Goal: Task Accomplishment & Management: Use online tool/utility

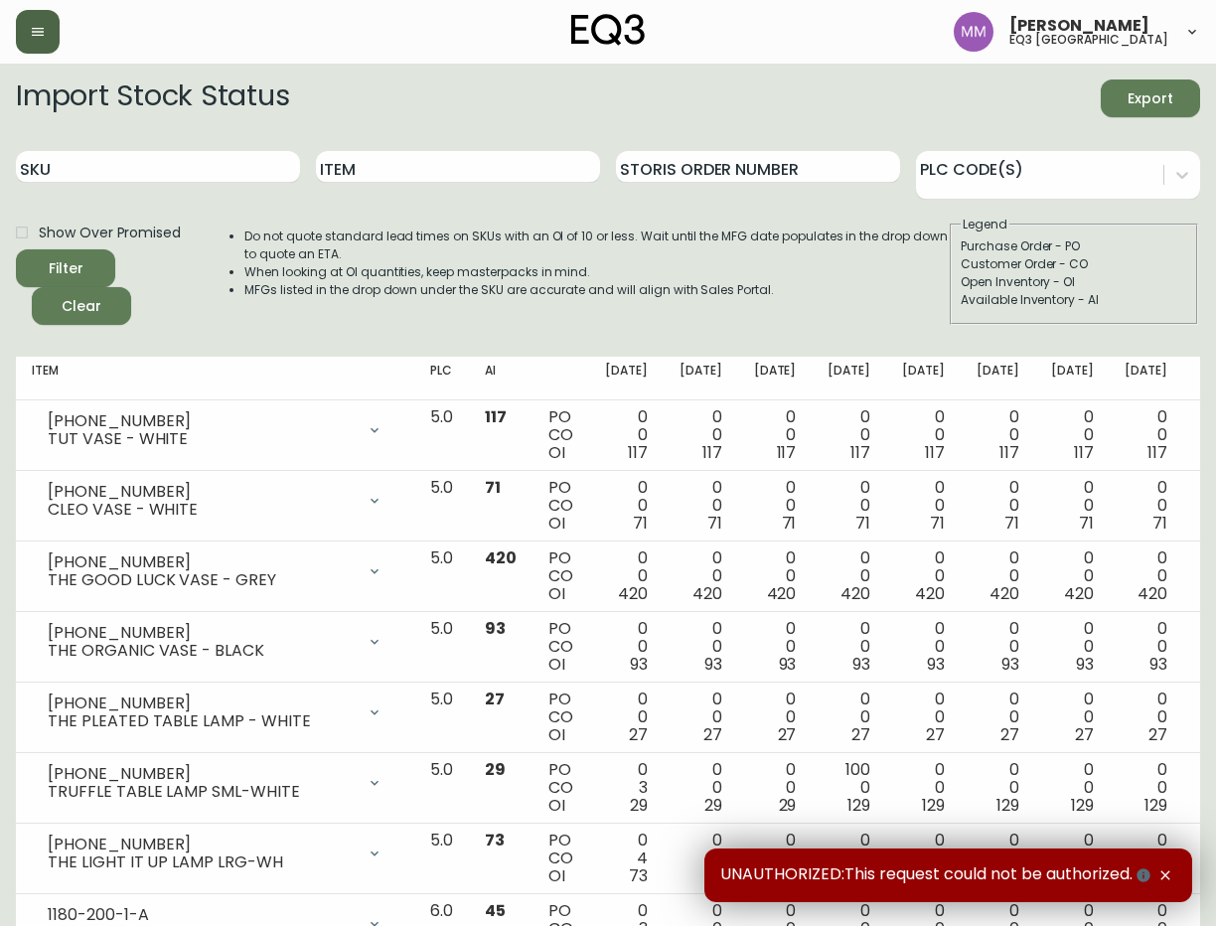
click at [49, 31] on button "button" at bounding box center [38, 32] width 44 height 44
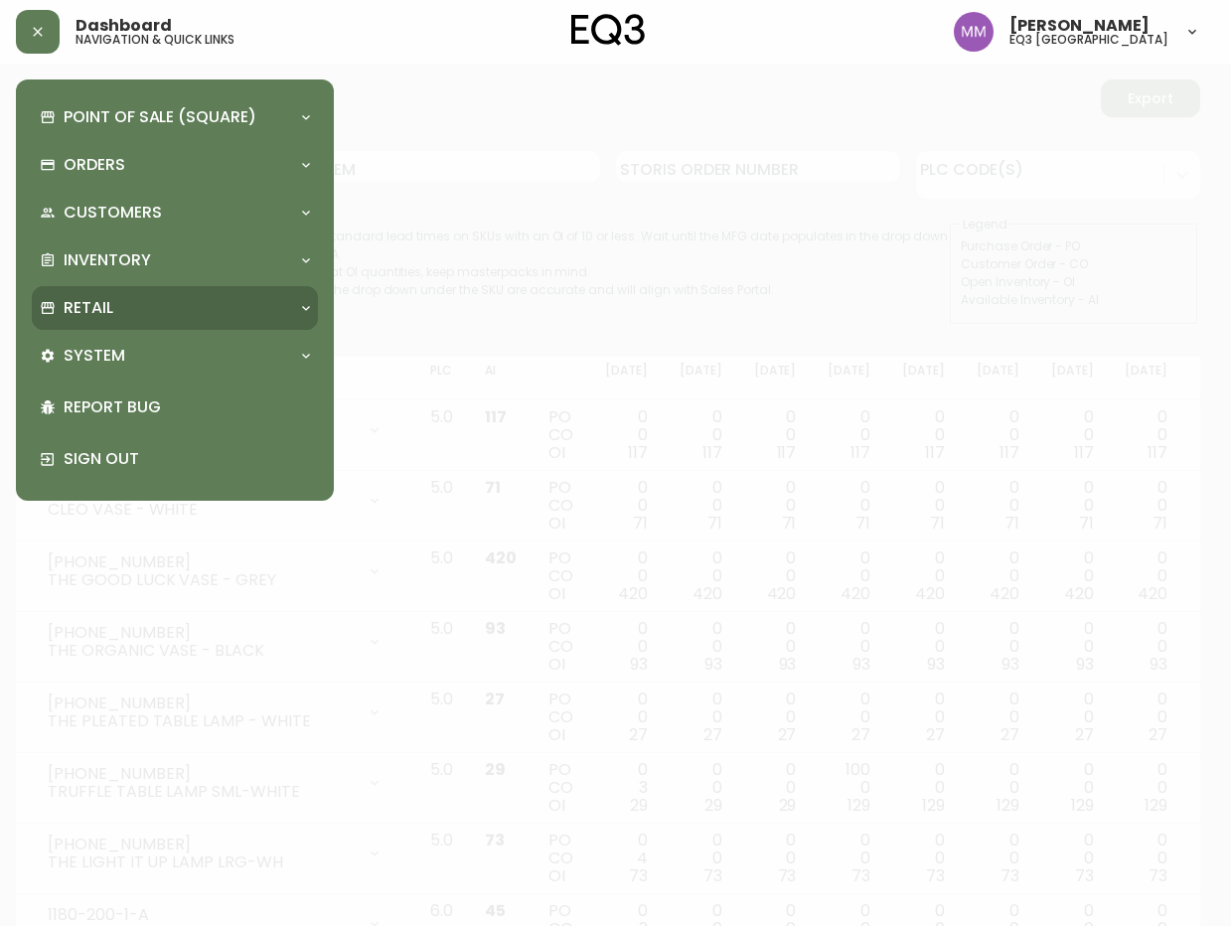
click at [201, 307] on div "Retail" at bounding box center [165, 308] width 250 height 22
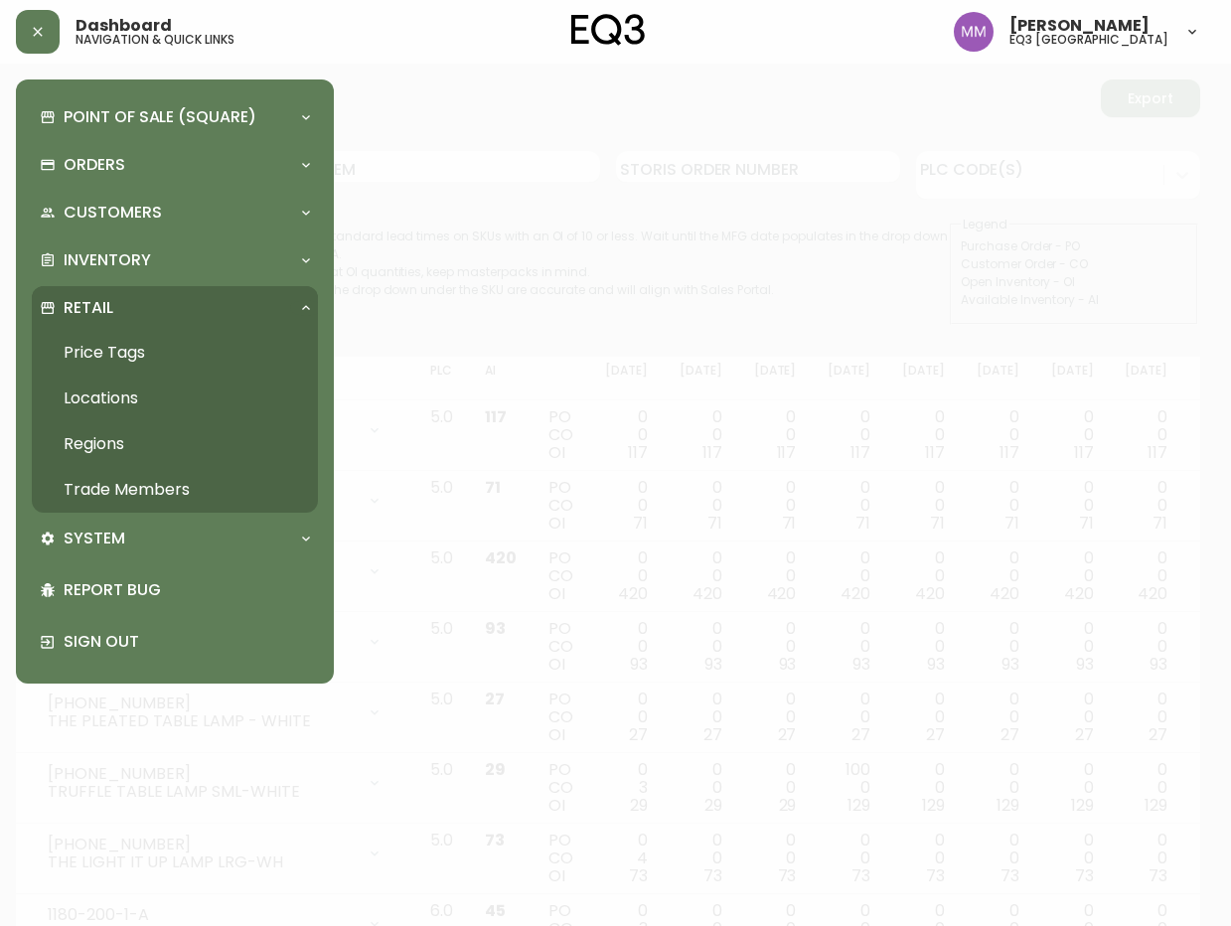
click at [130, 351] on link "Price Tags" at bounding box center [175, 353] width 286 height 46
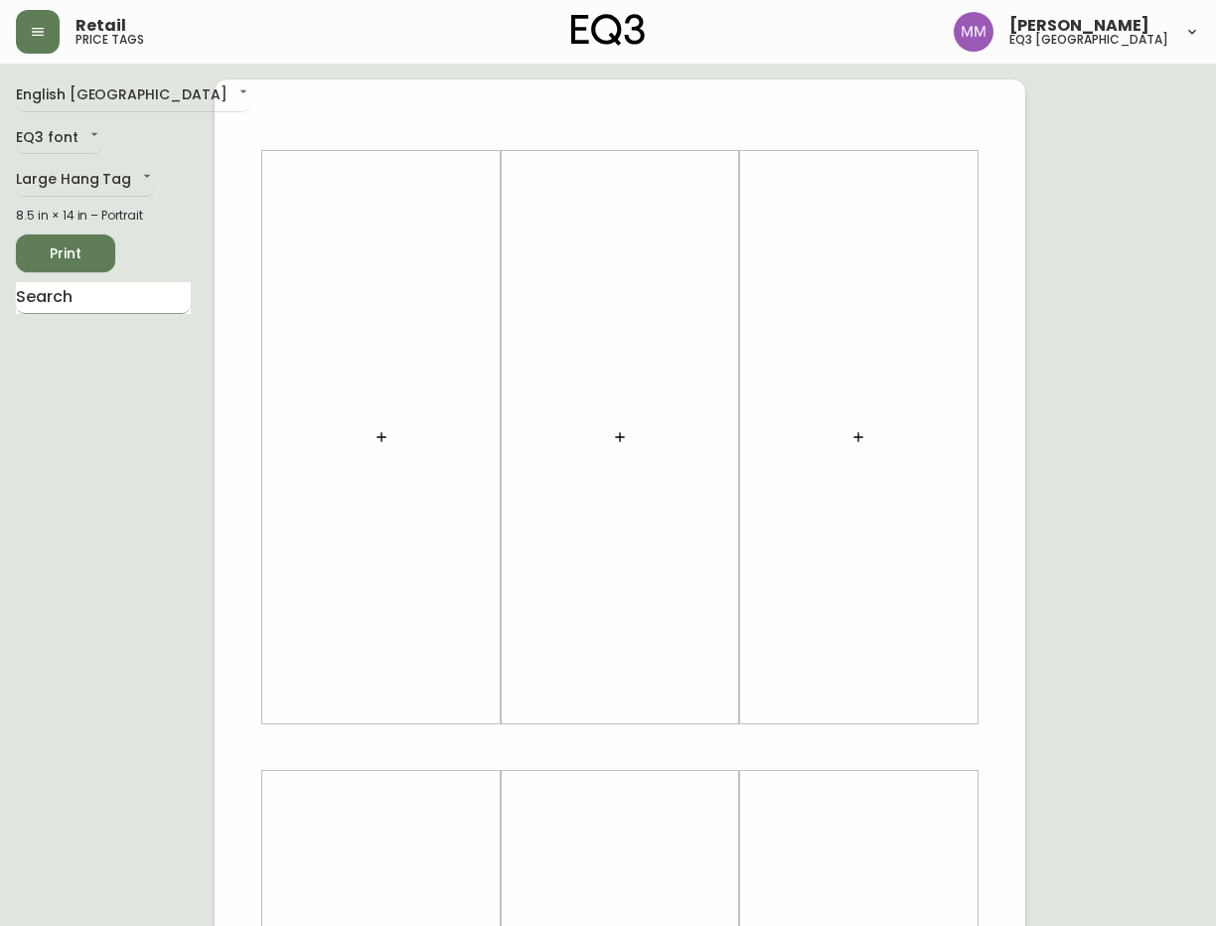
click at [106, 302] on input "text" at bounding box center [103, 298] width 175 height 32
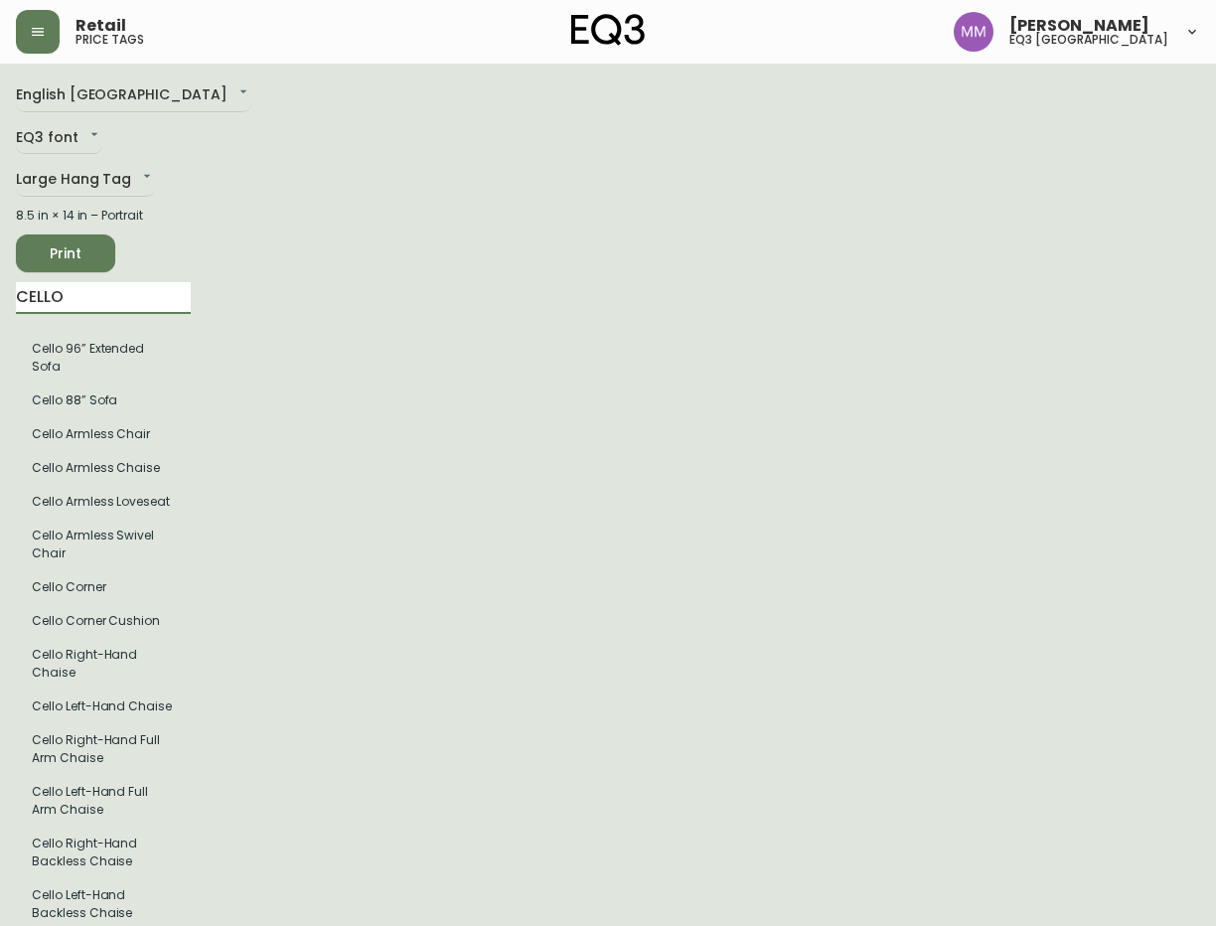
drag, startPoint x: 114, startPoint y: 300, endPoint x: 237, endPoint y: 287, distance: 123.8
click at [121, 289] on input "CELLO" at bounding box center [103, 298] width 175 height 32
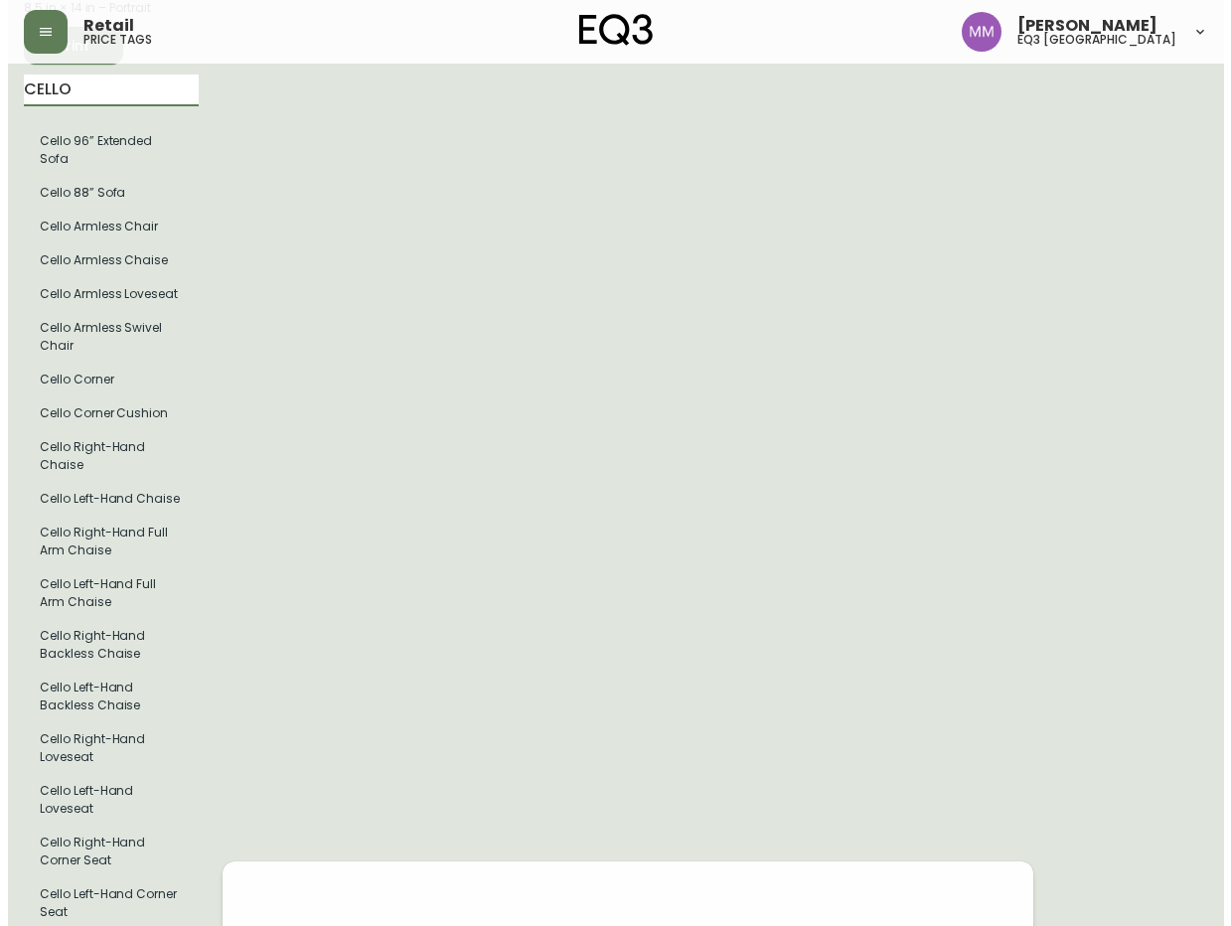
scroll to position [53, 0]
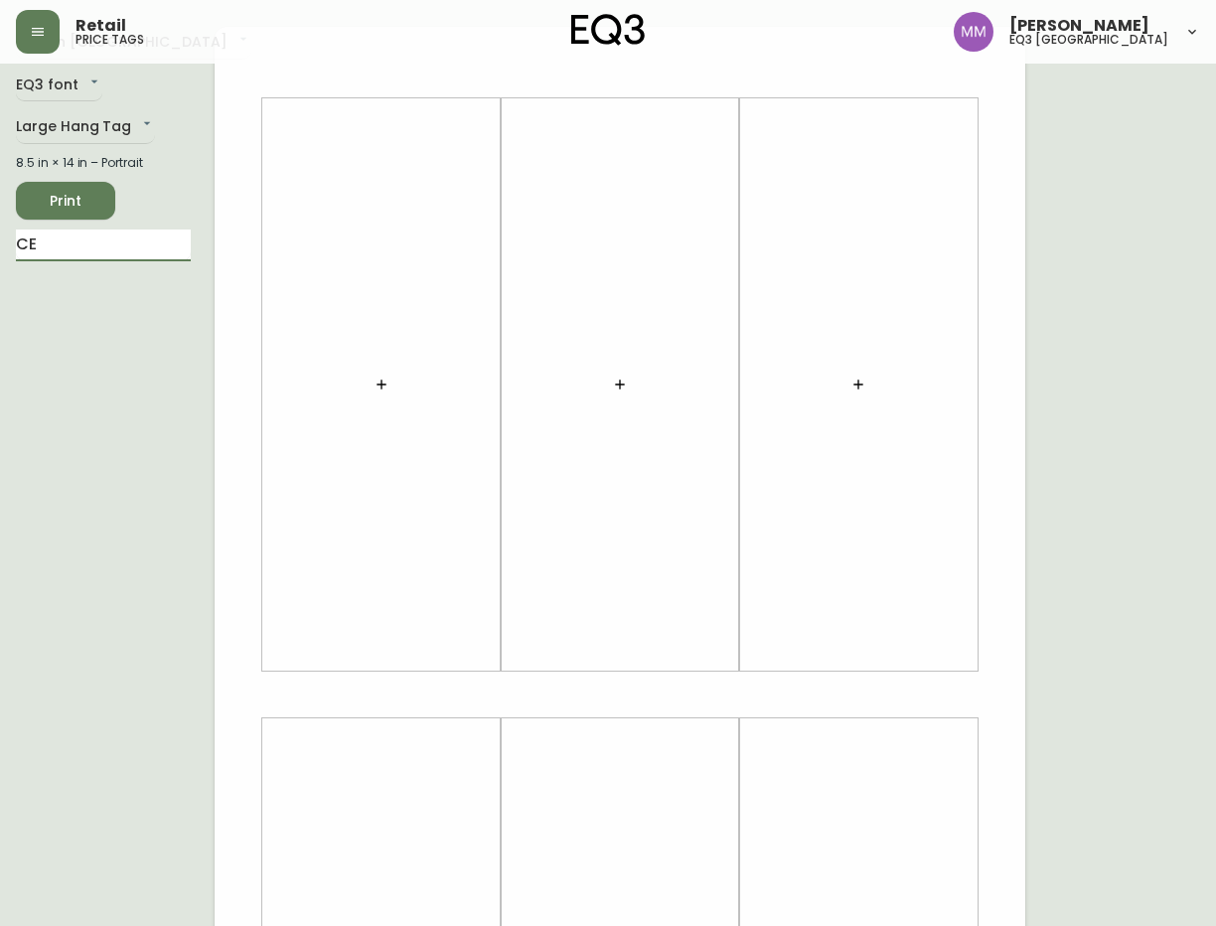
type input "C"
click at [377, 383] on icon "button" at bounding box center [381, 384] width 16 height 16
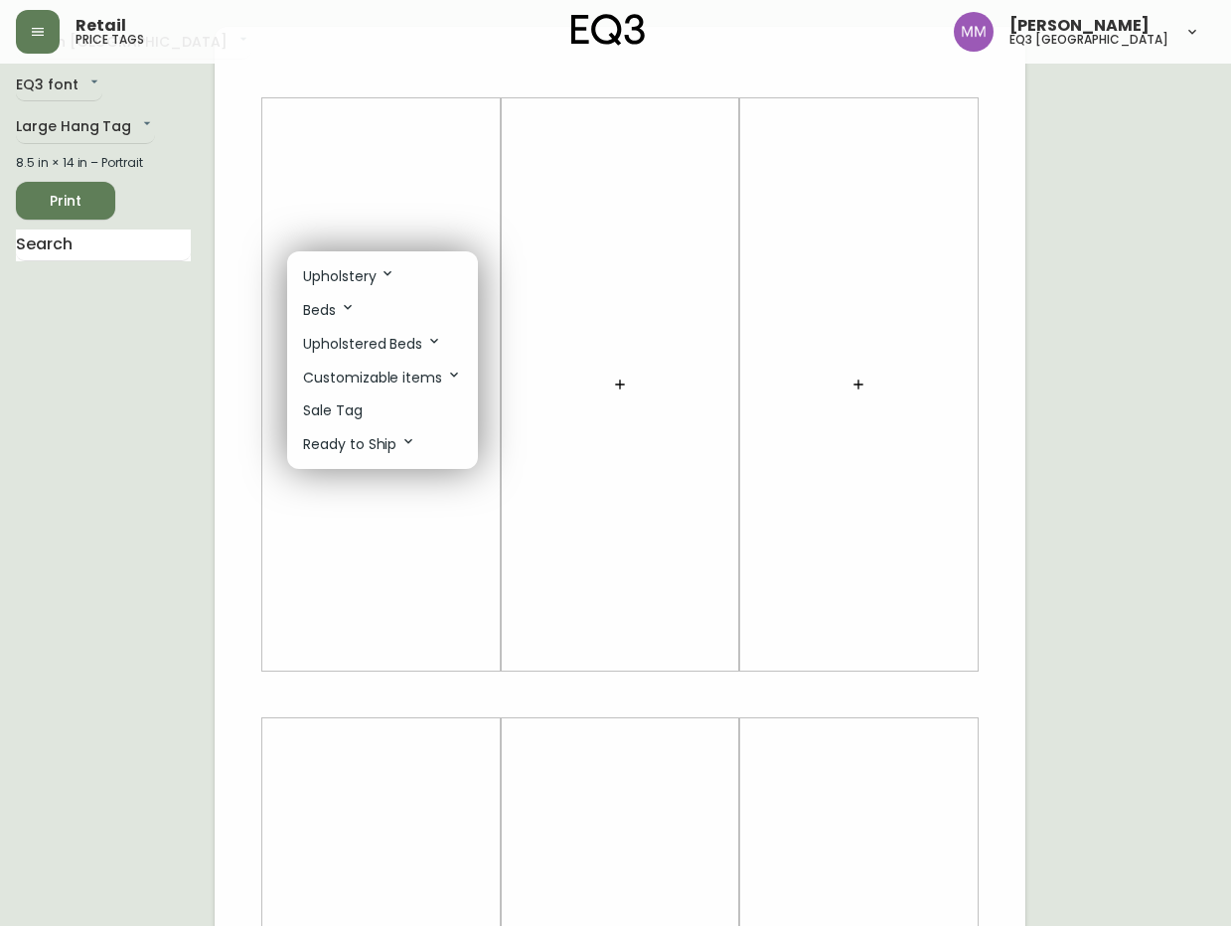
click at [364, 268] on p "Upholstery" at bounding box center [349, 276] width 92 height 22
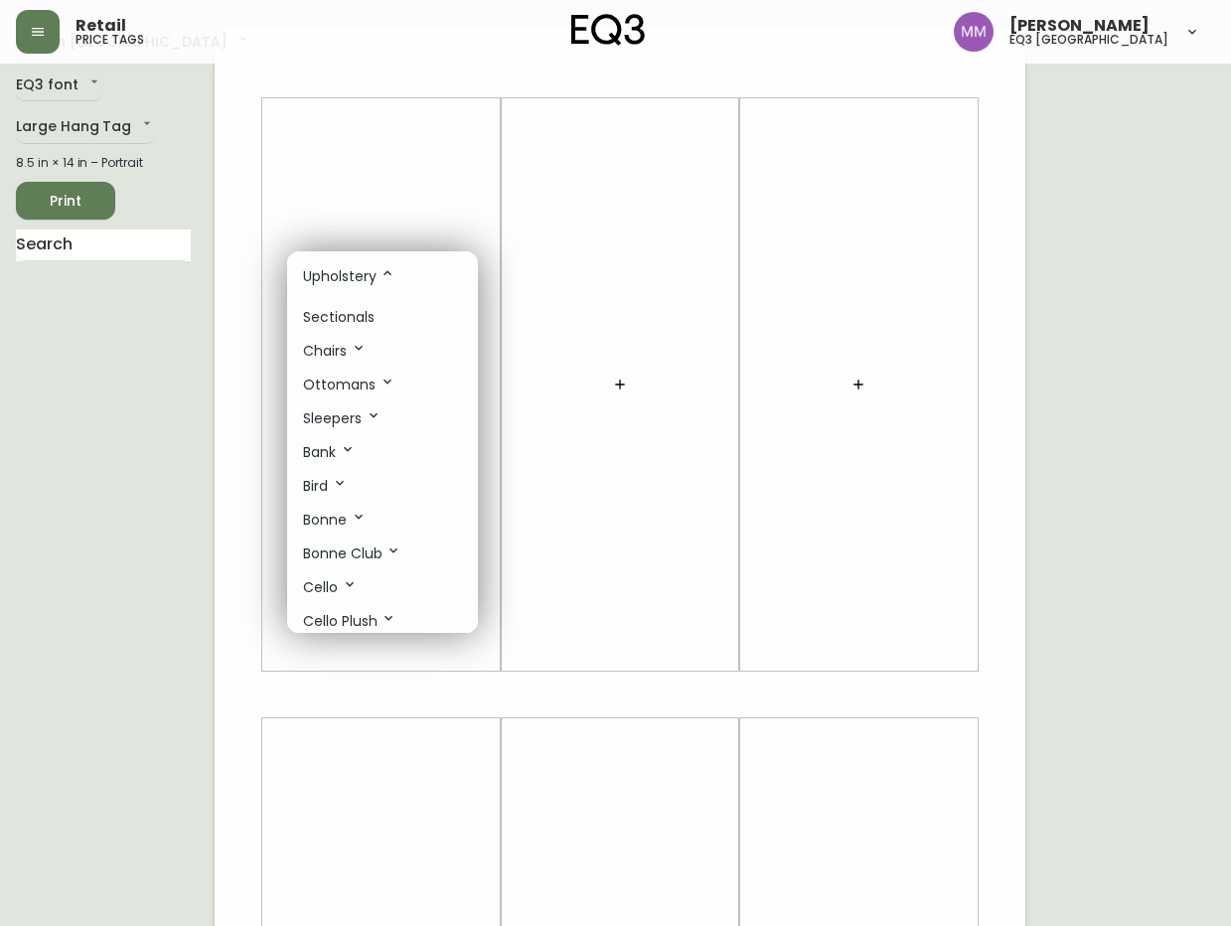
click at [367, 319] on p "Sectionals" at bounding box center [339, 317] width 72 height 21
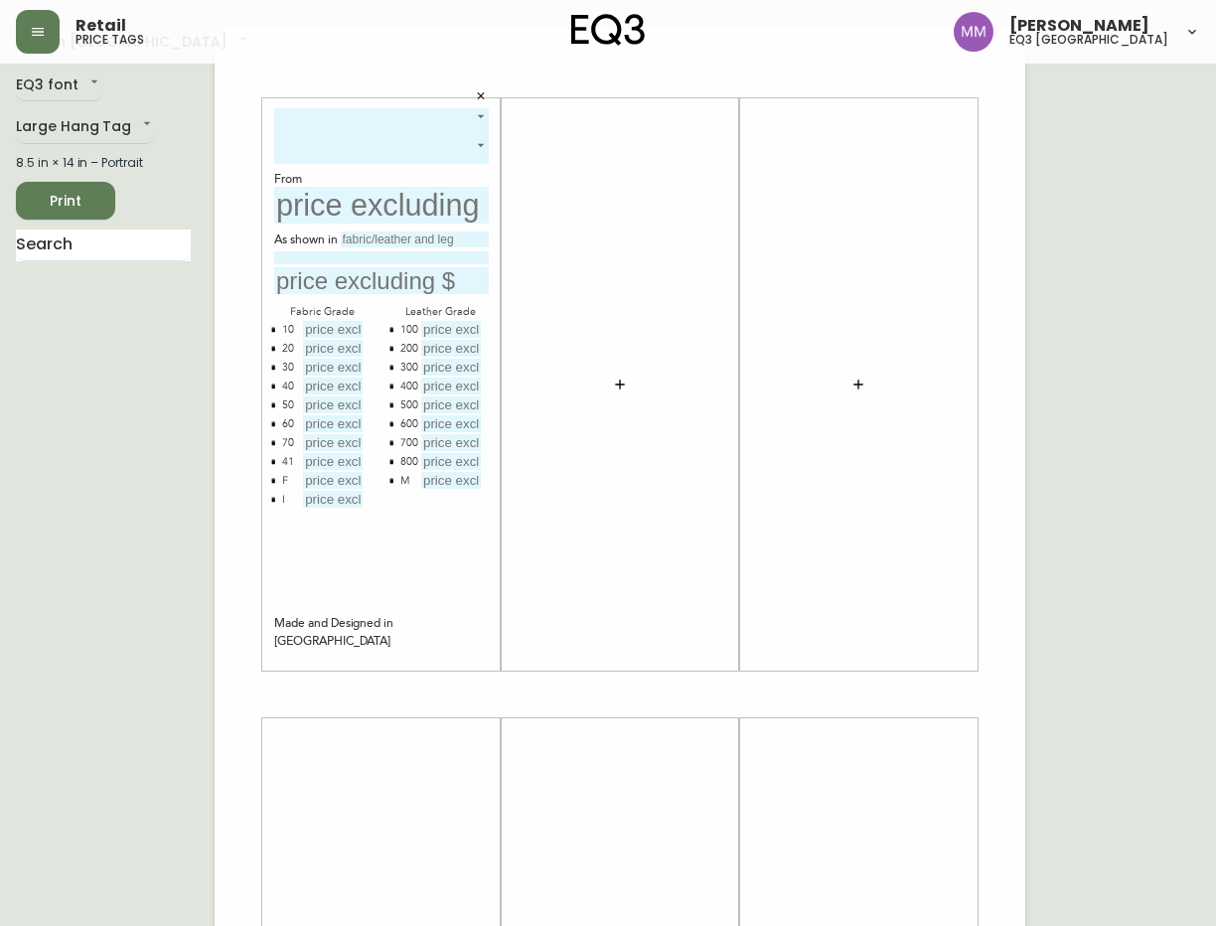
click at [360, 120] on body "Retail price tags Matthew Murphy eq3 ottawa English Canada en_CA EQ3 font EQ3 L…" at bounding box center [608, 654] width 1216 height 1414
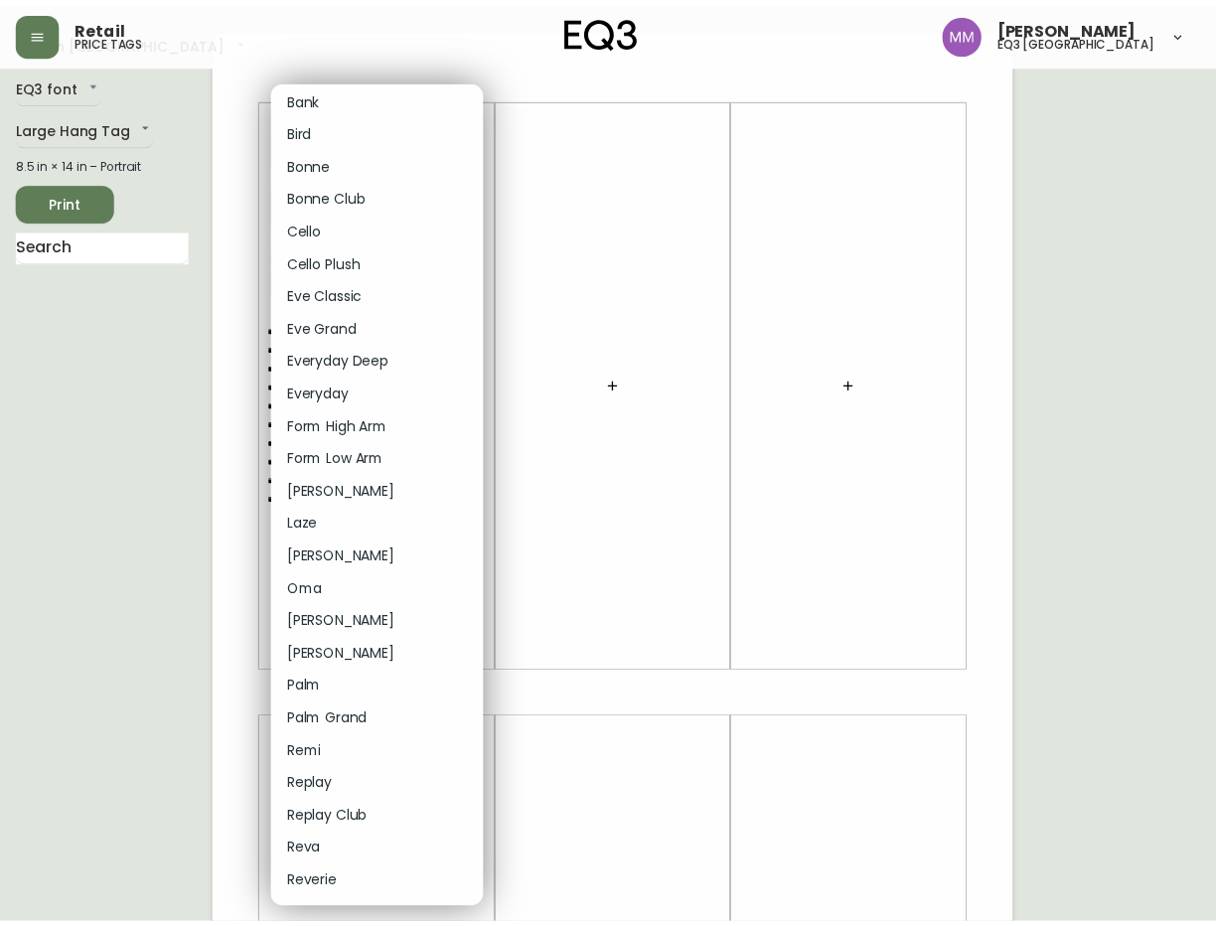
scroll to position [0, 0]
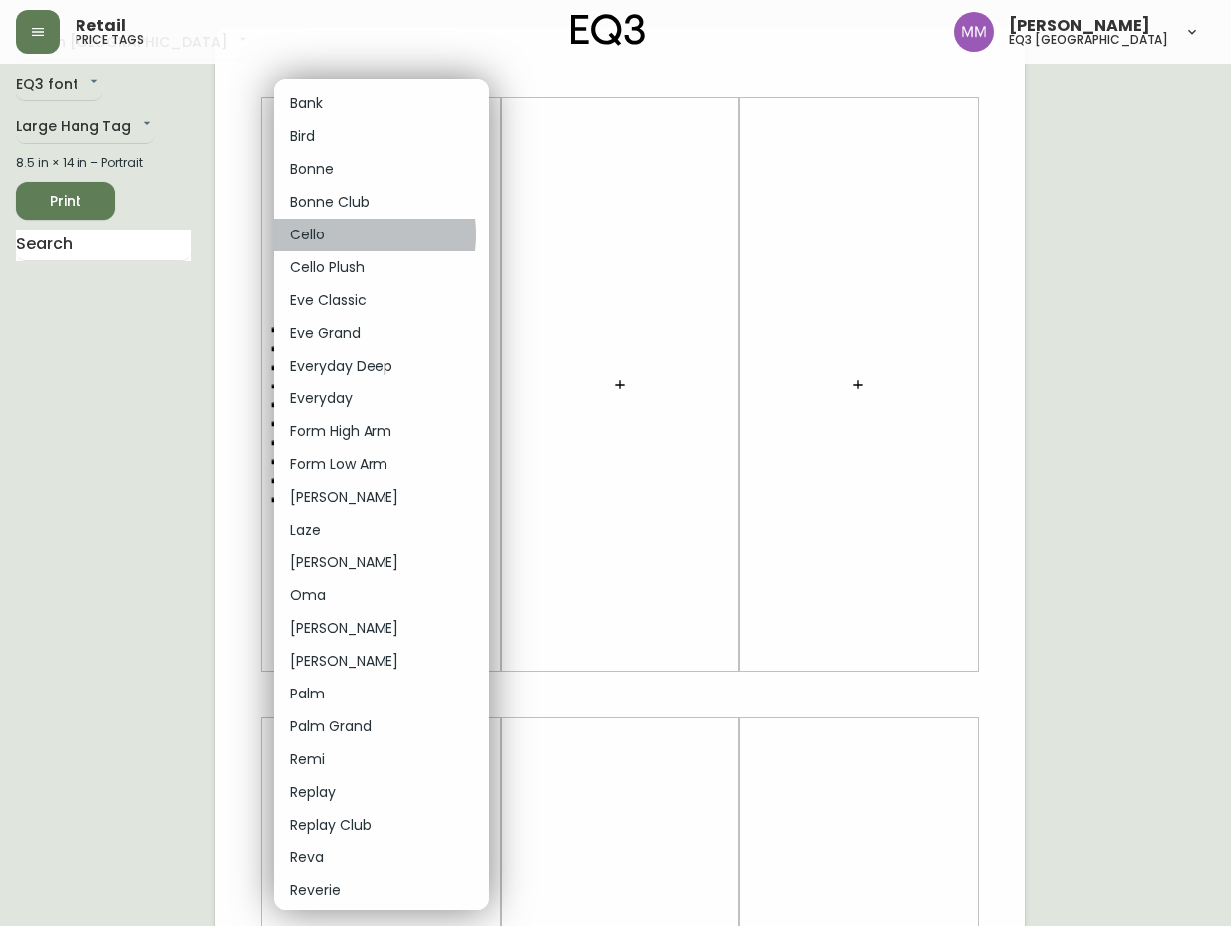
click at [336, 234] on li "Cello" at bounding box center [381, 234] width 215 height 33
type input "4"
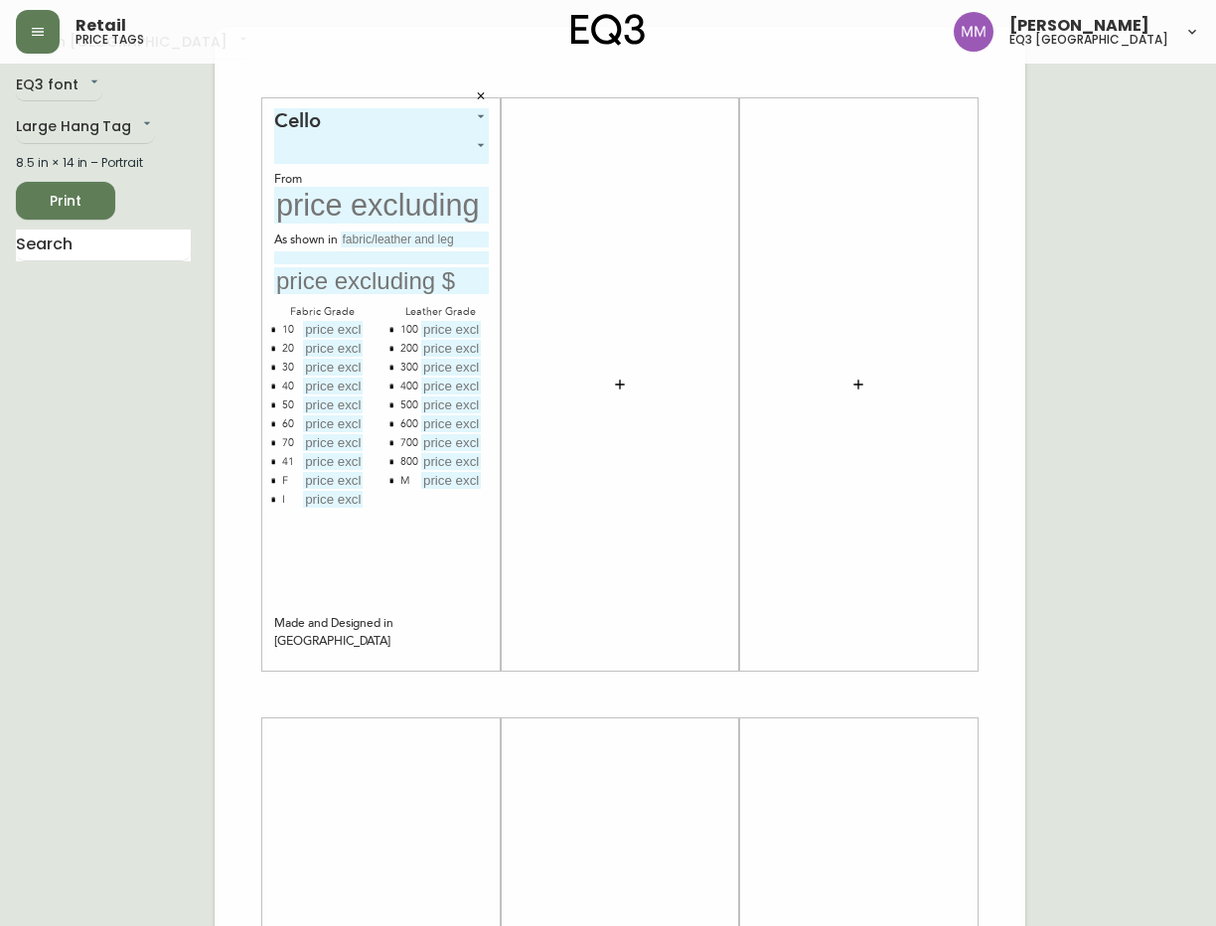
click at [360, 150] on body "Retail price tags Matthew Murphy eq3 ottawa English Canada en_CA EQ3 font EQ3 L…" at bounding box center [608, 654] width 1216 height 1414
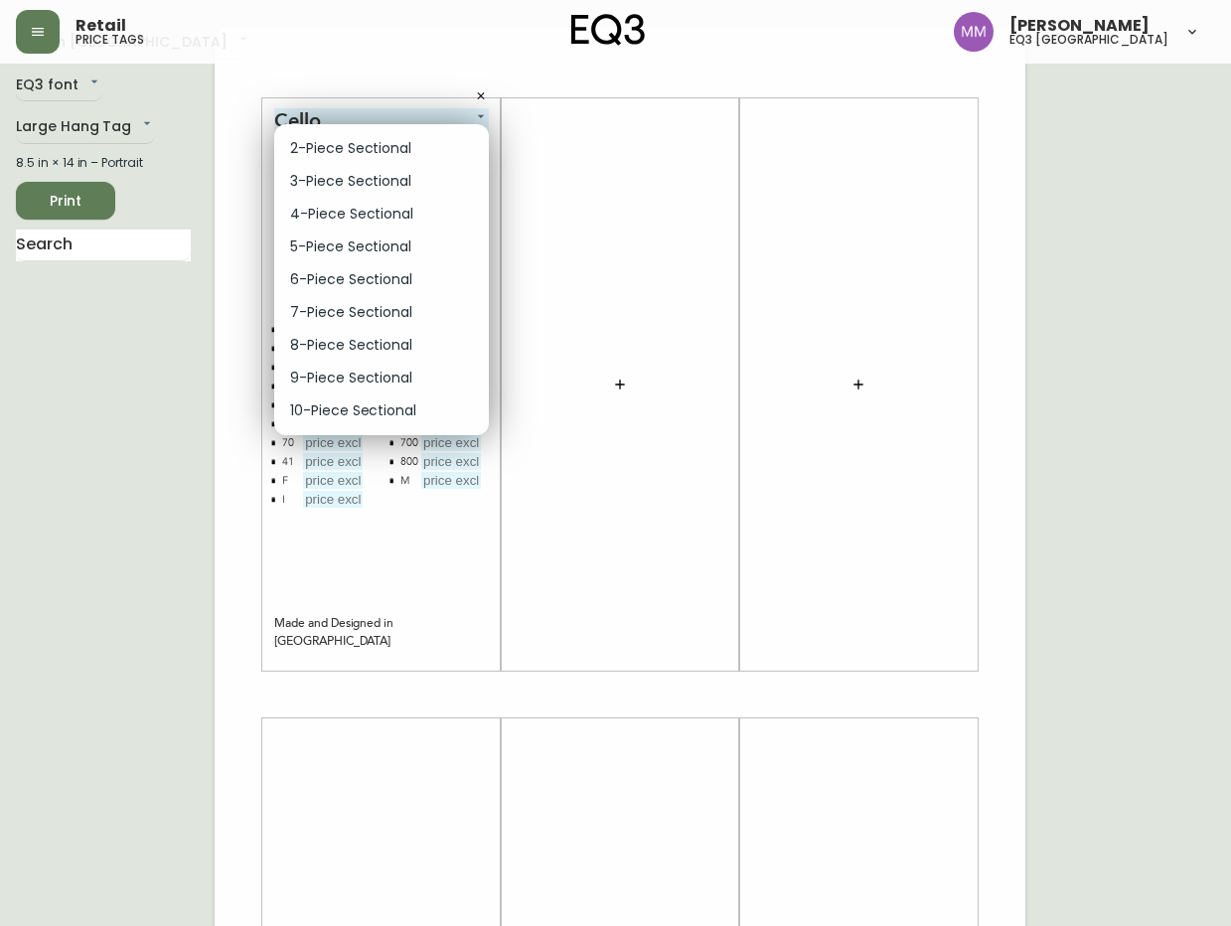
click at [362, 142] on li "2-Piece Sectional" at bounding box center [381, 148] width 215 height 33
type input "0"
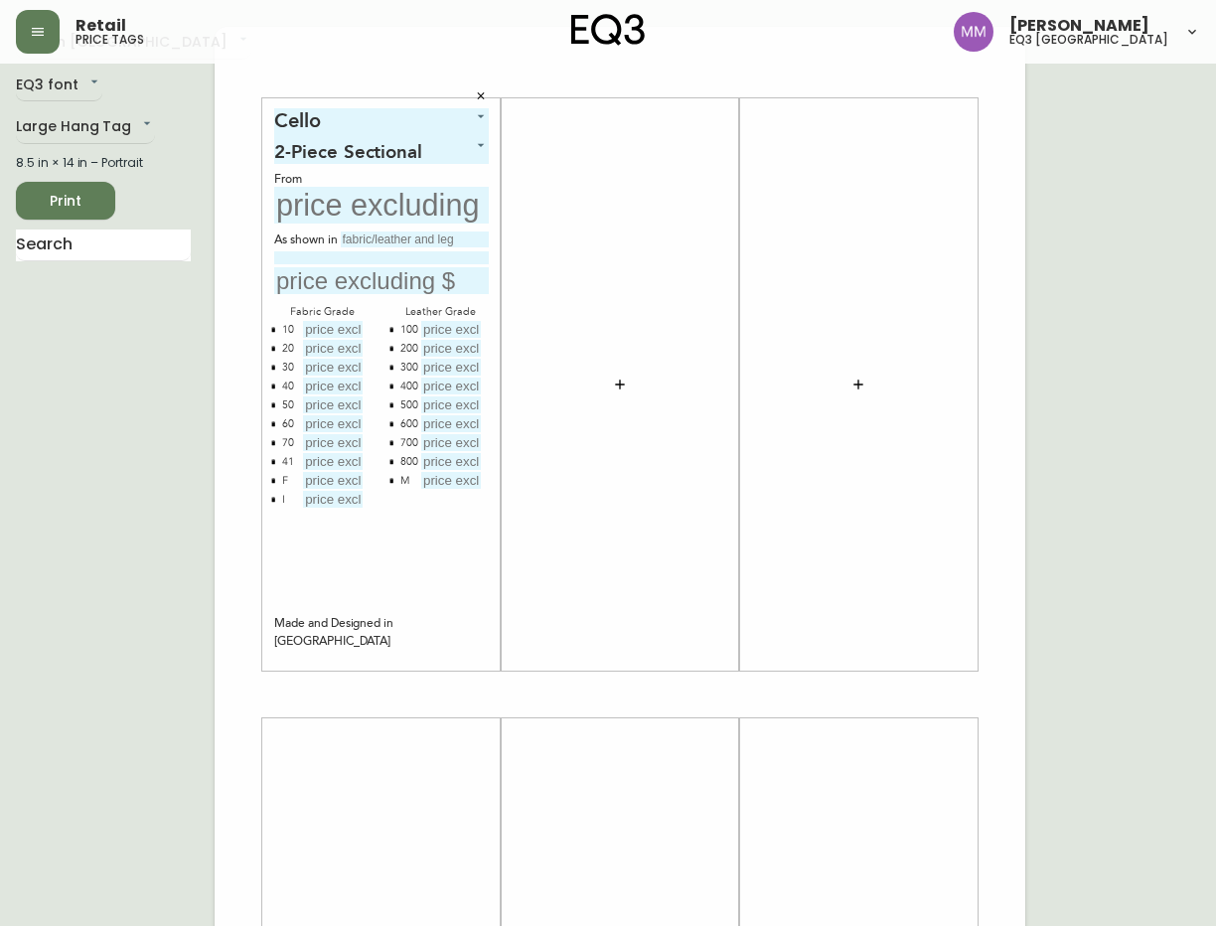
click at [377, 207] on input "text" at bounding box center [381, 205] width 215 height 37
click at [394, 241] on input "text" at bounding box center [415, 239] width 148 height 16
type input "GRADE 50"
click at [371, 256] on input at bounding box center [381, 257] width 215 height 13
type input "CODA - BEACH"
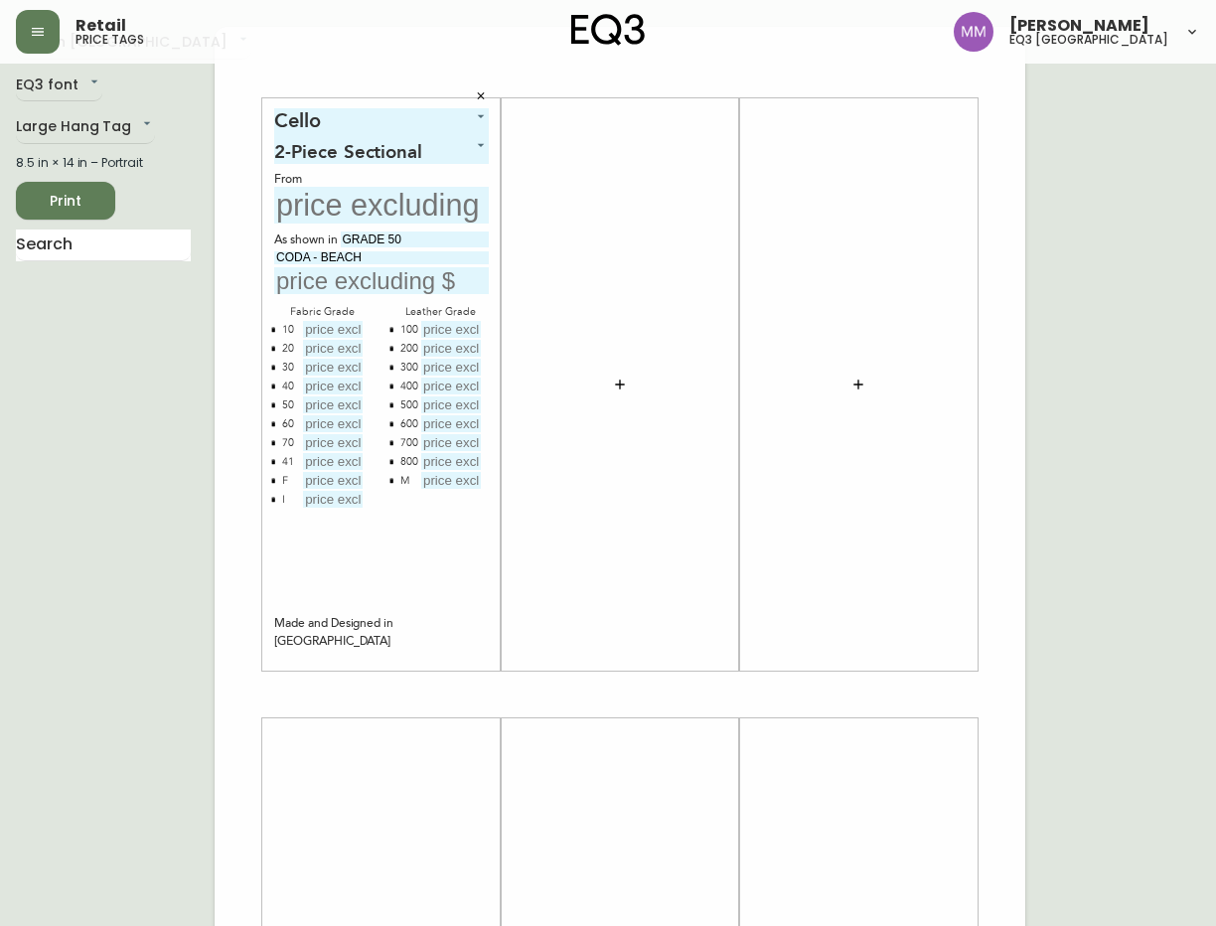
click at [635, 162] on div at bounding box center [619, 384] width 215 height 553
click at [113, 244] on input "text" at bounding box center [103, 245] width 175 height 32
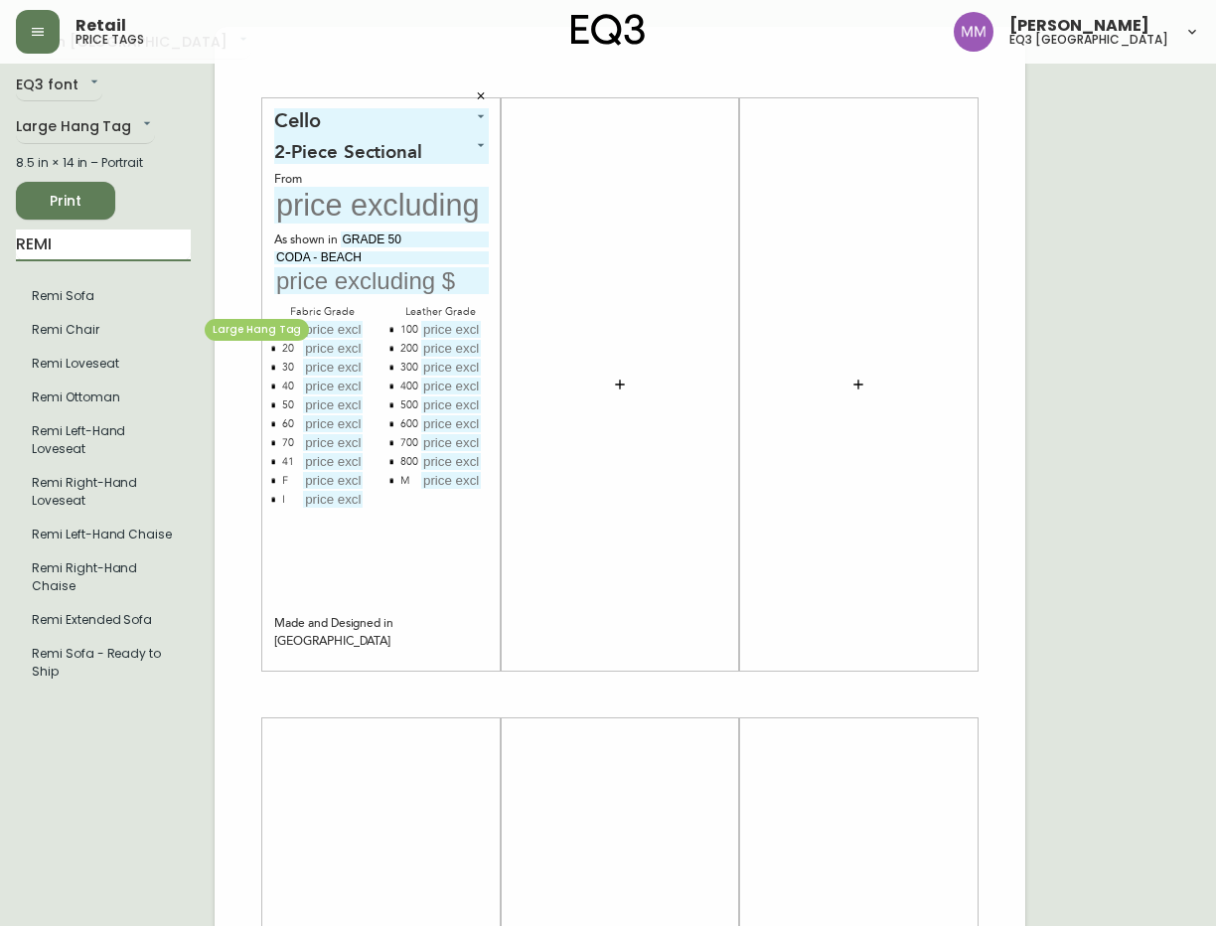
type input "REMI"
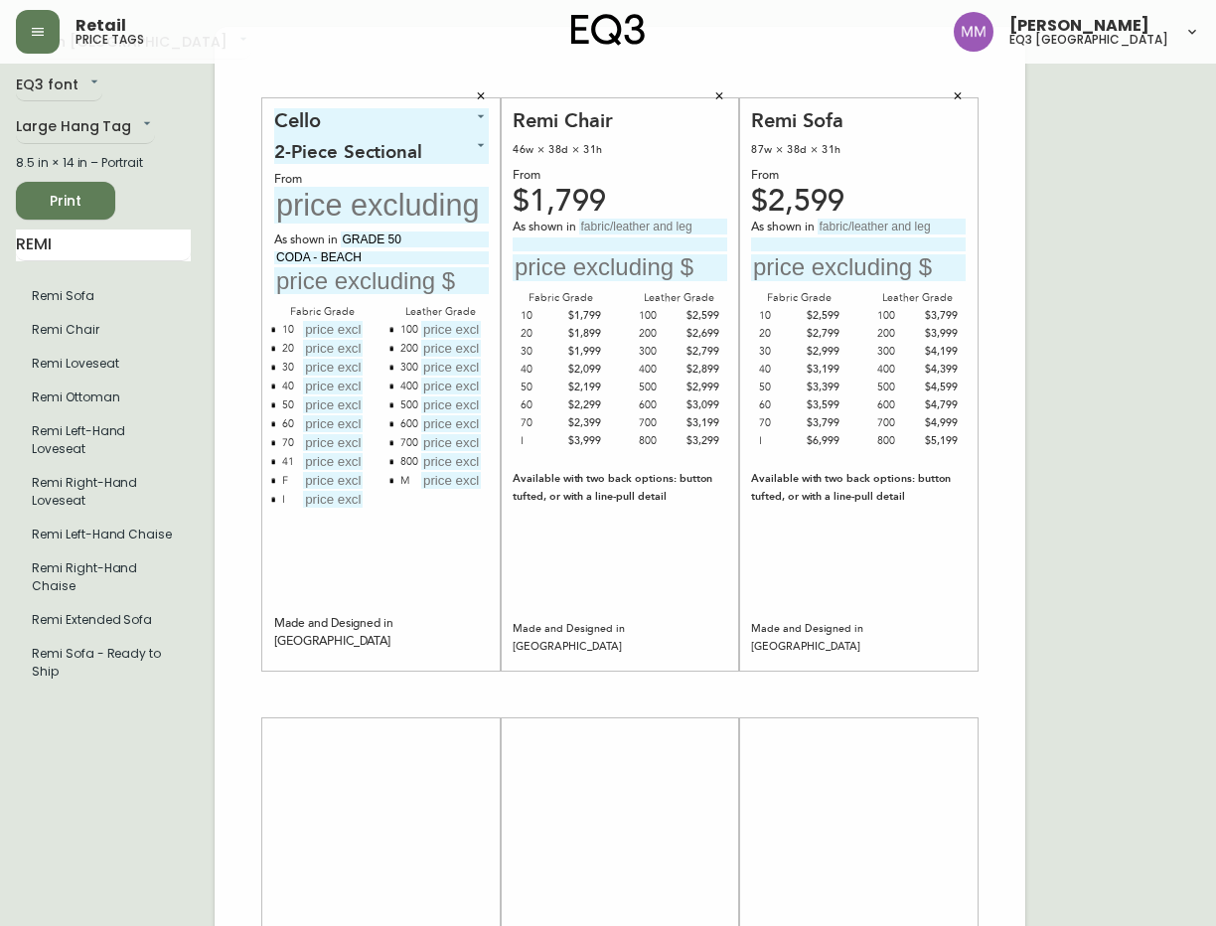
click at [623, 230] on input "text" at bounding box center [653, 226] width 148 height 16
type input "GRADE 600"
click at [627, 238] on input at bounding box center [619, 243] width 215 height 13
type input "ELBA - DESERT"
click at [655, 272] on input "text" at bounding box center [619, 267] width 215 height 27
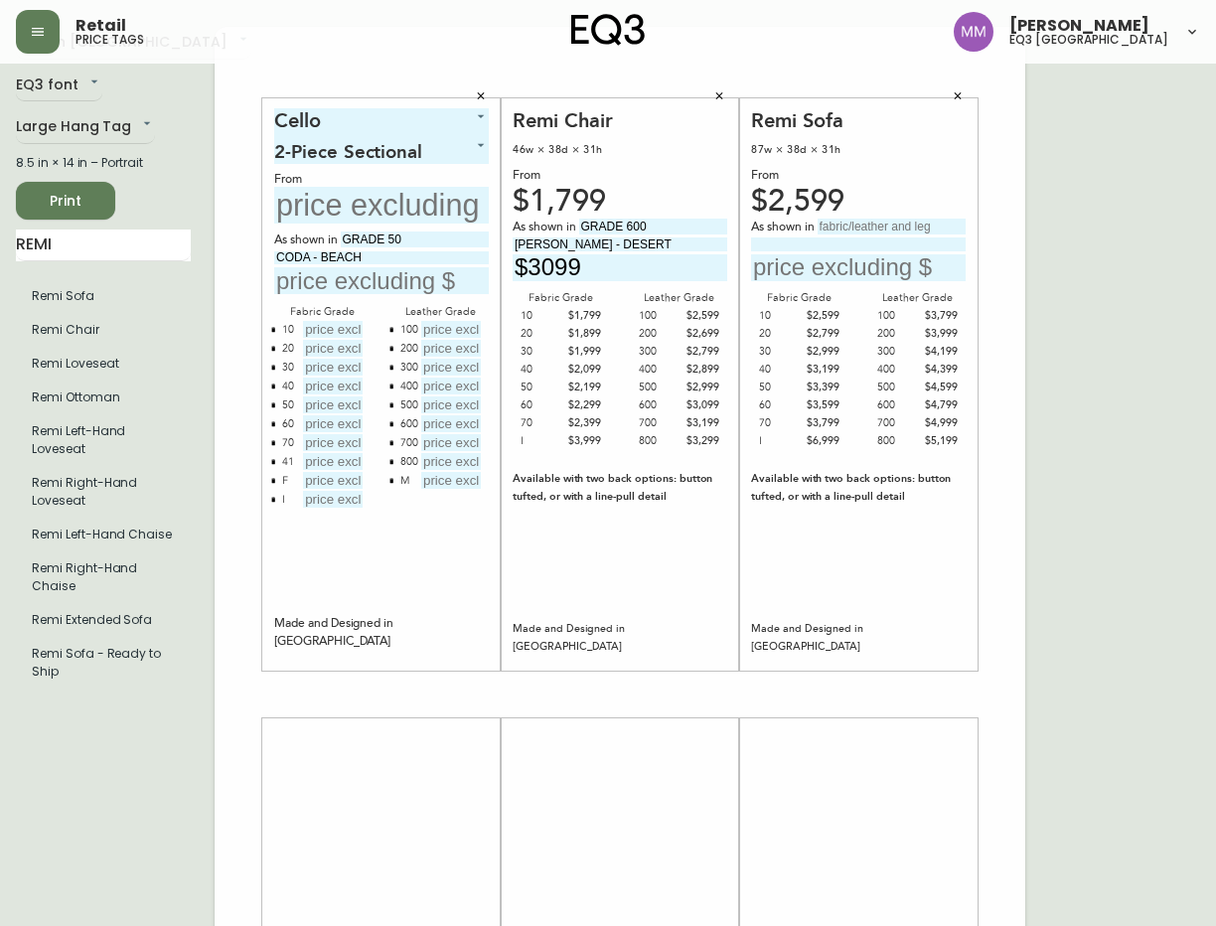
type input "$3099"
click at [844, 229] on input "text" at bounding box center [891, 226] width 148 height 16
type input "GRADE 30"
click at [853, 243] on input at bounding box center [858, 243] width 215 height 13
type input "VALLEY - CREAM"
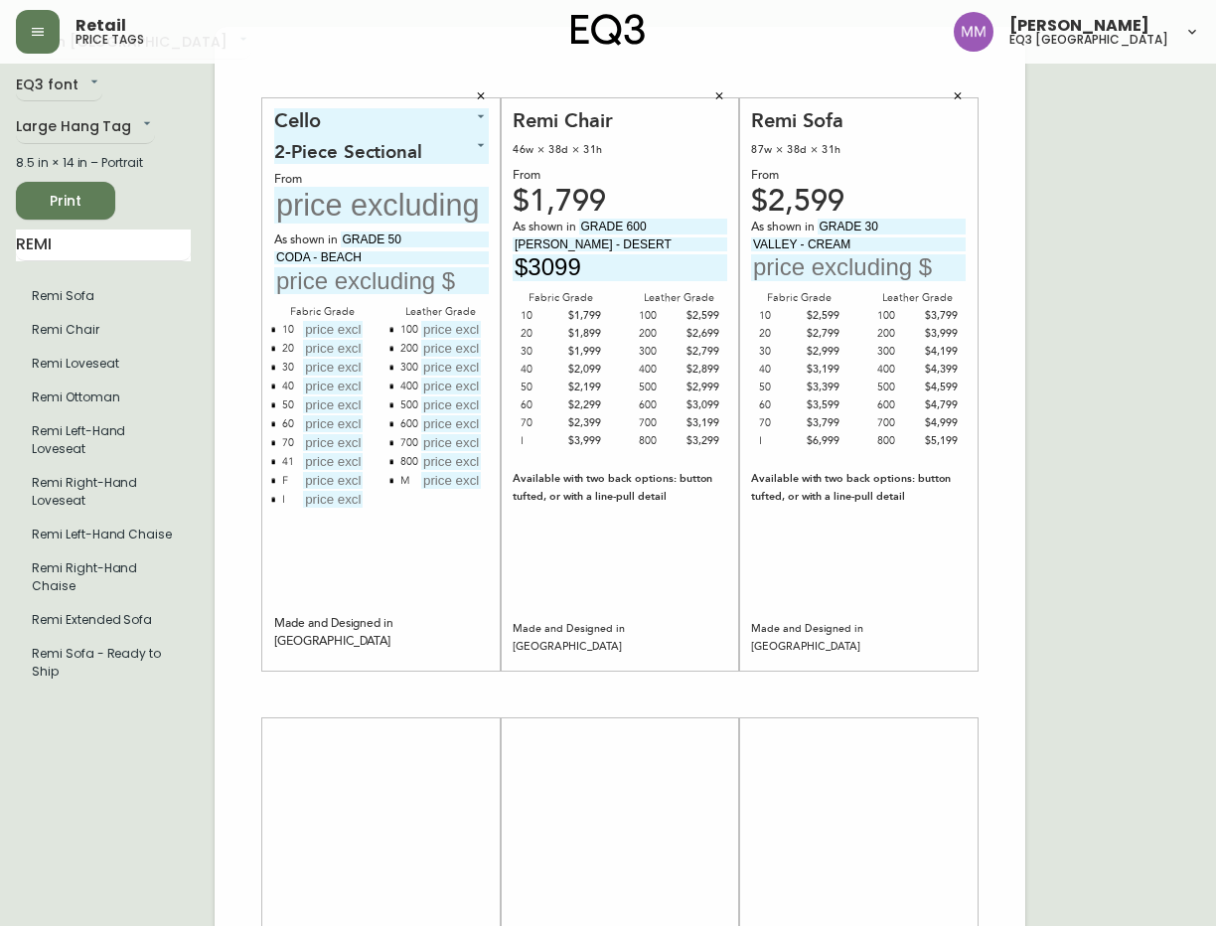
click at [843, 267] on input "text" at bounding box center [858, 267] width 215 height 27
type input "$2999"
click at [965, 387] on div "Remi Sofa 87w × 38d × 31h From $2,599 As shown in GRADE 30 VALLEY - CREAM $2999…" at bounding box center [858, 384] width 238 height 572
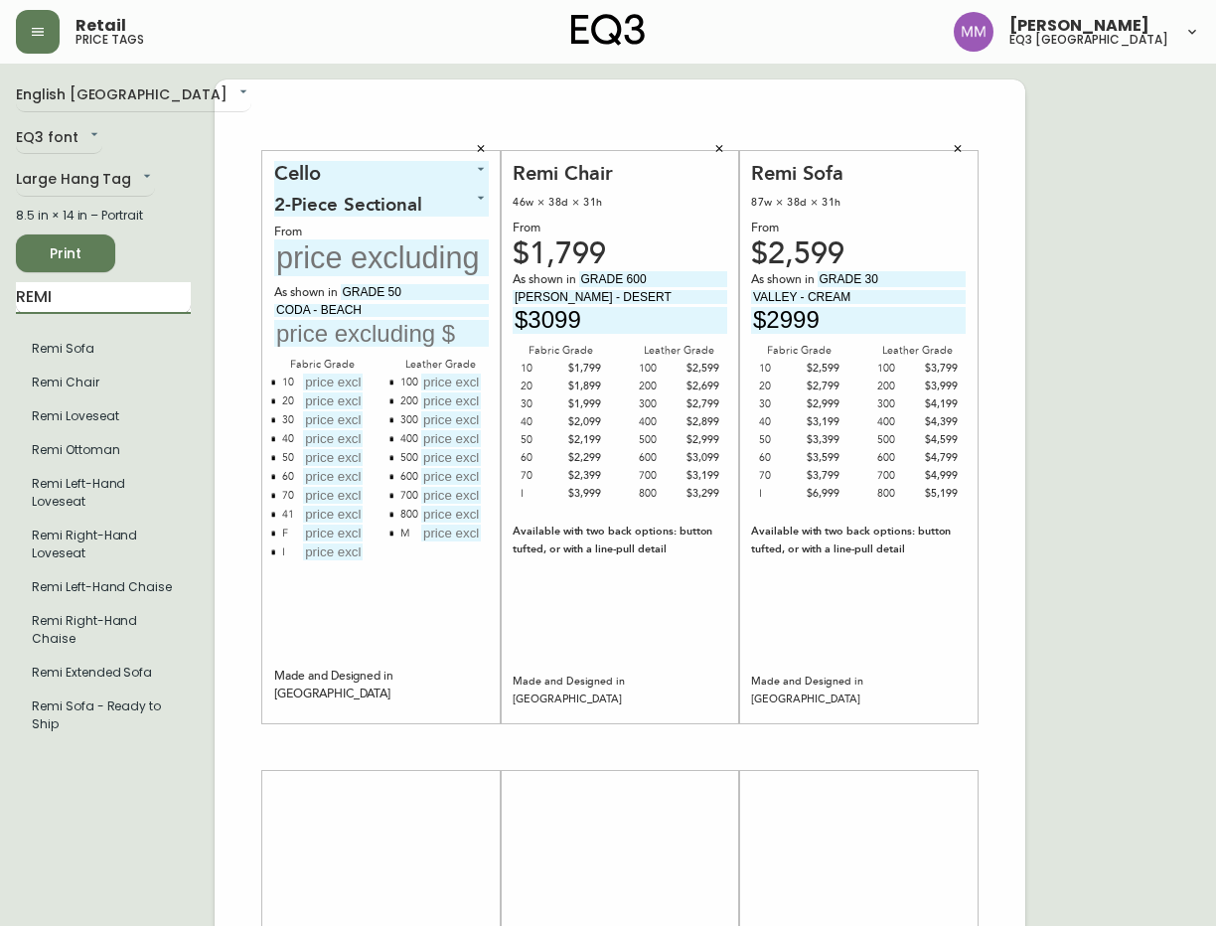
drag, startPoint x: 99, startPoint y: 294, endPoint x: 25, endPoint y: 292, distance: 74.5
click at [30, 291] on input "REMI" at bounding box center [103, 298] width 175 height 32
type input "R"
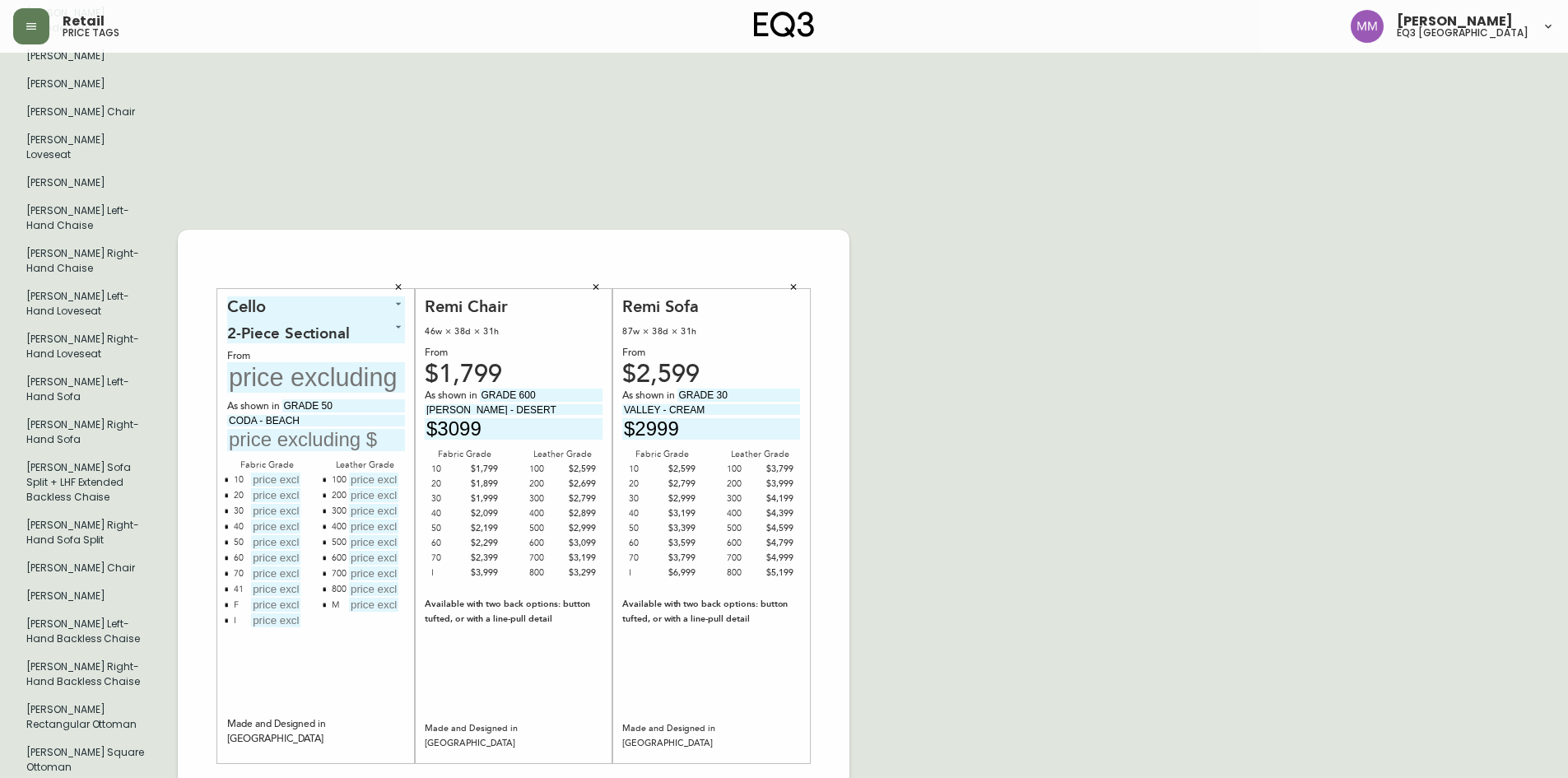
scroll to position [247, 0]
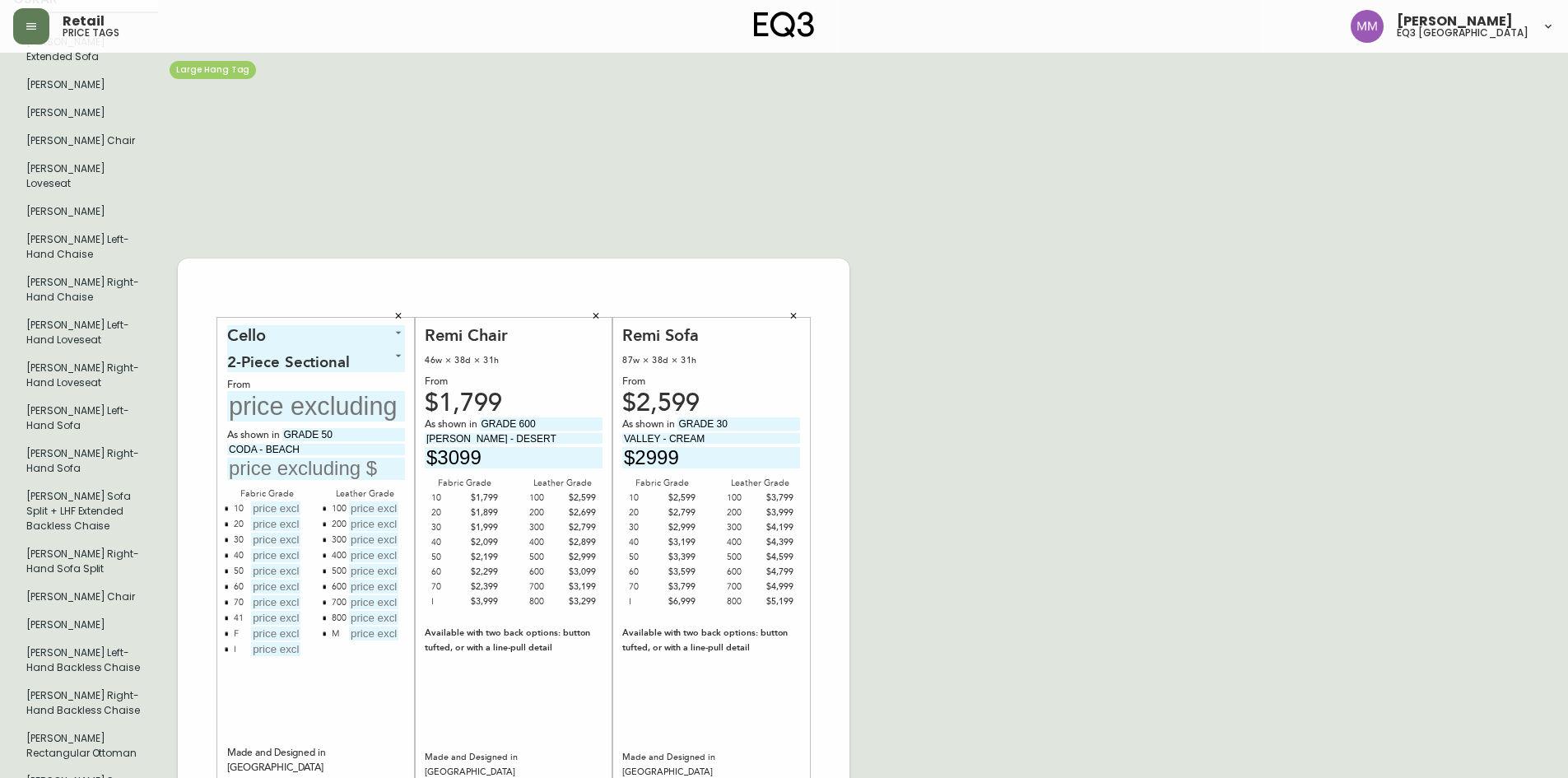
type input "OSKAR"
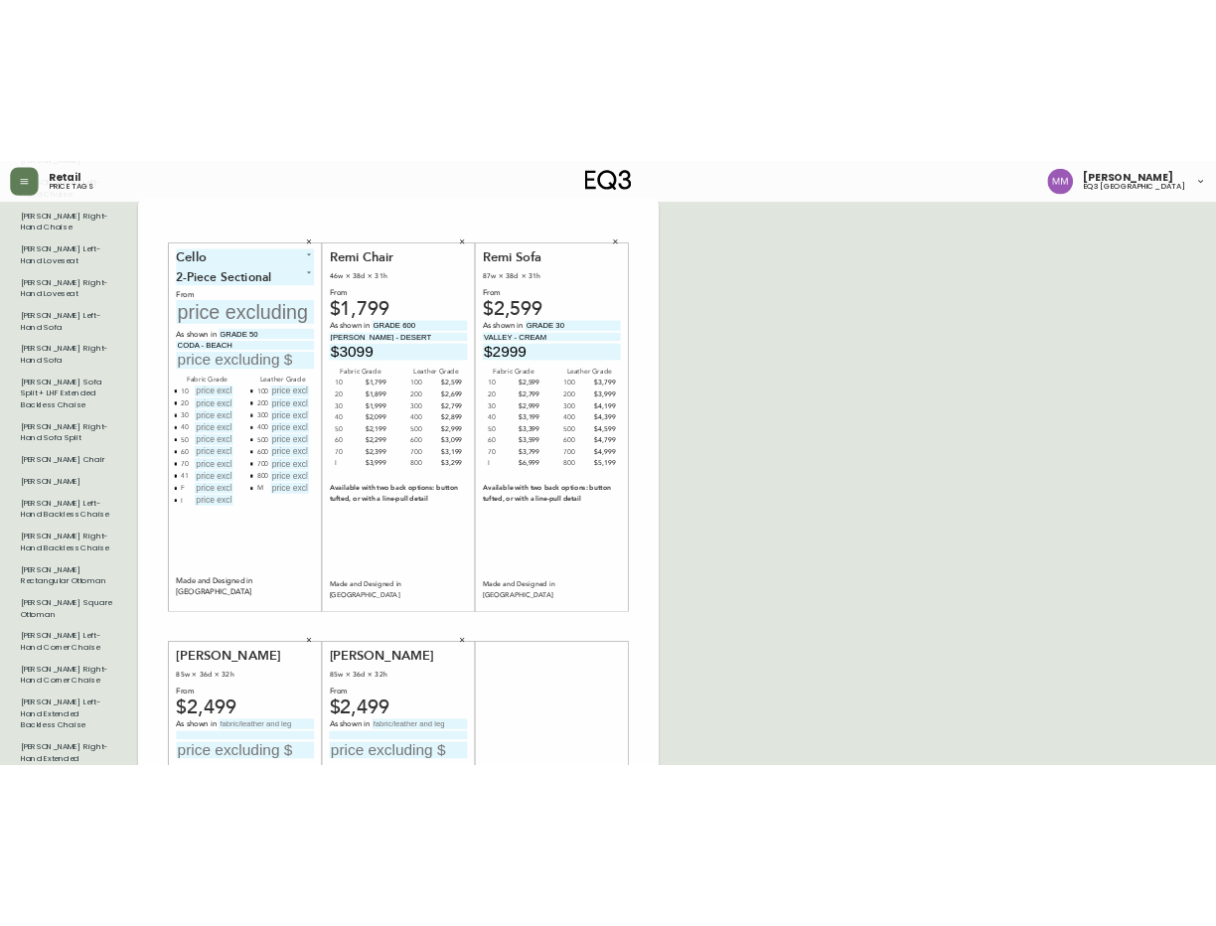
scroll to position [806, 0]
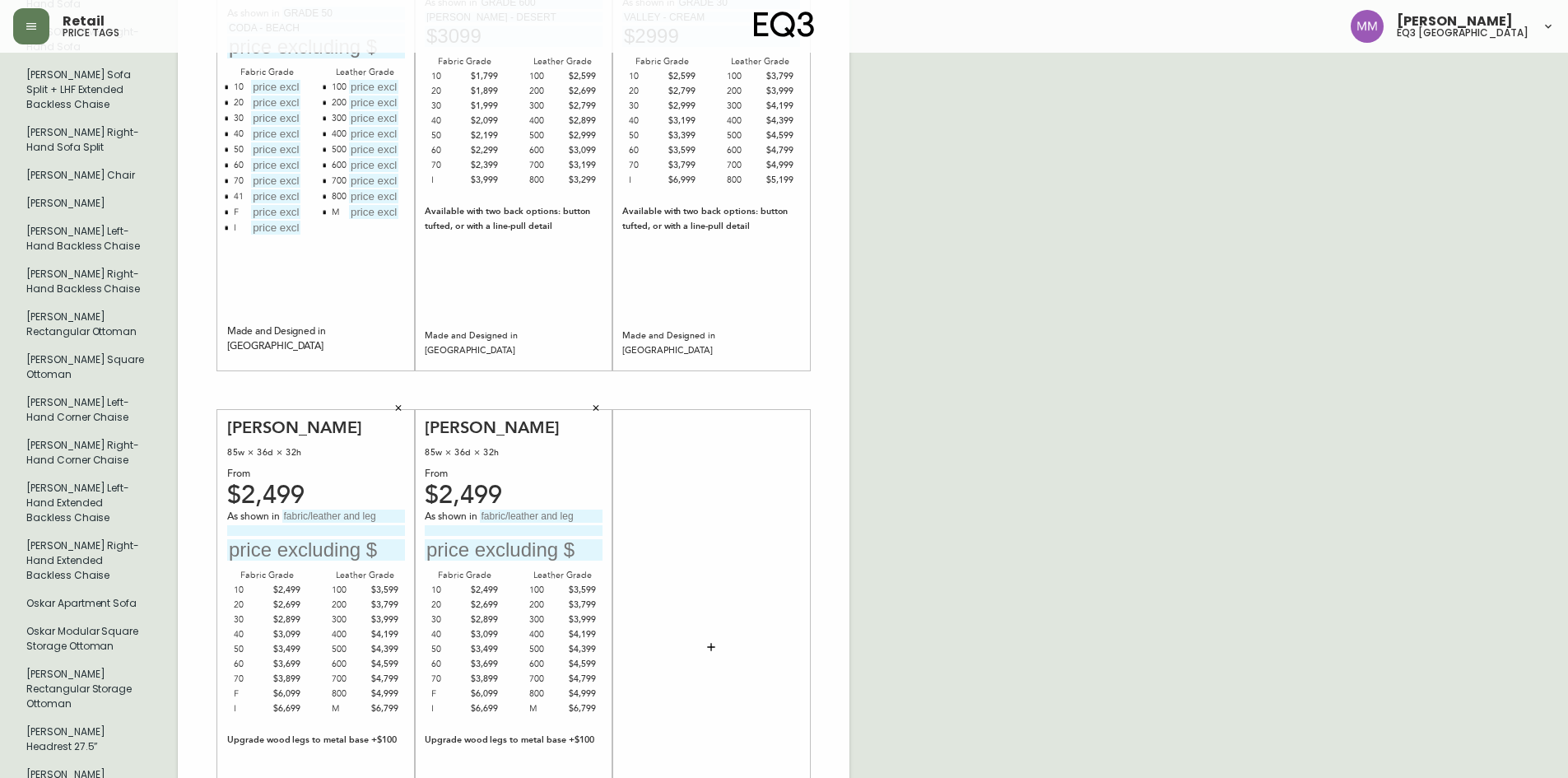
click at [307, 510] on input "text" at bounding box center [344, 516] width 123 height 13
type input "GRADE 30"
click at [302, 525] on input at bounding box center [316, 530] width 178 height 11
type input "OLA - DARK GREY"
click at [344, 539] on input "text" at bounding box center [316, 550] width 178 height 22
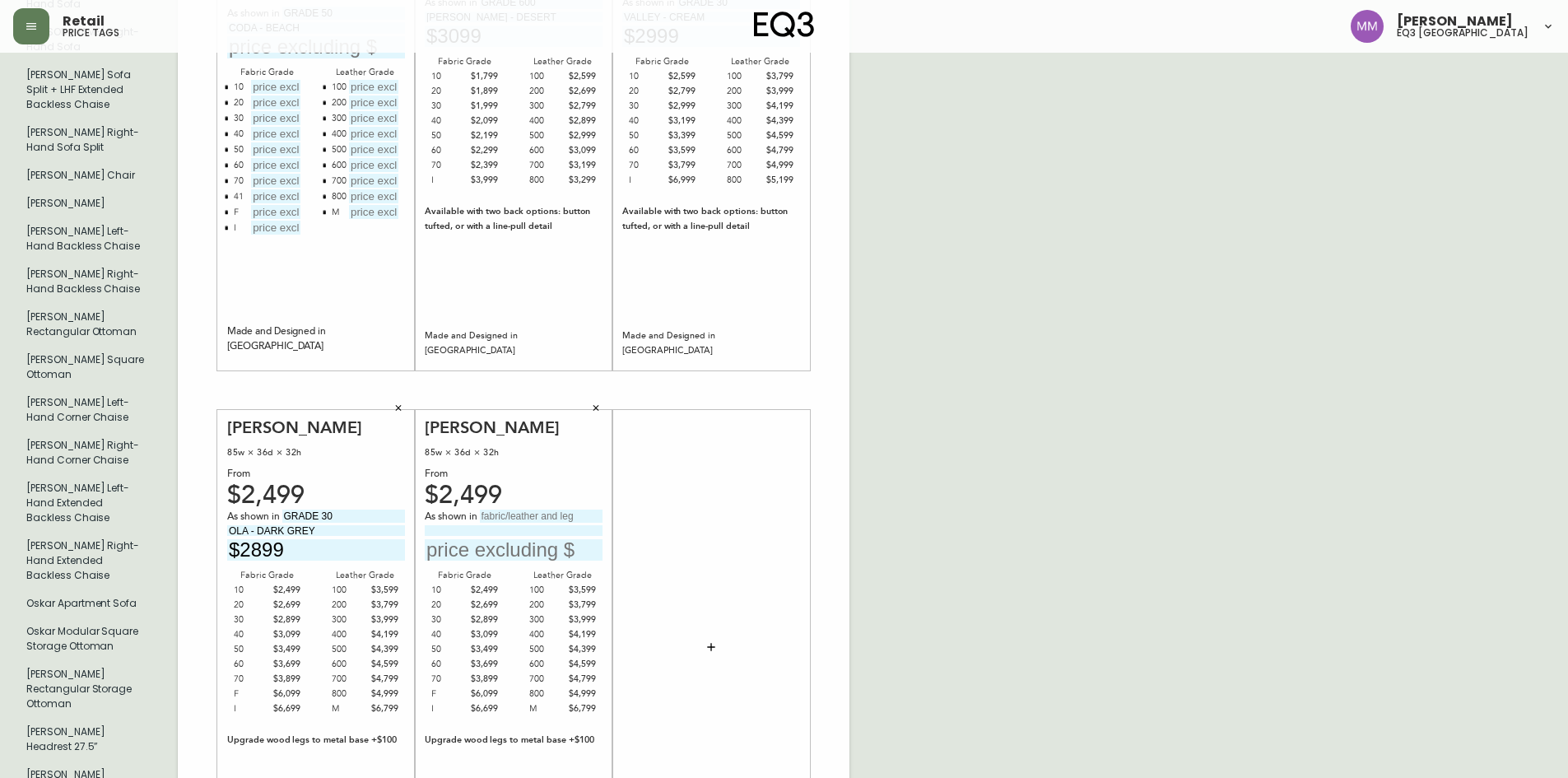
type input "$2899"
click at [515, 510] on input "text" at bounding box center [541, 516] width 123 height 13
type input "F"
type input "GRADE 300"
click at [527, 525] on input at bounding box center [513, 530] width 178 height 11
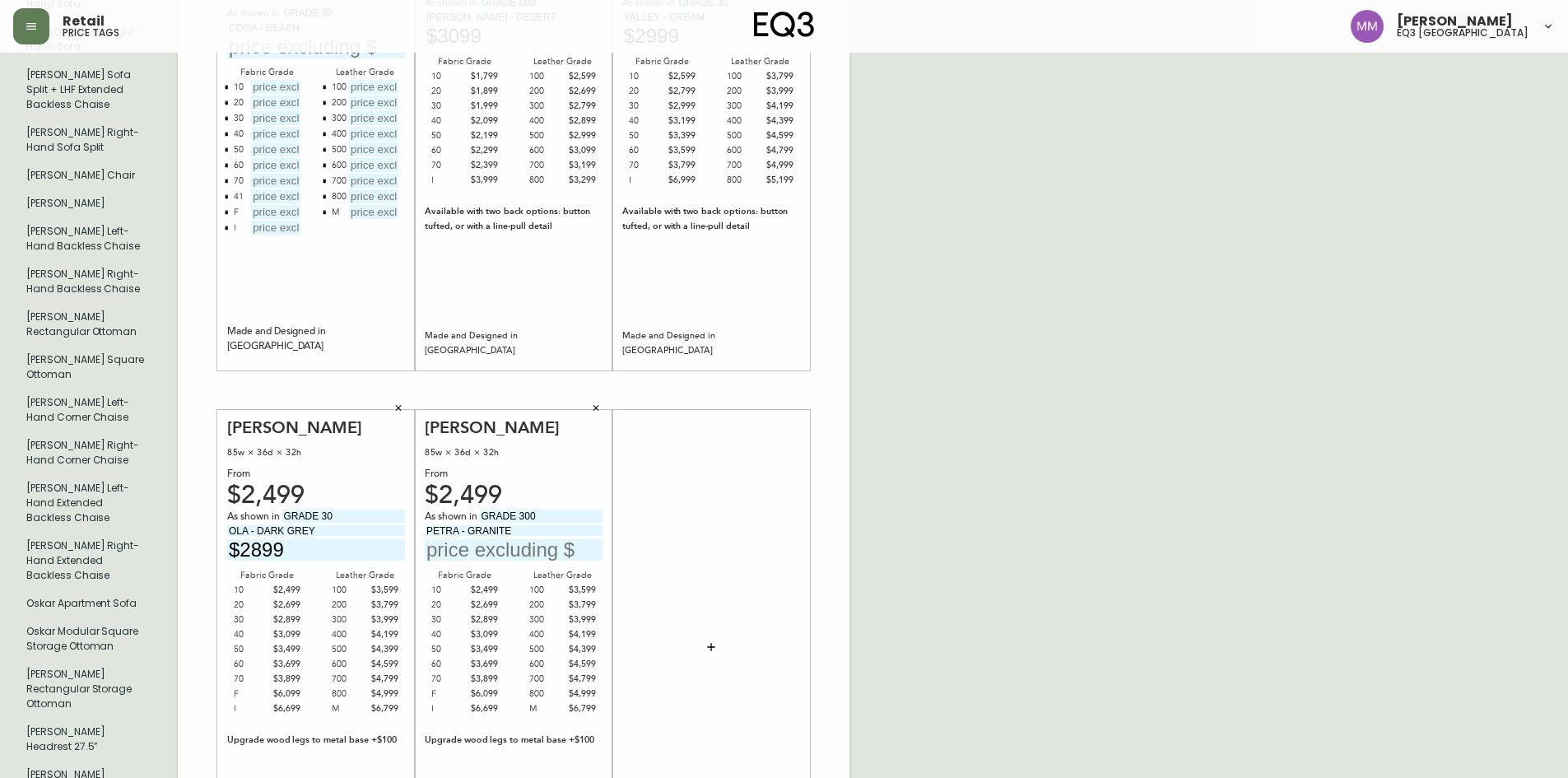
type input "PETRA - GRANITE"
click at [514, 539] on input "text" at bounding box center [513, 550] width 178 height 22
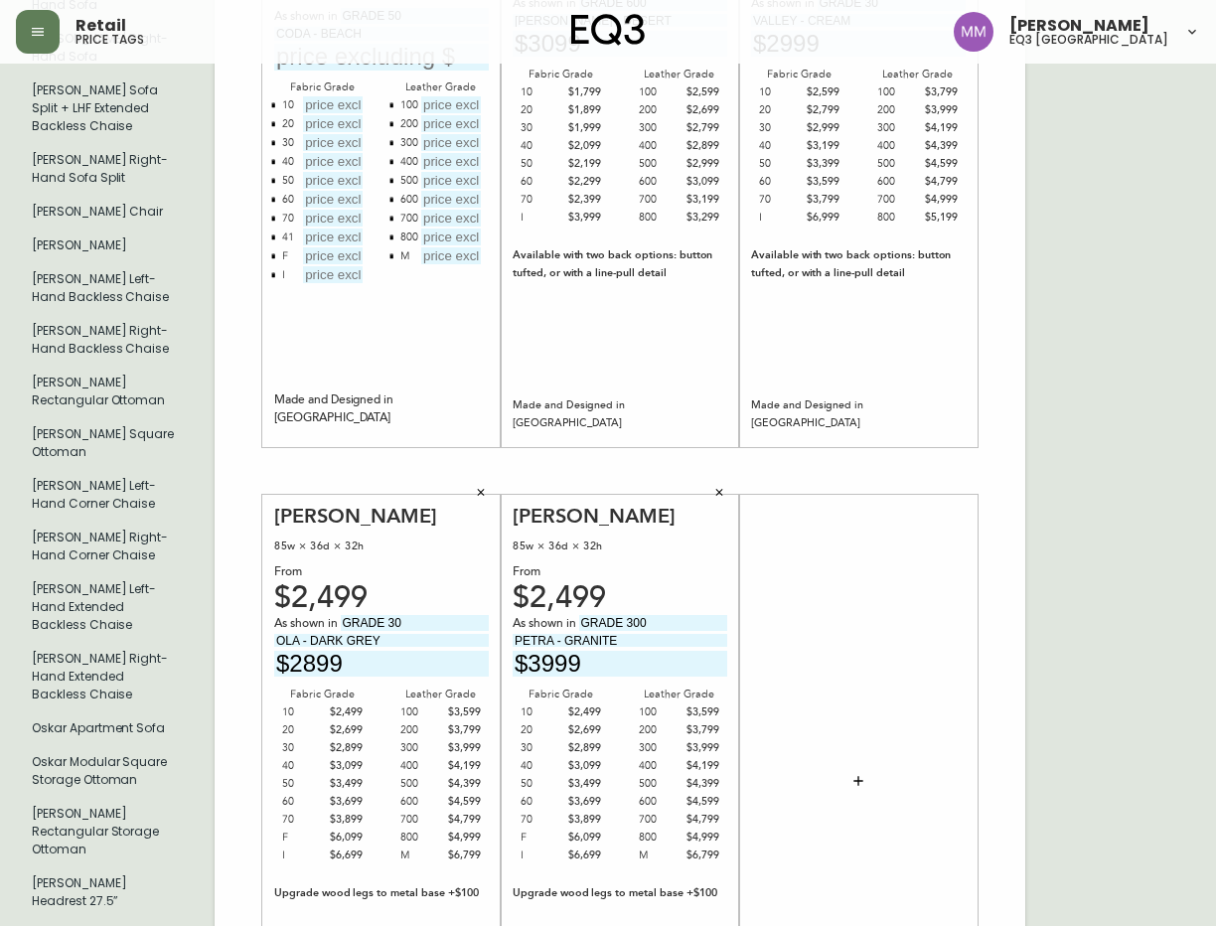
type input "$3999"
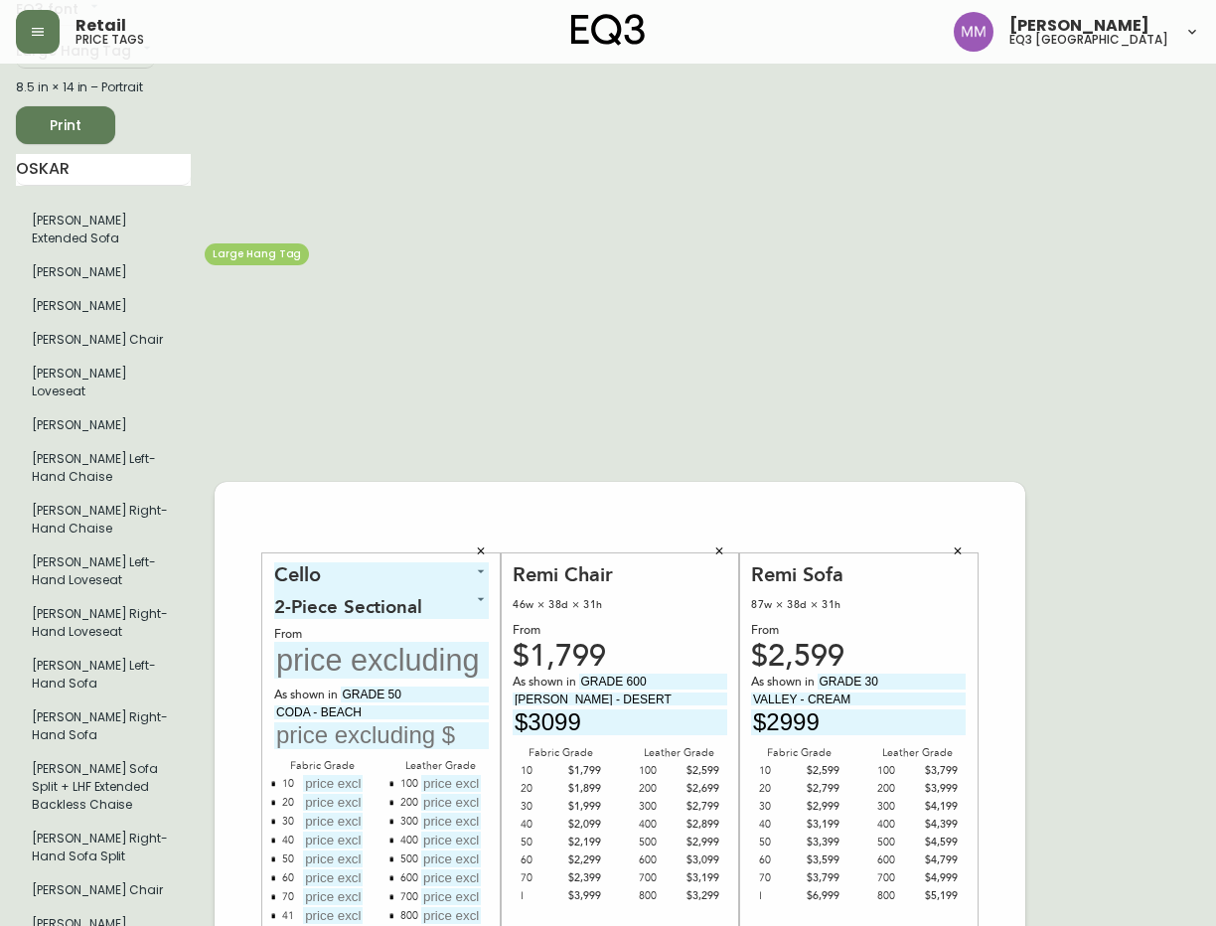
scroll to position [0, 0]
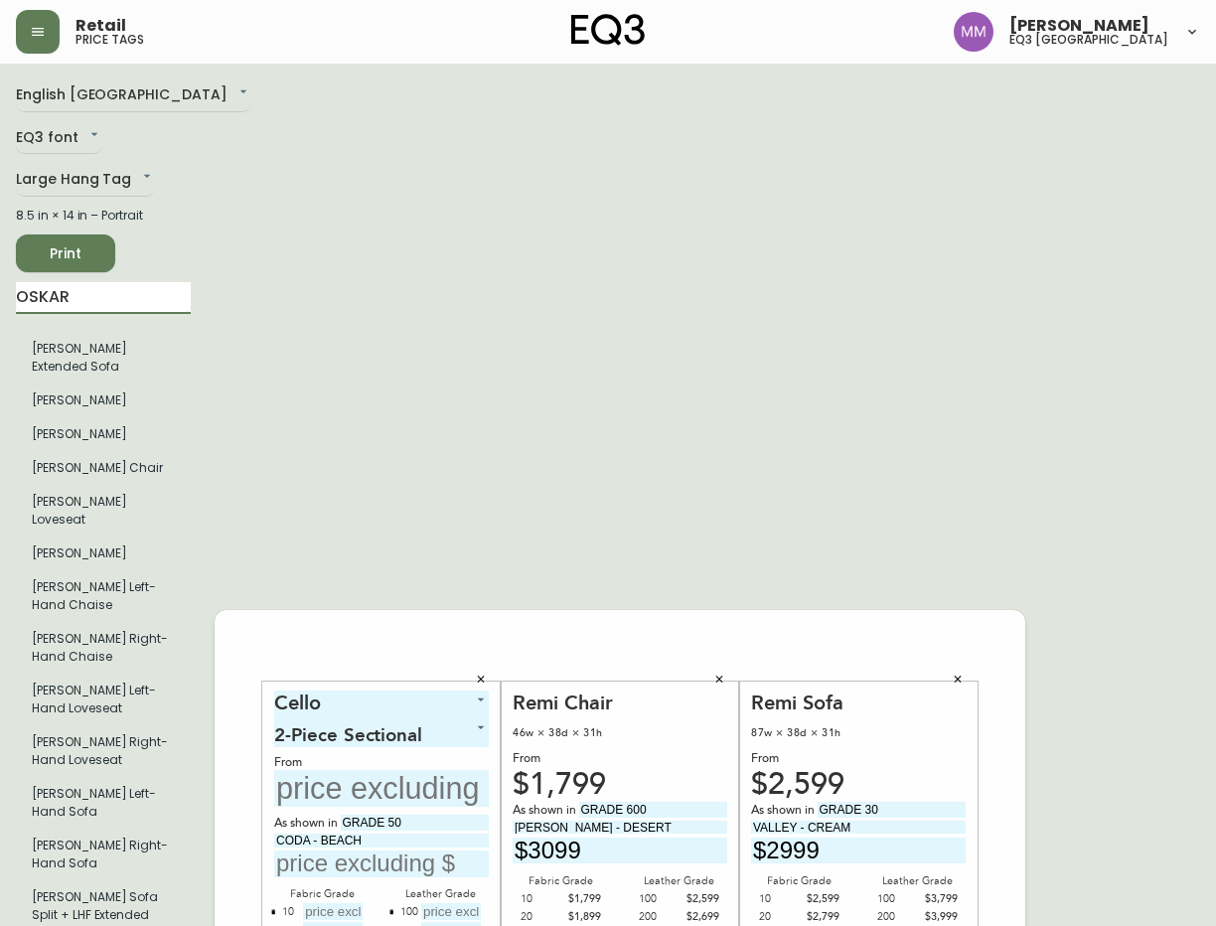
drag, startPoint x: 76, startPoint y: 296, endPoint x: -54, endPoint y: 302, distance: 130.2
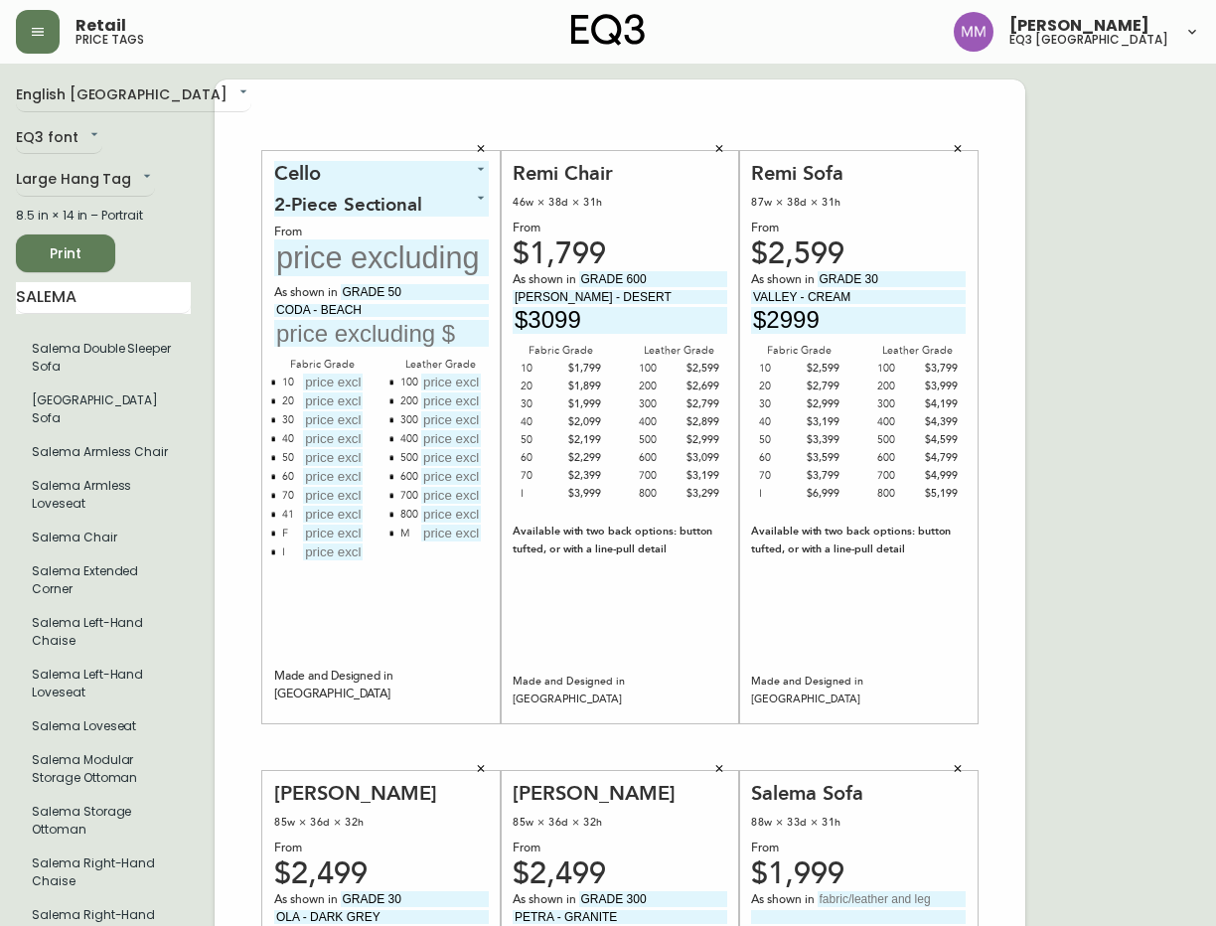
click at [479, 148] on icon "button" at bounding box center [481, 149] width 12 height 12
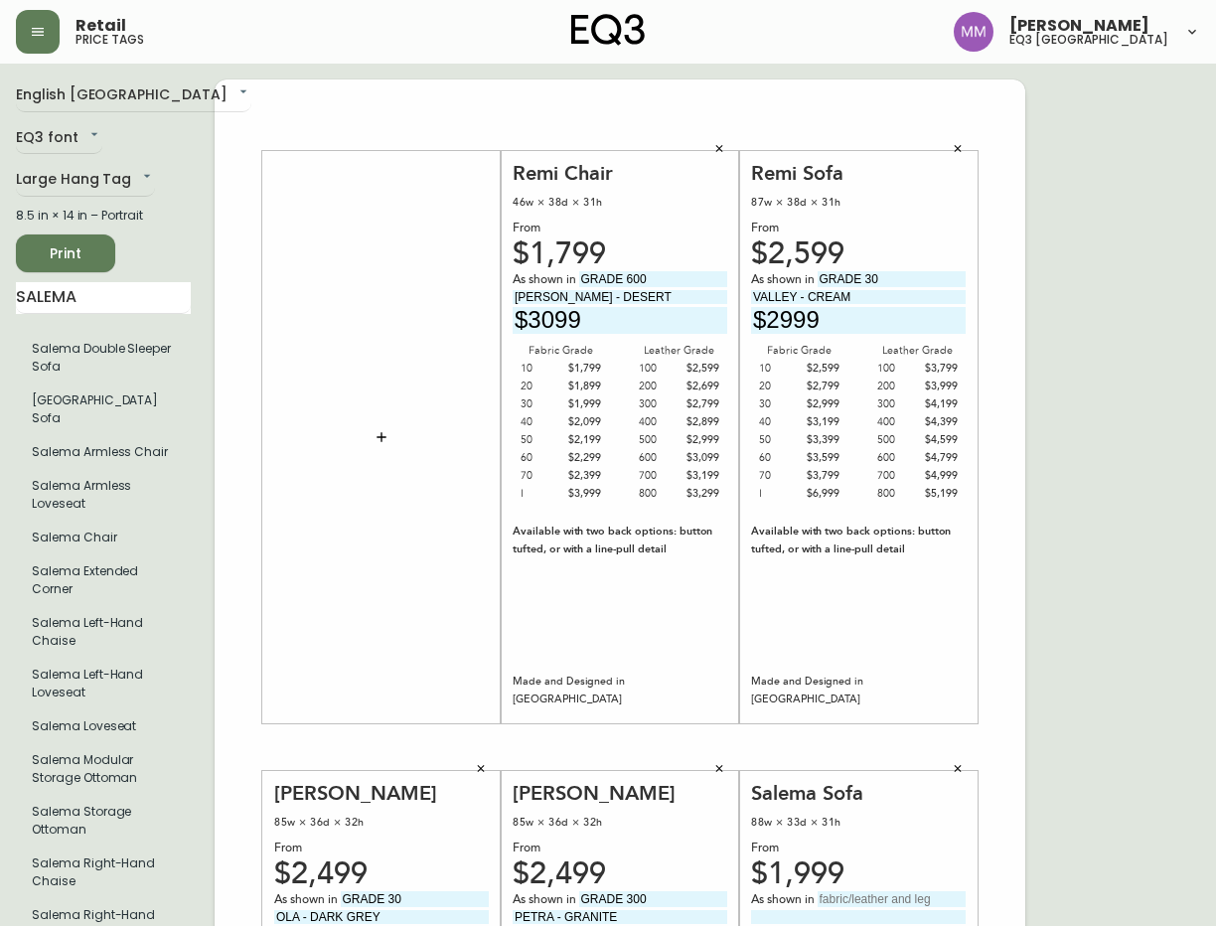
scroll to position [397, 0]
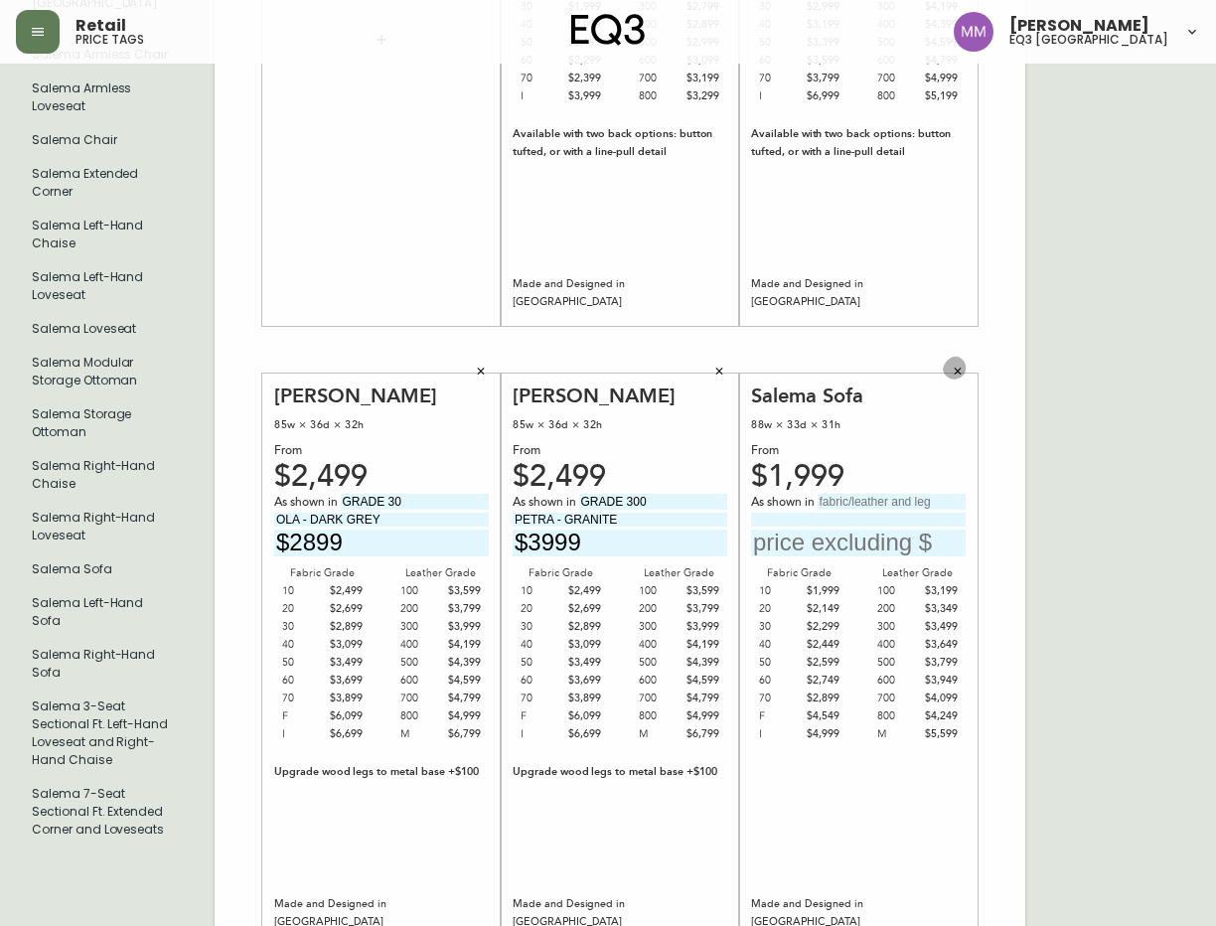
click at [958, 369] on icon "button" at bounding box center [957, 370] width 7 height 7
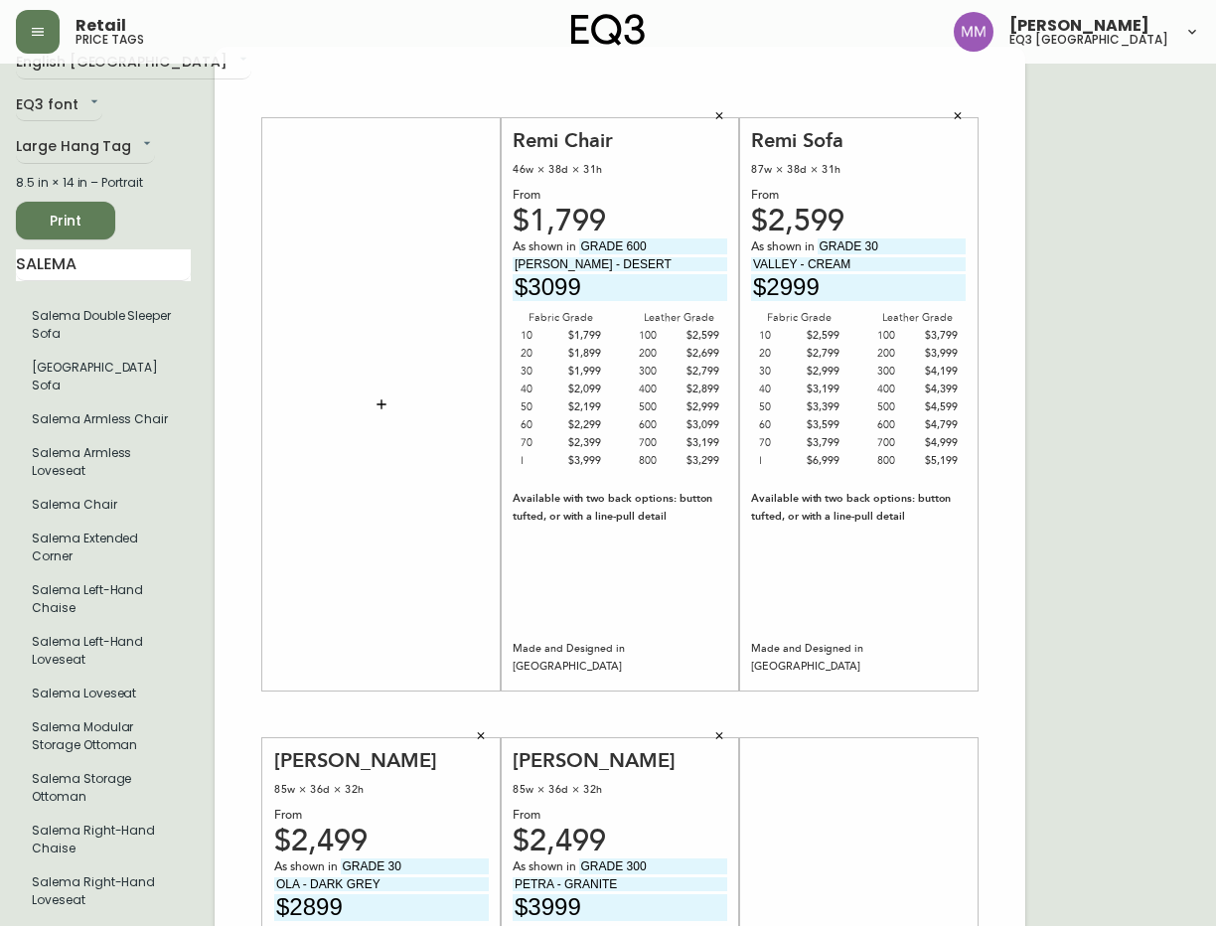
scroll to position [0, 0]
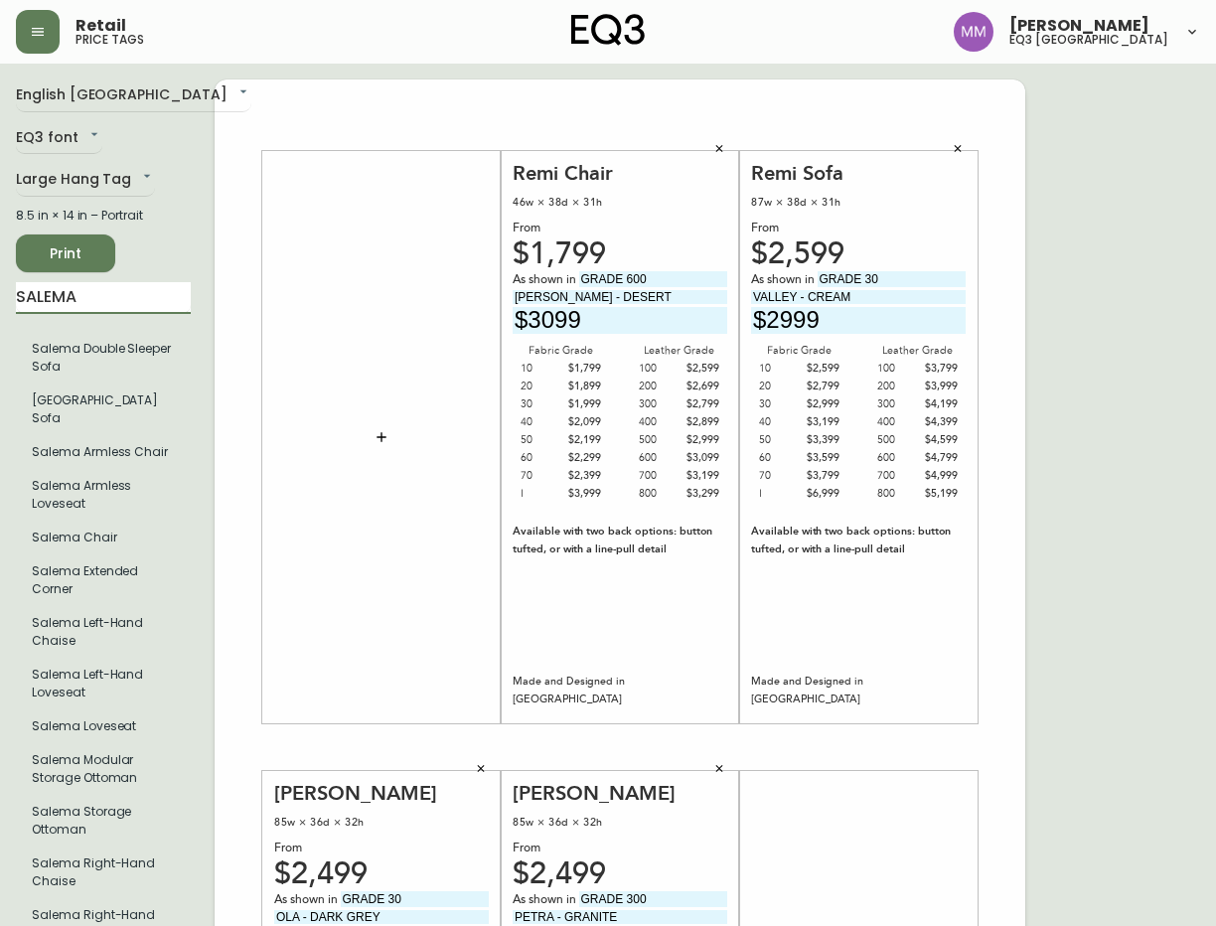
drag, startPoint x: 92, startPoint y: 295, endPoint x: -15, endPoint y: 302, distance: 107.5
click at [0, 302] on html "Retail price tags Matthew Murphy eq3 ottawa English Canada en_CA EQ3 font EQ3 L…" at bounding box center [608, 707] width 1216 height 1414
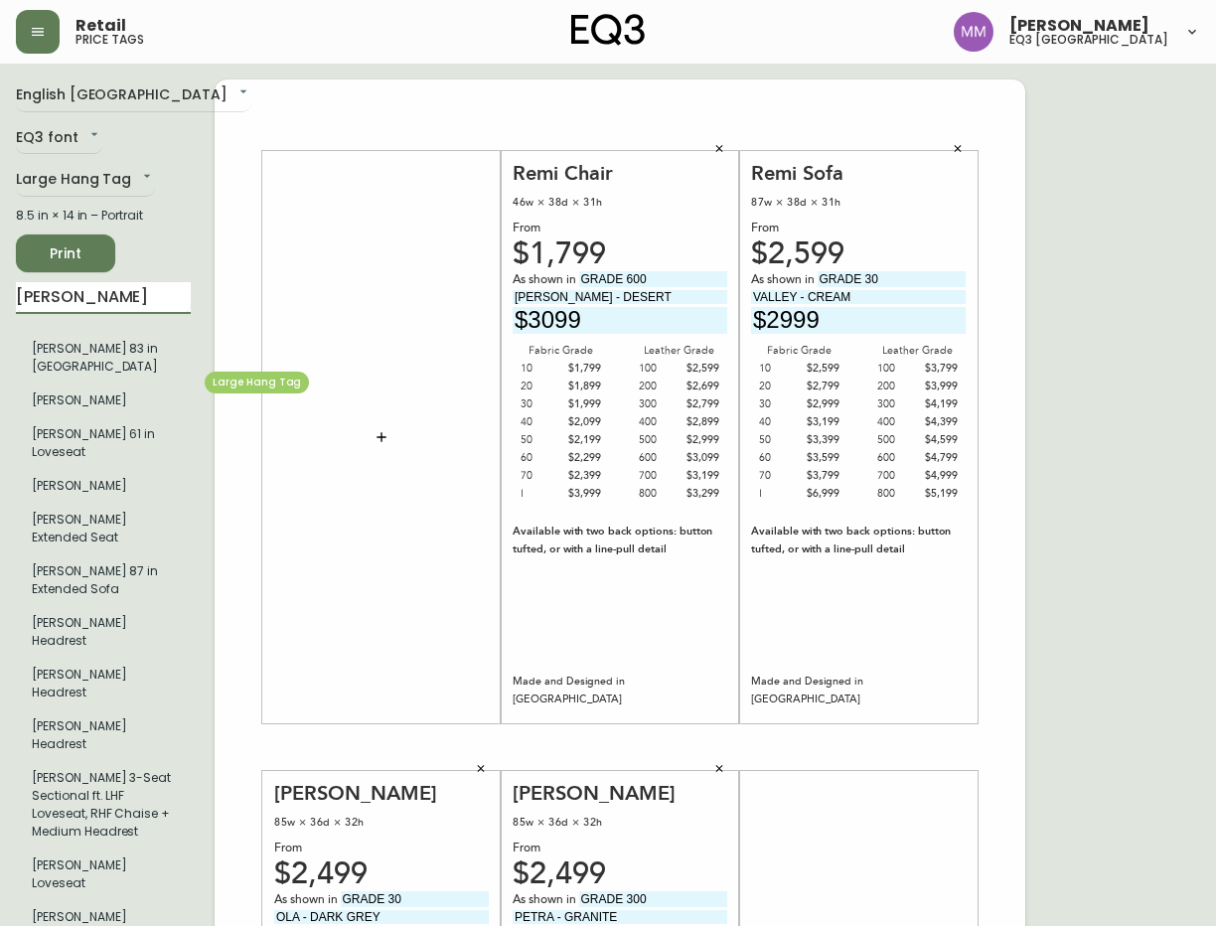
type input "JOAN"
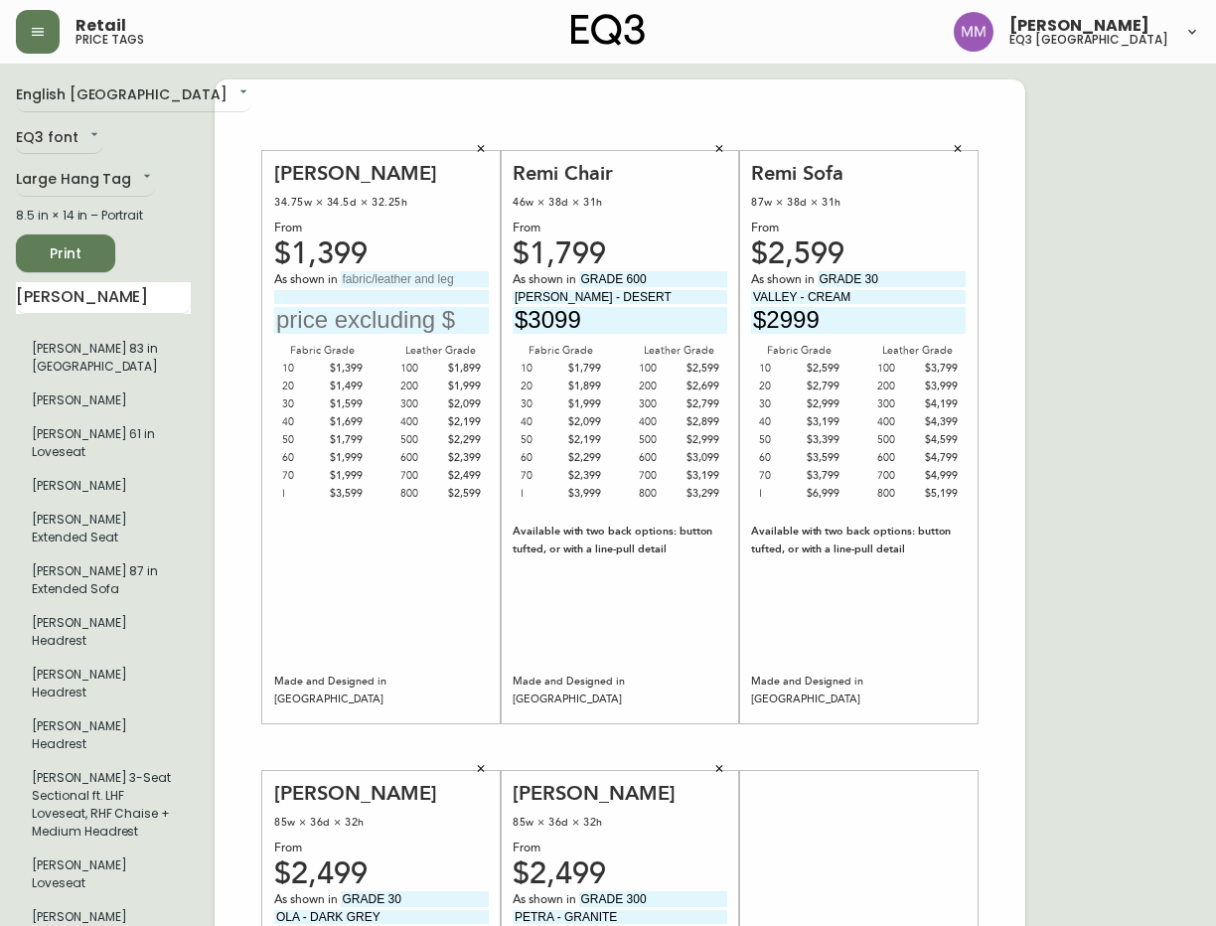
click at [398, 274] on input "text" at bounding box center [415, 279] width 148 height 16
click at [391, 281] on input "text" at bounding box center [415, 279] width 148 height 16
type input "GRADE 800"
click at [396, 295] on input at bounding box center [381, 296] width 215 height 13
type input "PALOMA- DEEP GREEN"
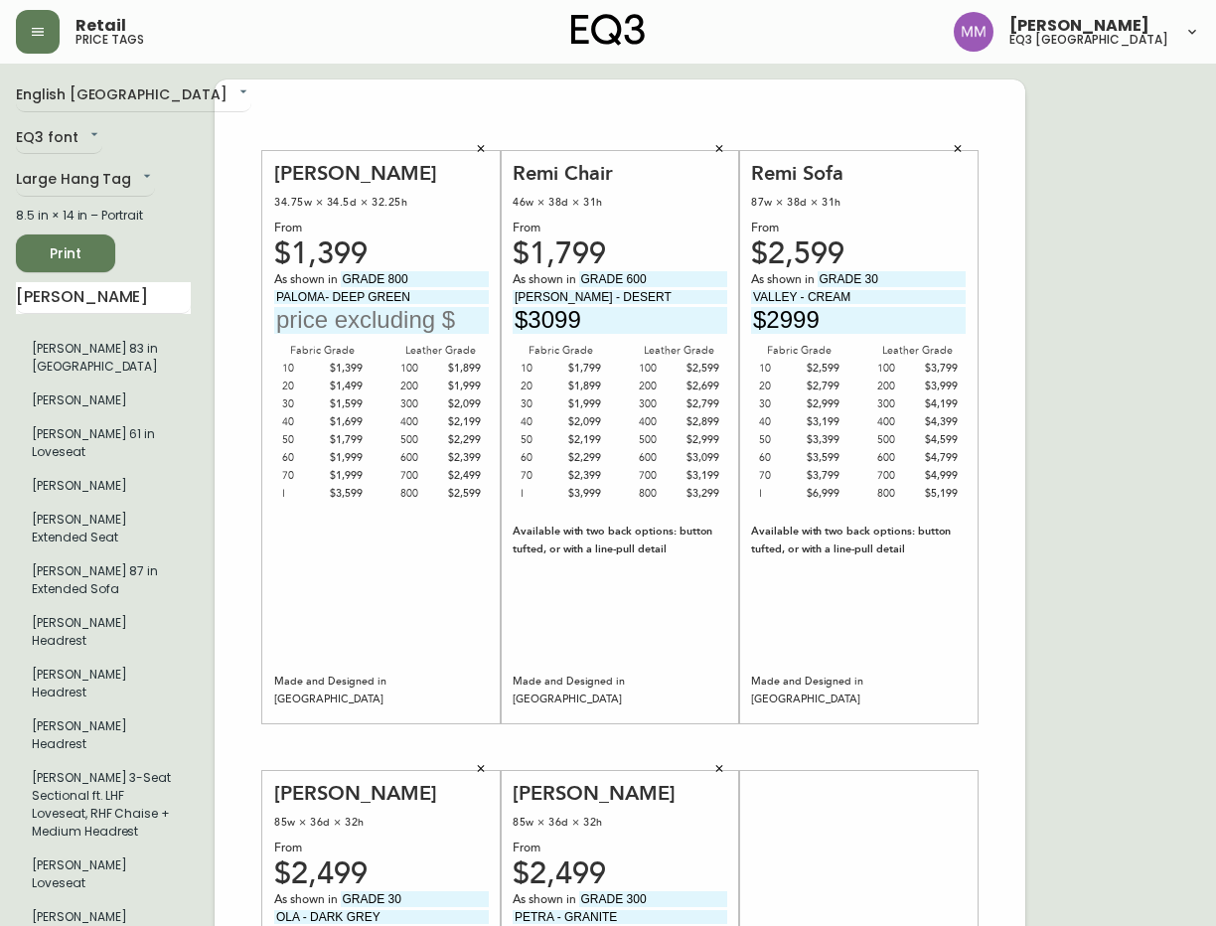
click at [396, 315] on input "text" at bounding box center [381, 320] width 215 height 27
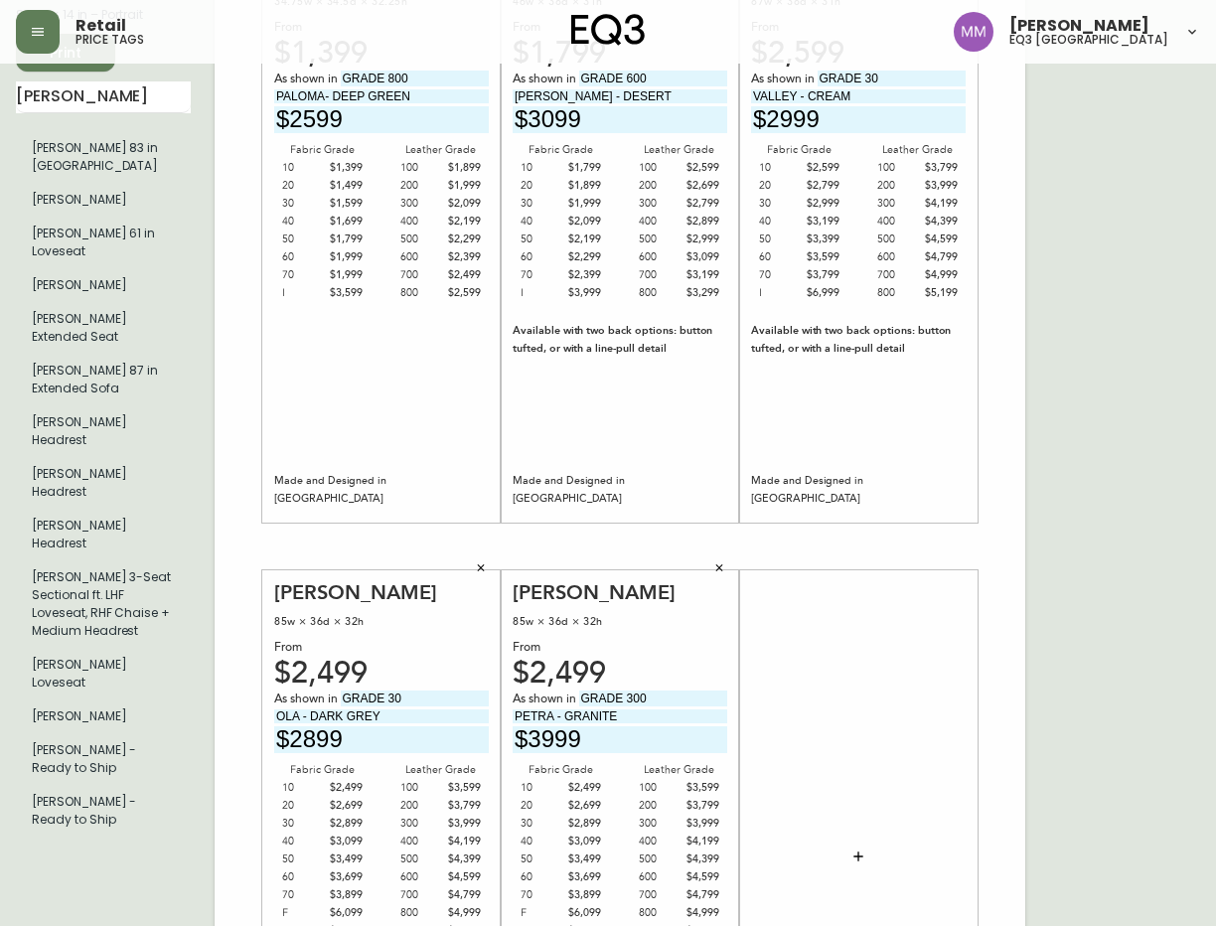
scroll to position [199, 0]
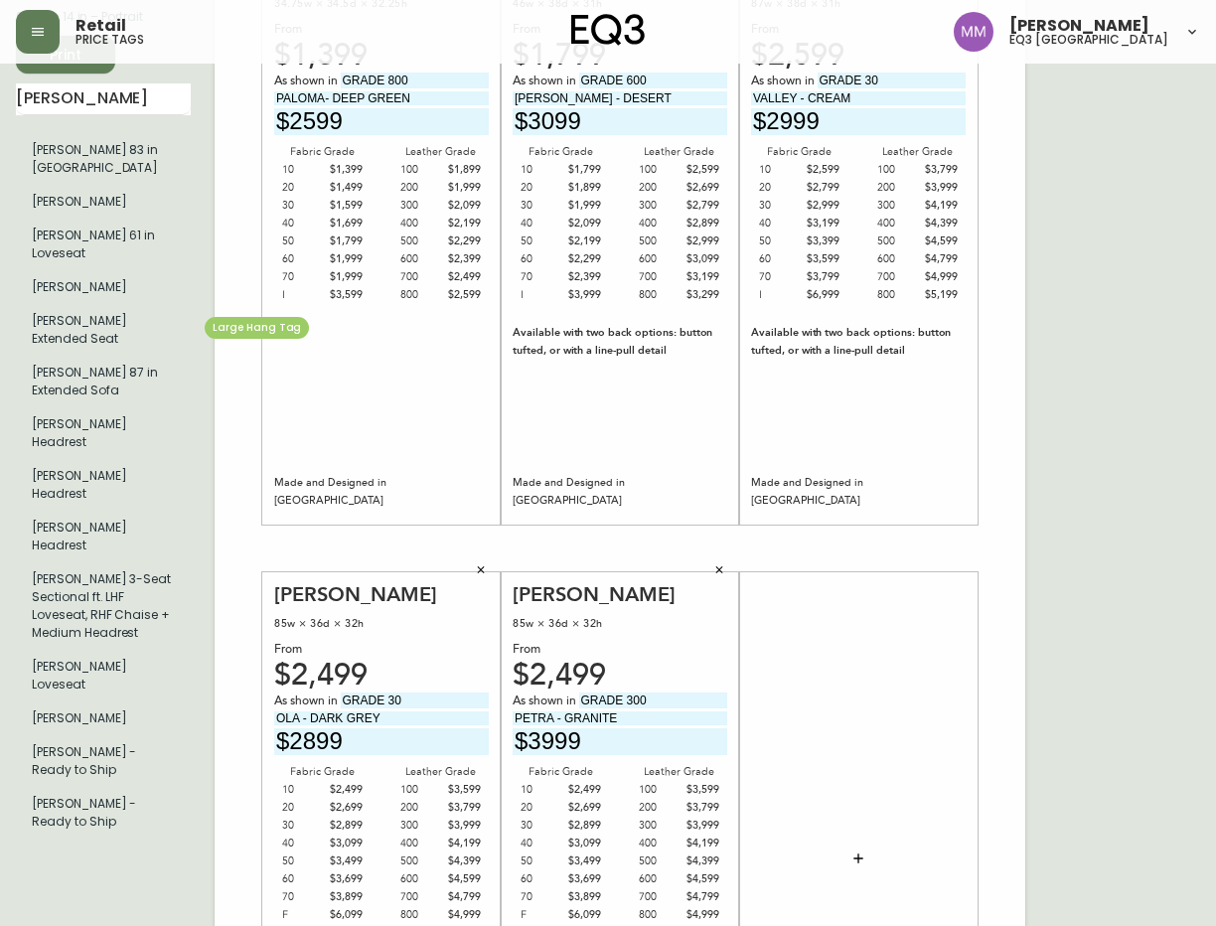
type input "$2599"
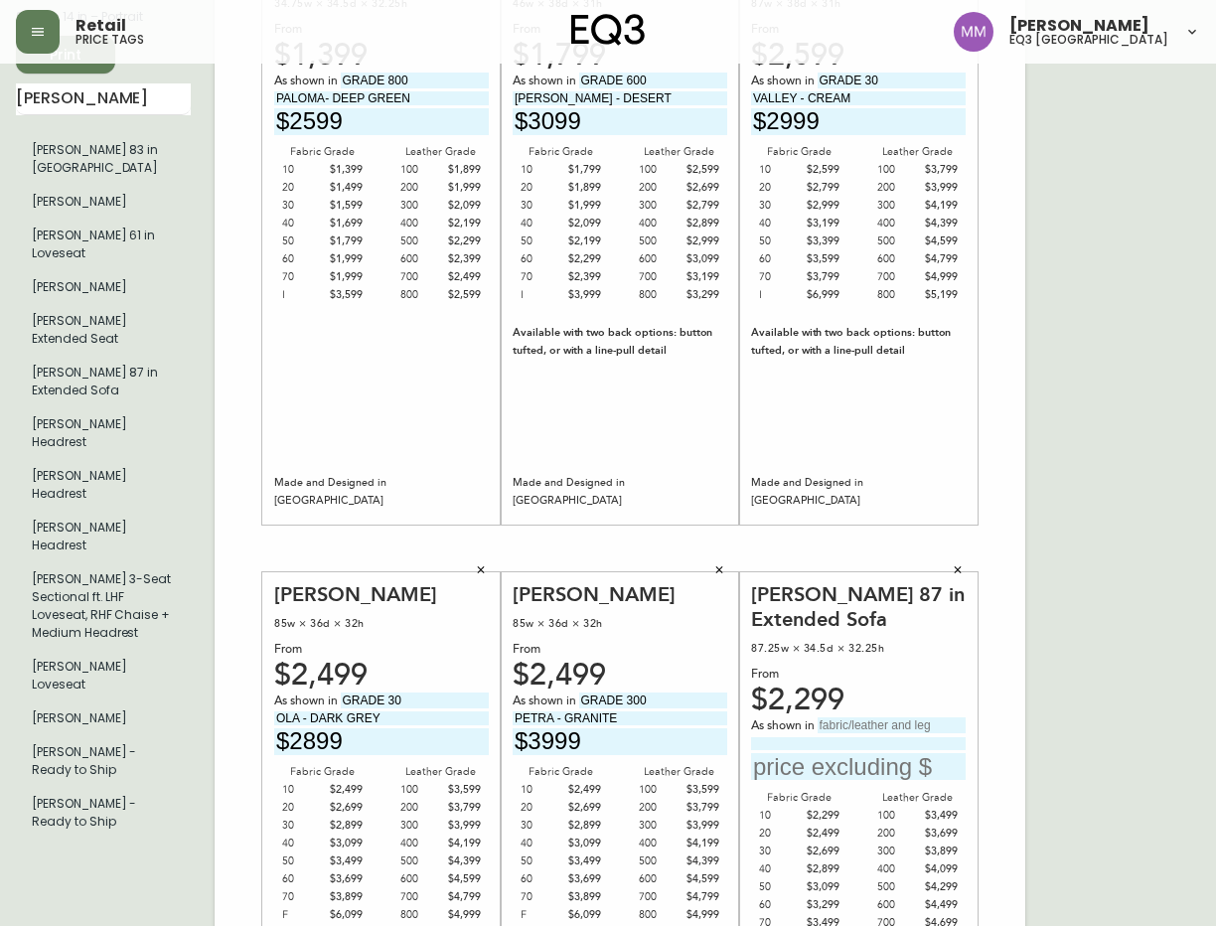
scroll to position [397, 0]
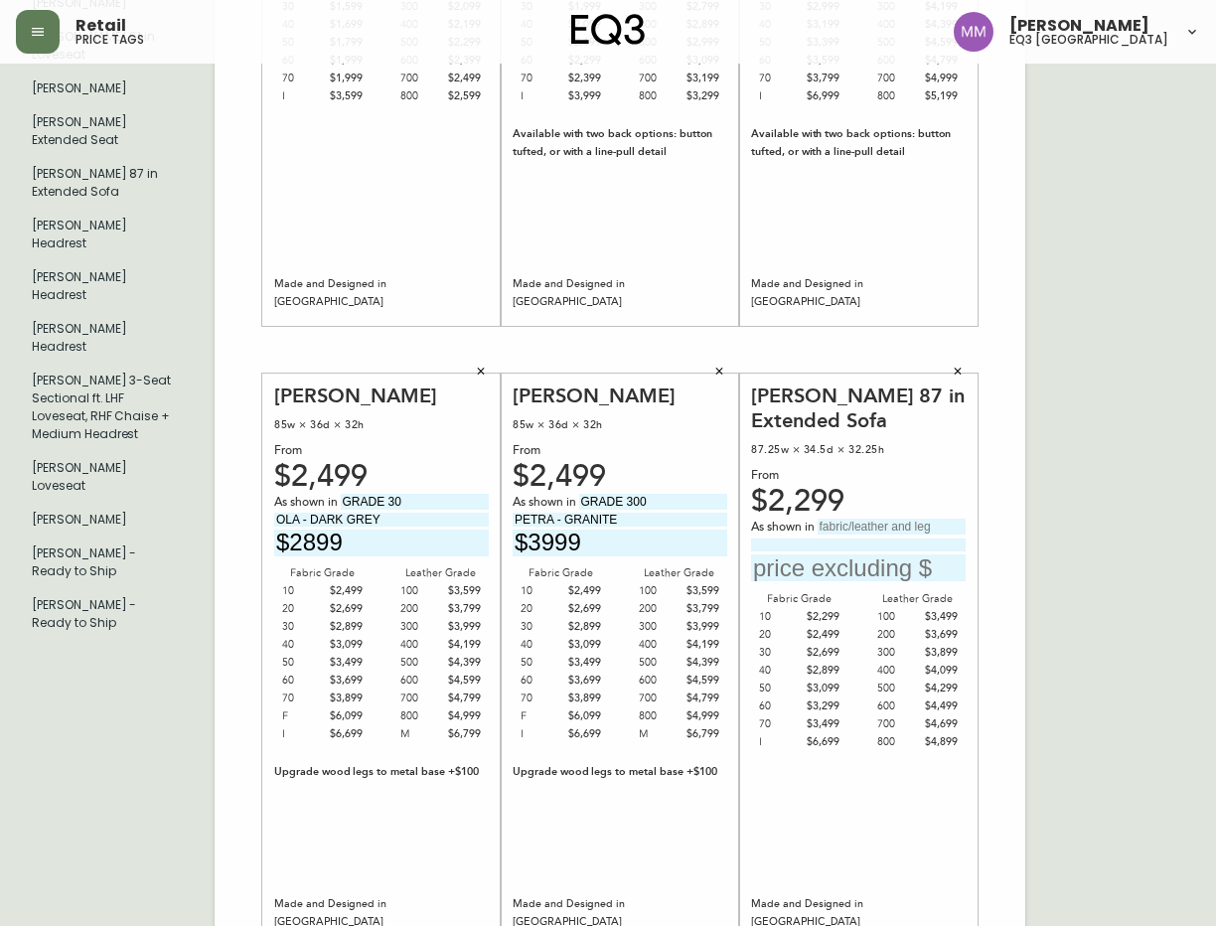
click at [887, 530] on input "text" at bounding box center [891, 526] width 148 height 16
click at [933, 521] on input "GRADE" at bounding box center [891, 526] width 148 height 16
type input "GRADE 20"
click at [802, 546] on input at bounding box center [858, 544] width 215 height 13
type input "PANAMA - NATURAL"
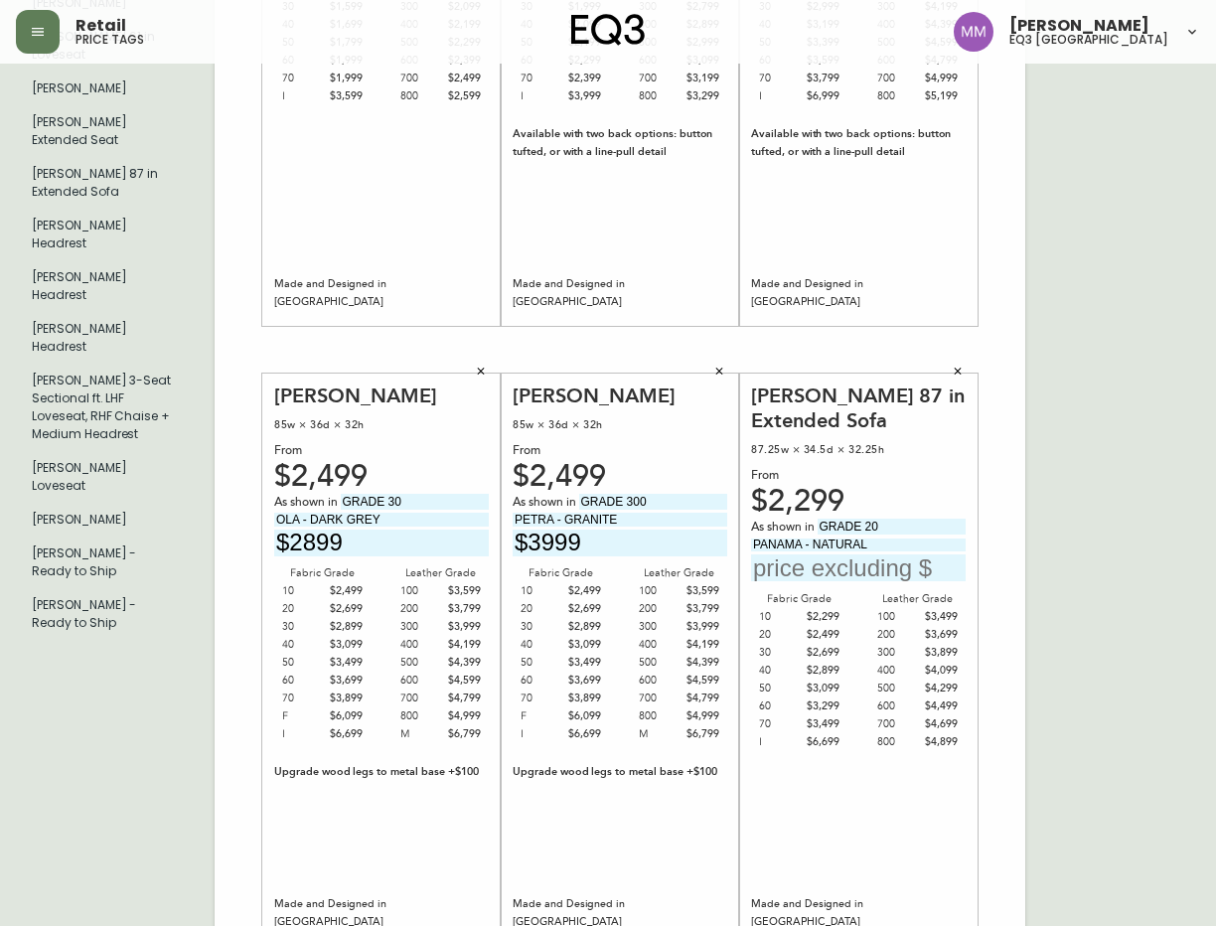
click at [871, 570] on input "text" at bounding box center [858, 567] width 215 height 27
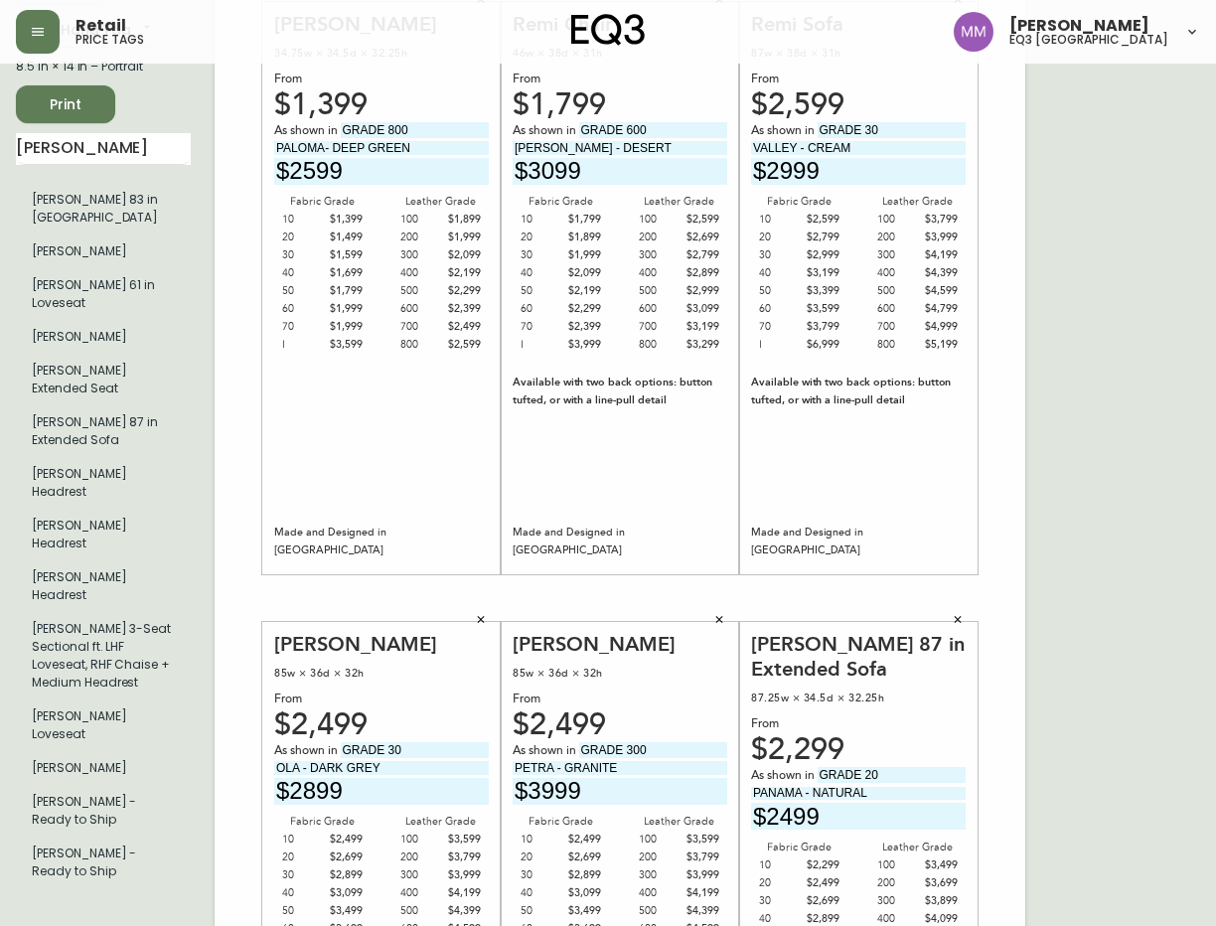
scroll to position [0, 0]
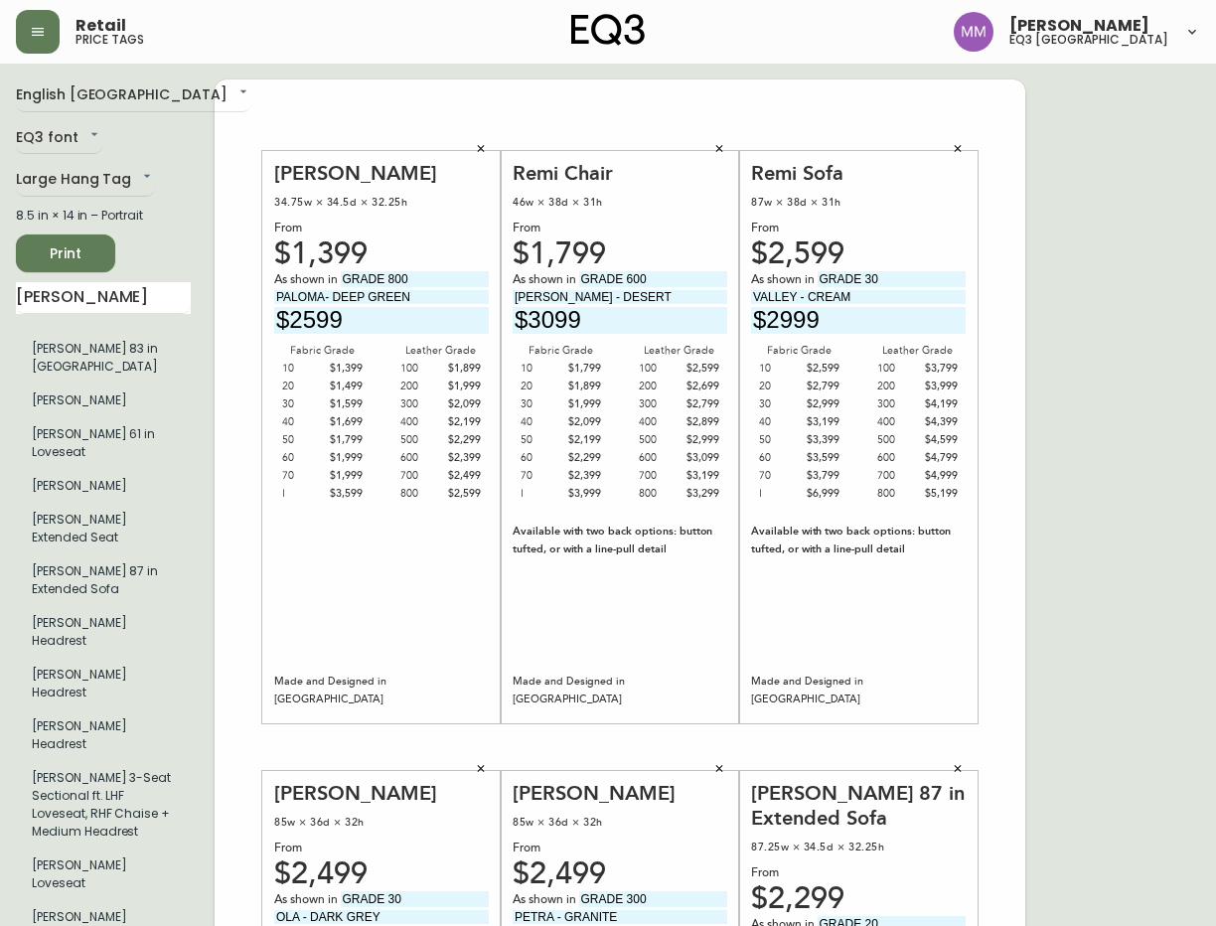
type input "$2499"
click at [83, 246] on span "Print" at bounding box center [66, 253] width 68 height 25
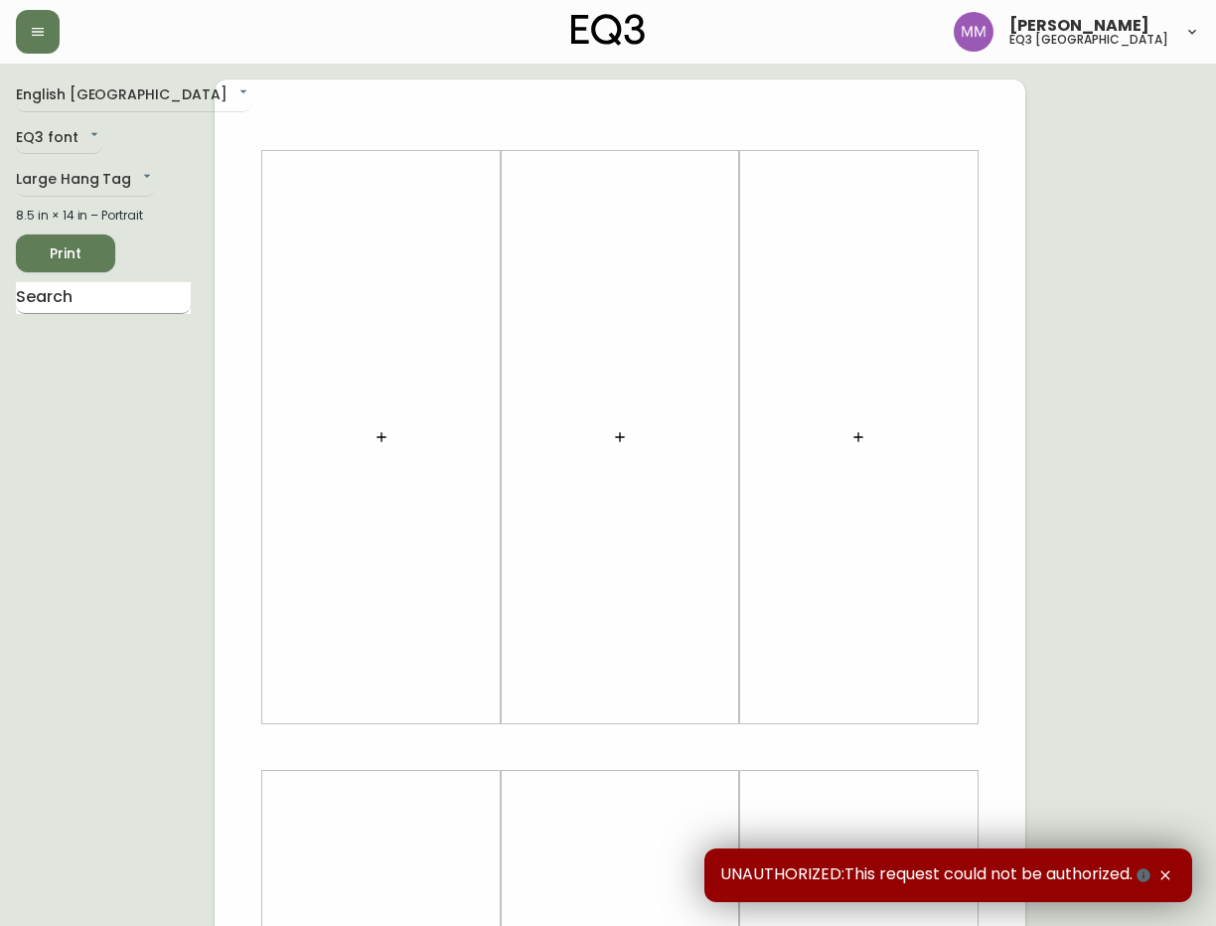
click at [82, 302] on input "text" at bounding box center [103, 298] width 175 height 32
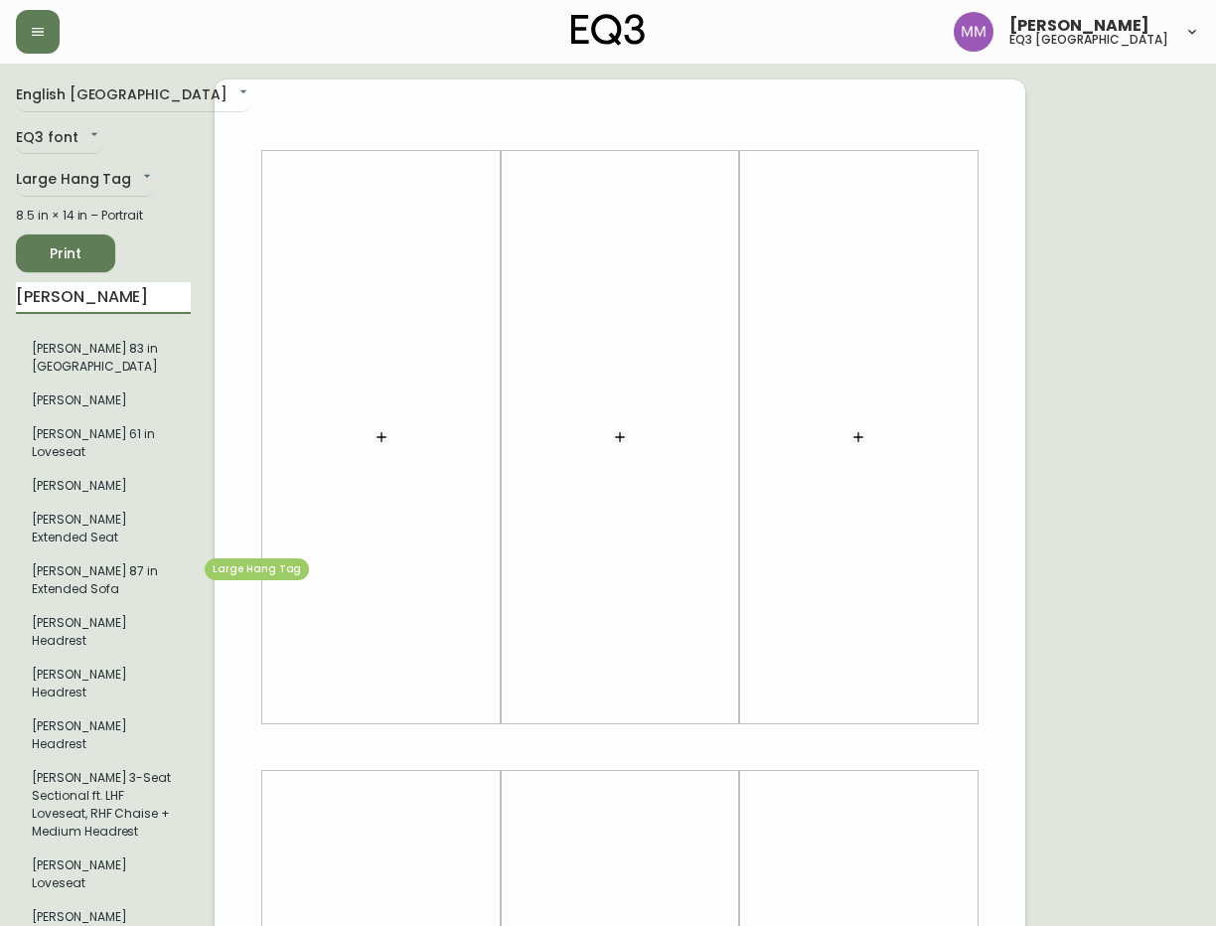
type input "[PERSON_NAME]"
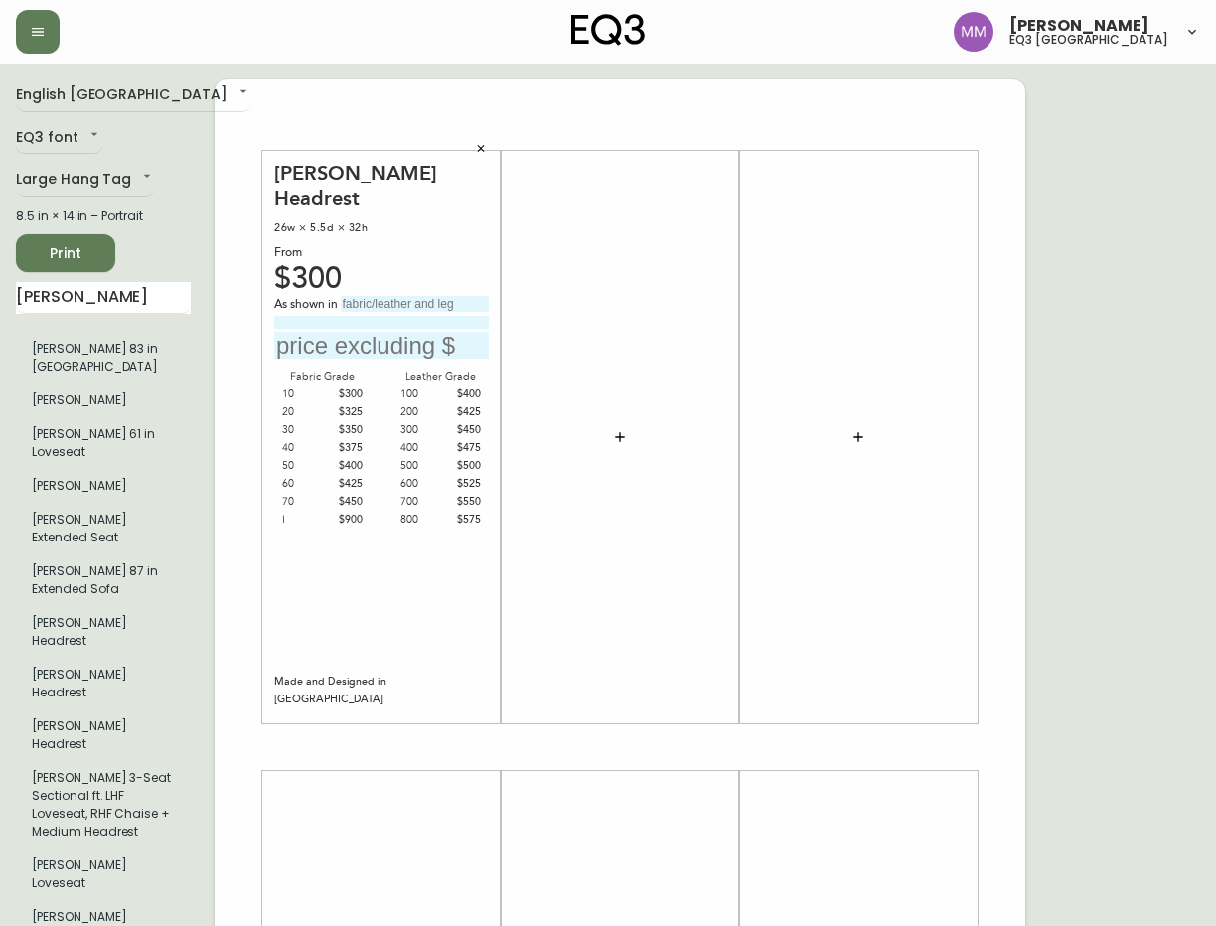
click at [390, 296] on input "text" at bounding box center [415, 304] width 148 height 16
type input "GRADE 20"
click at [365, 316] on input at bounding box center [381, 322] width 215 height 13
type input "PANAMA- NATURAL"
click at [396, 332] on input "text" at bounding box center [381, 345] width 215 height 27
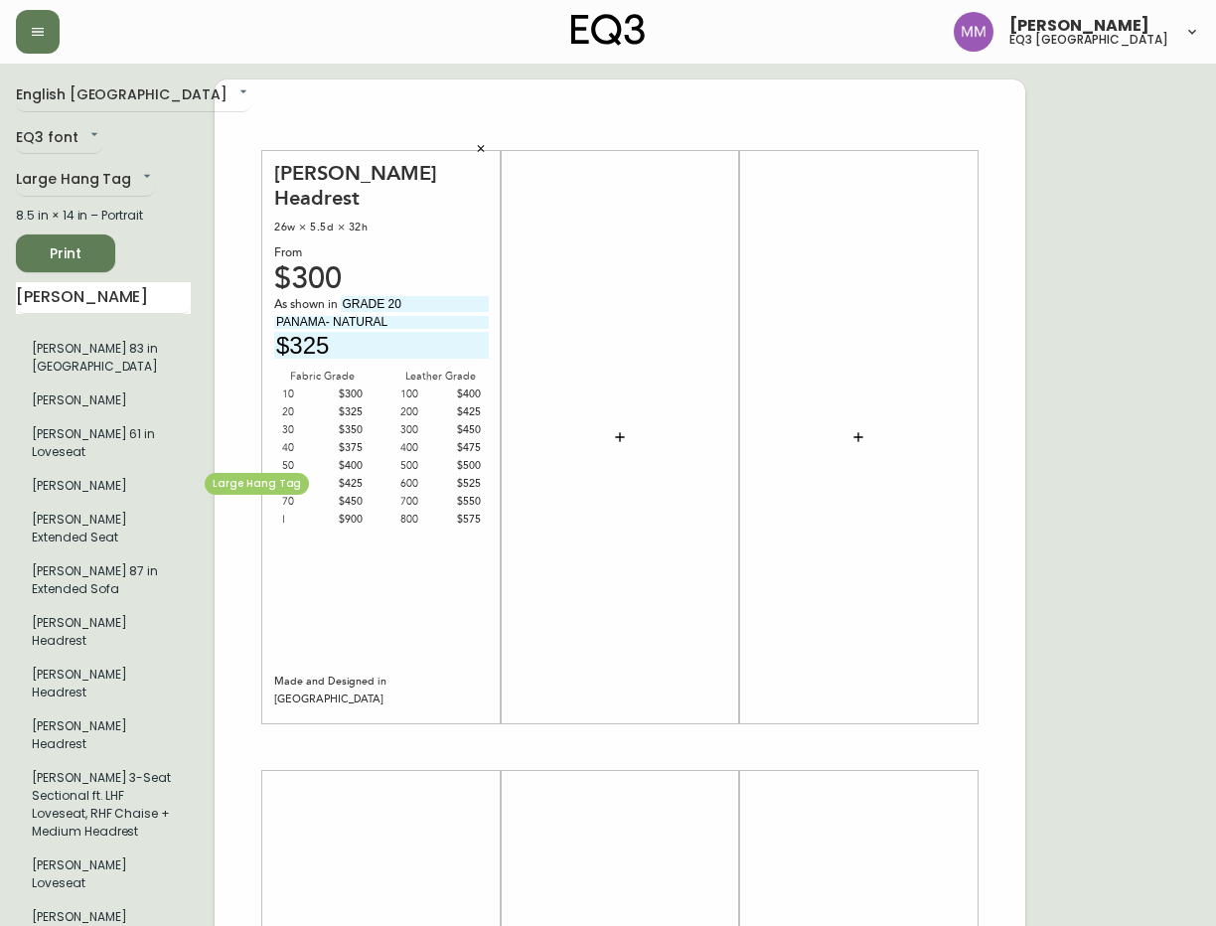
type input "$325"
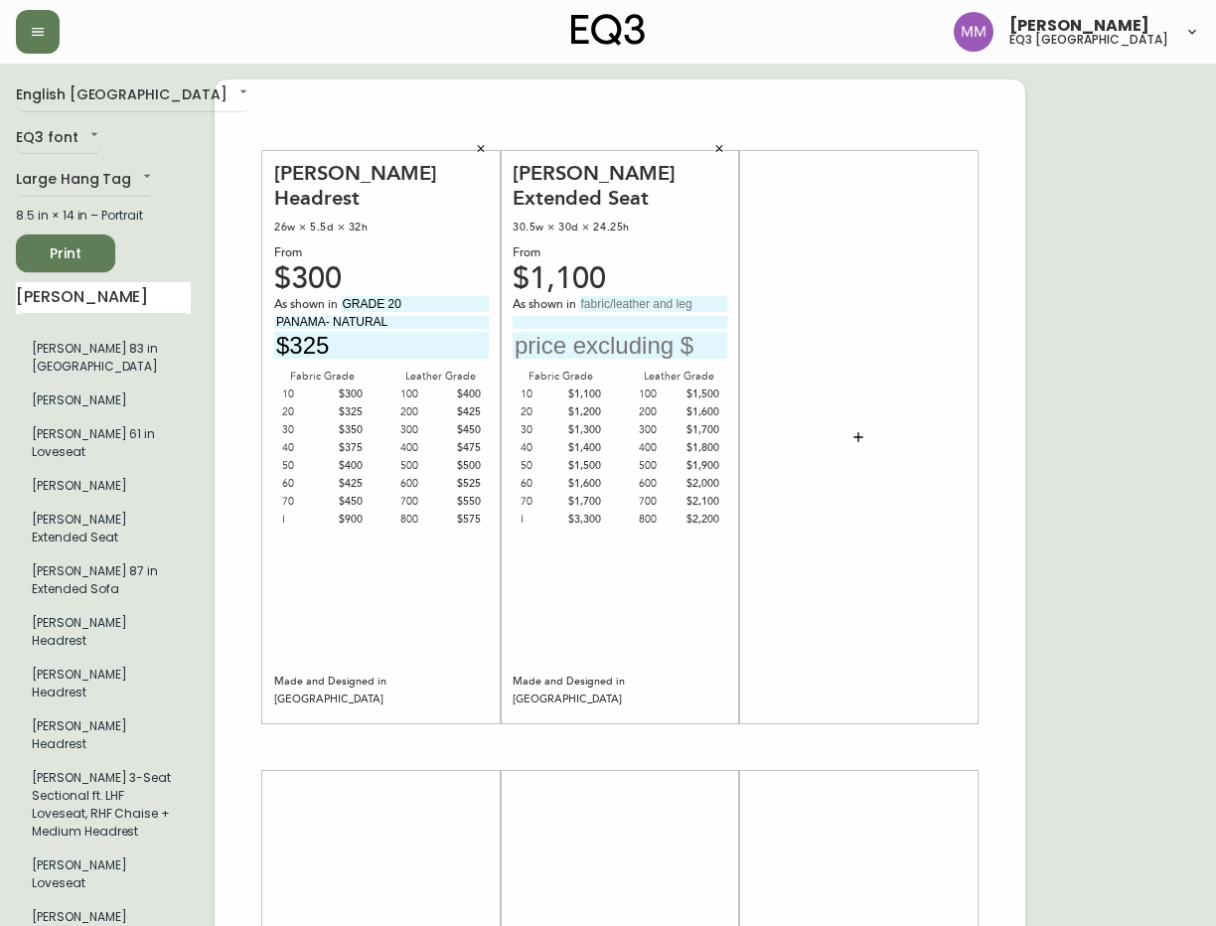
click at [623, 296] on input "text" at bounding box center [653, 304] width 148 height 16
type input "GRADE 20"
click at [617, 316] on input at bounding box center [619, 322] width 215 height 13
type input "PANAMA - NATURAL"
click at [633, 332] on input "text" at bounding box center [619, 345] width 215 height 27
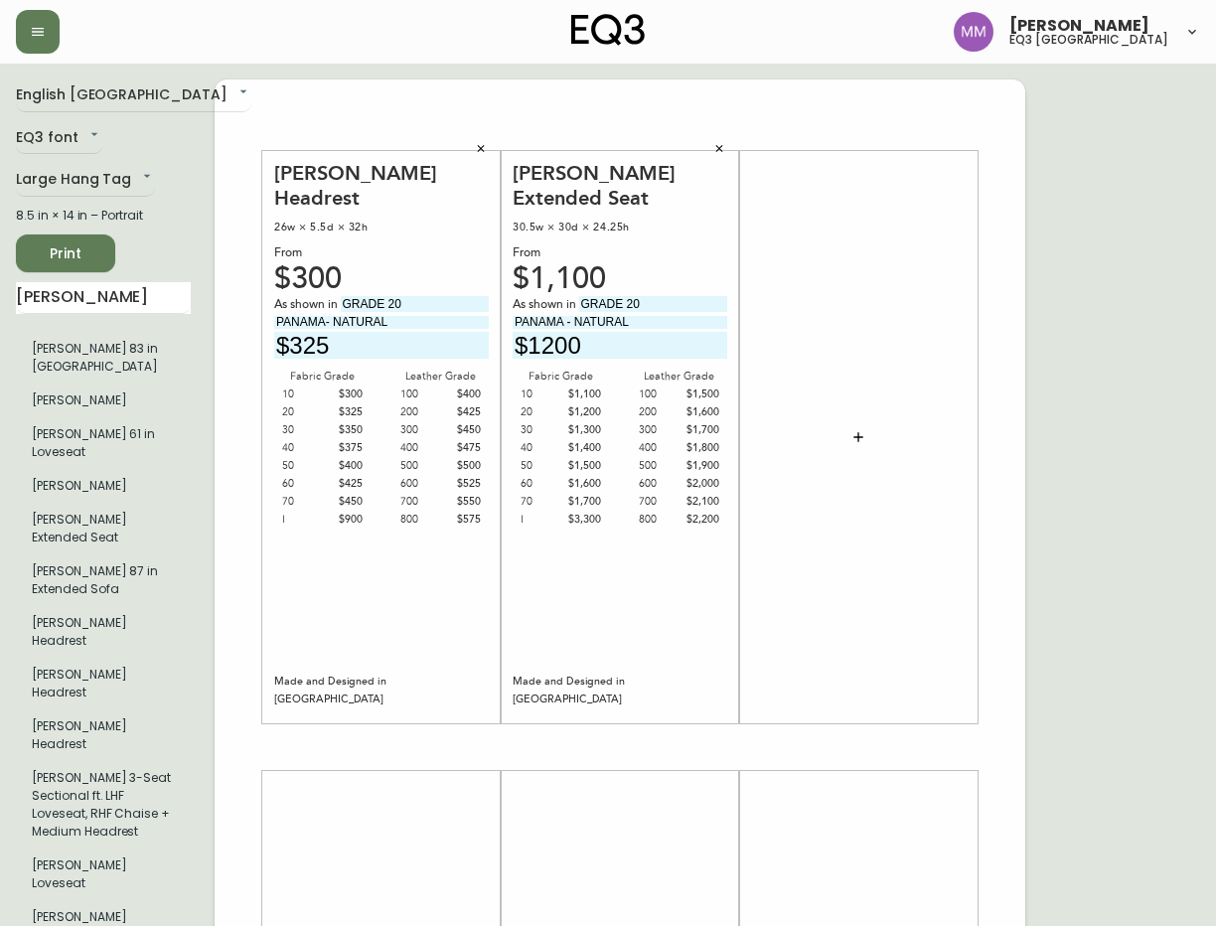
type input "$1200"
click at [643, 111] on div "Joan Small Headrest 26w × 5.5d × 32h From $300 As shown in GRADE 20 PANAMA- NAT…" at bounding box center [620, 746] width 810 height 1335
drag, startPoint x: 87, startPoint y: 300, endPoint x: -5, endPoint y: 305, distance: 92.5
click at [0, 305] on html "Matthew Murphy eq3 ottawa English Canada en_CA EQ3 font EQ3 Large Hang Tag larg…" at bounding box center [608, 707] width 1216 height 1414
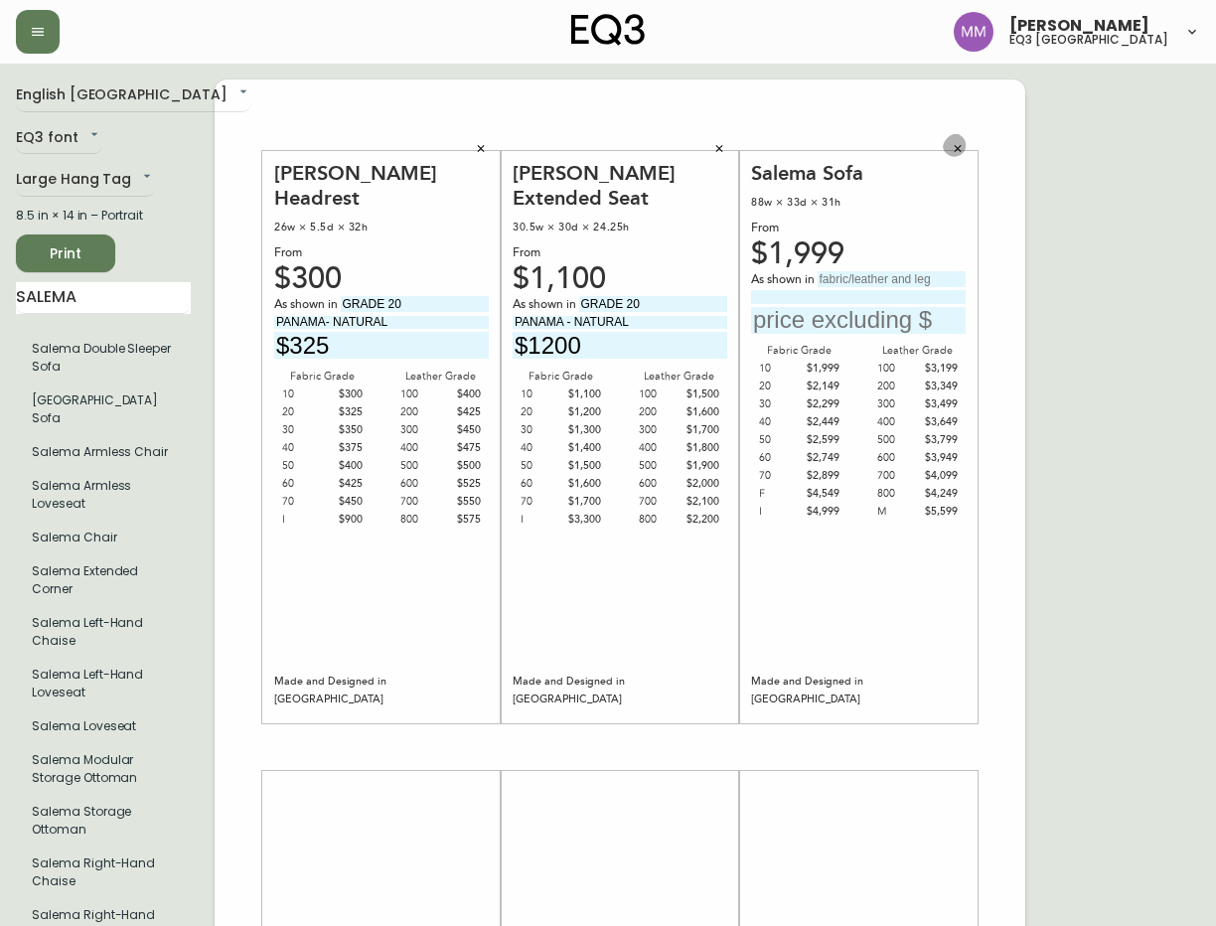
click at [959, 147] on icon "button" at bounding box center [957, 148] width 7 height 7
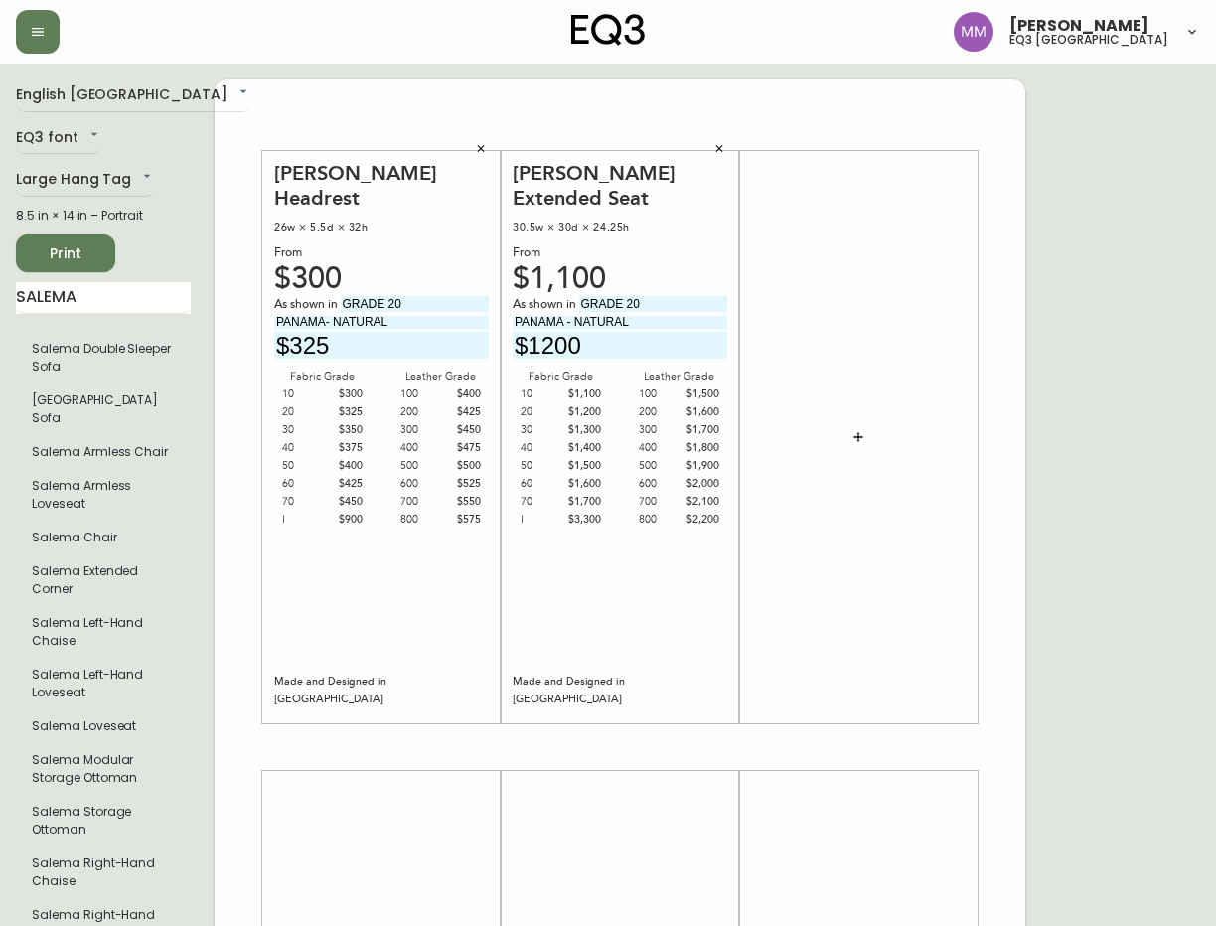
click at [851, 435] on icon "button" at bounding box center [858, 437] width 16 height 16
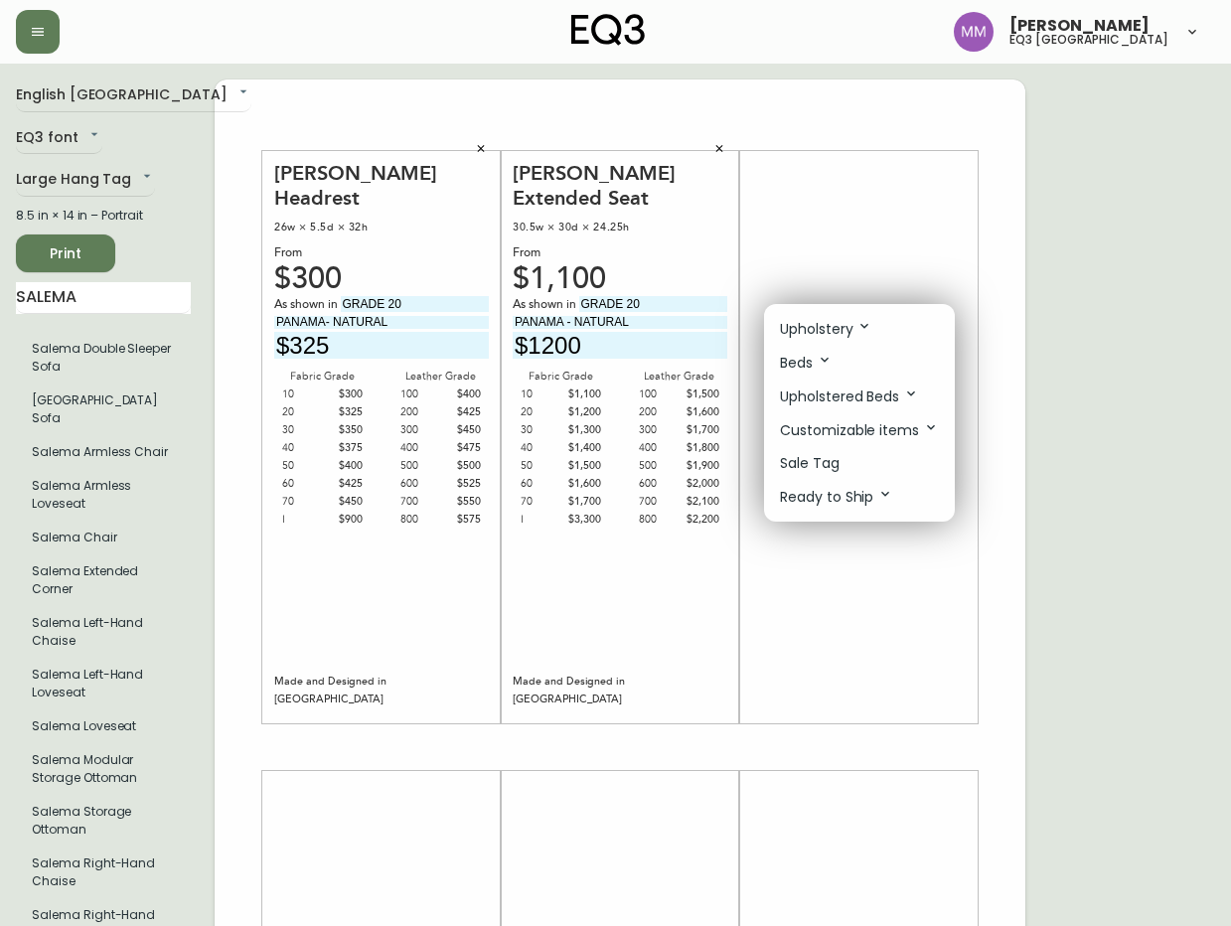
click at [108, 294] on div at bounding box center [615, 463] width 1231 height 926
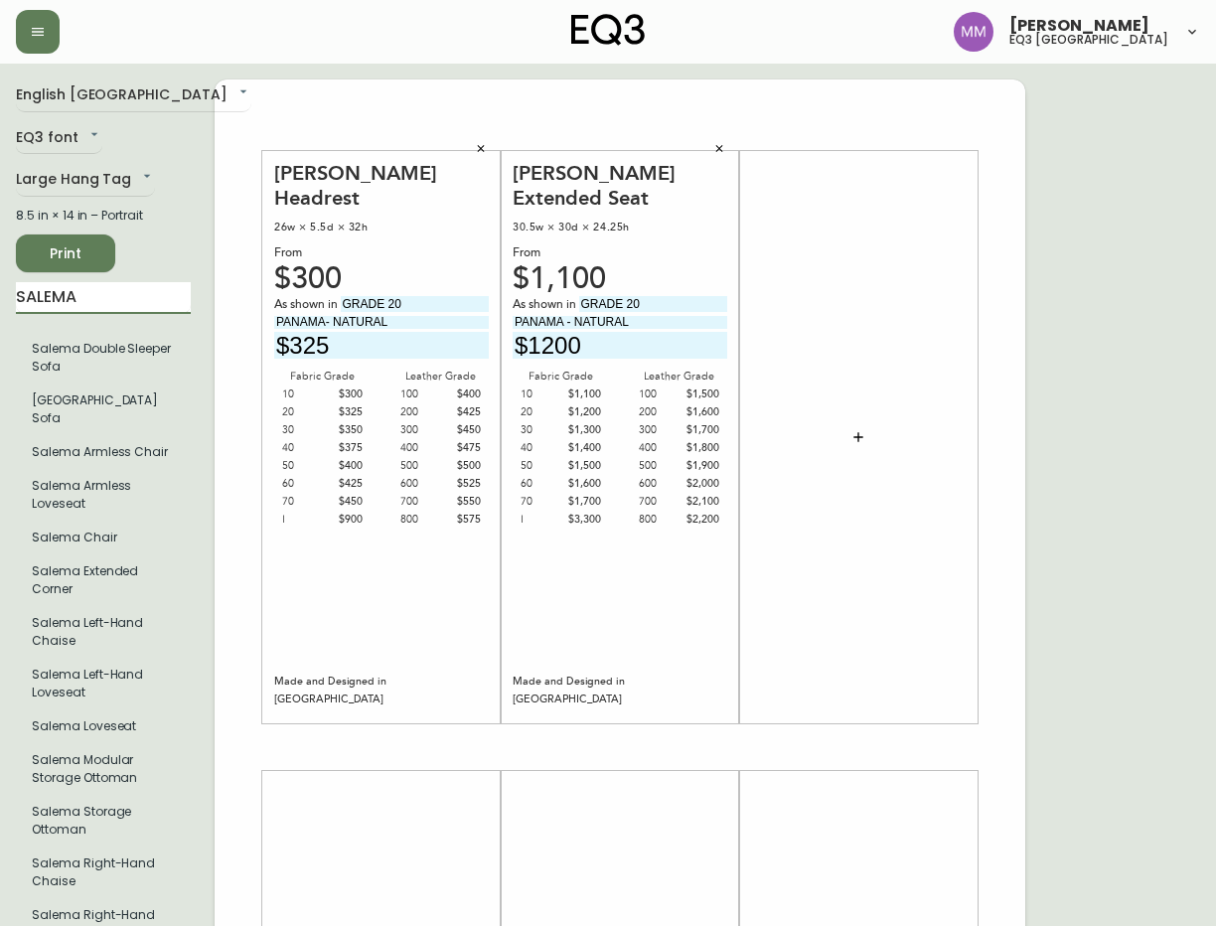
drag, startPoint x: 104, startPoint y: 298, endPoint x: 10, endPoint y: 300, distance: 94.4
click at [10, 300] on main "English Canada en_CA EQ3 font EQ3 Large Hang Tag large 8.5 in × 14 in – Portrai…" at bounding box center [608, 739] width 1216 height 1351
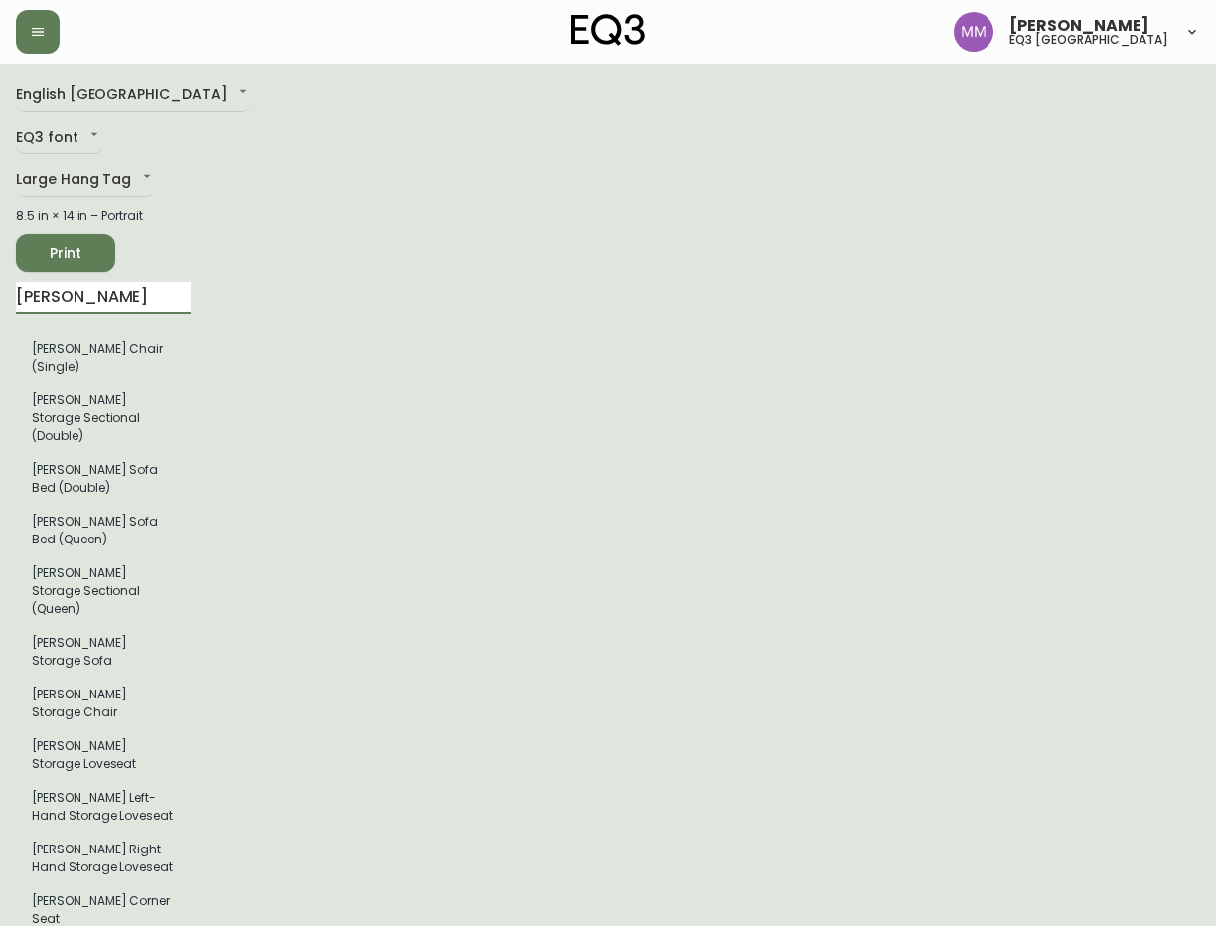
type input "REVA"
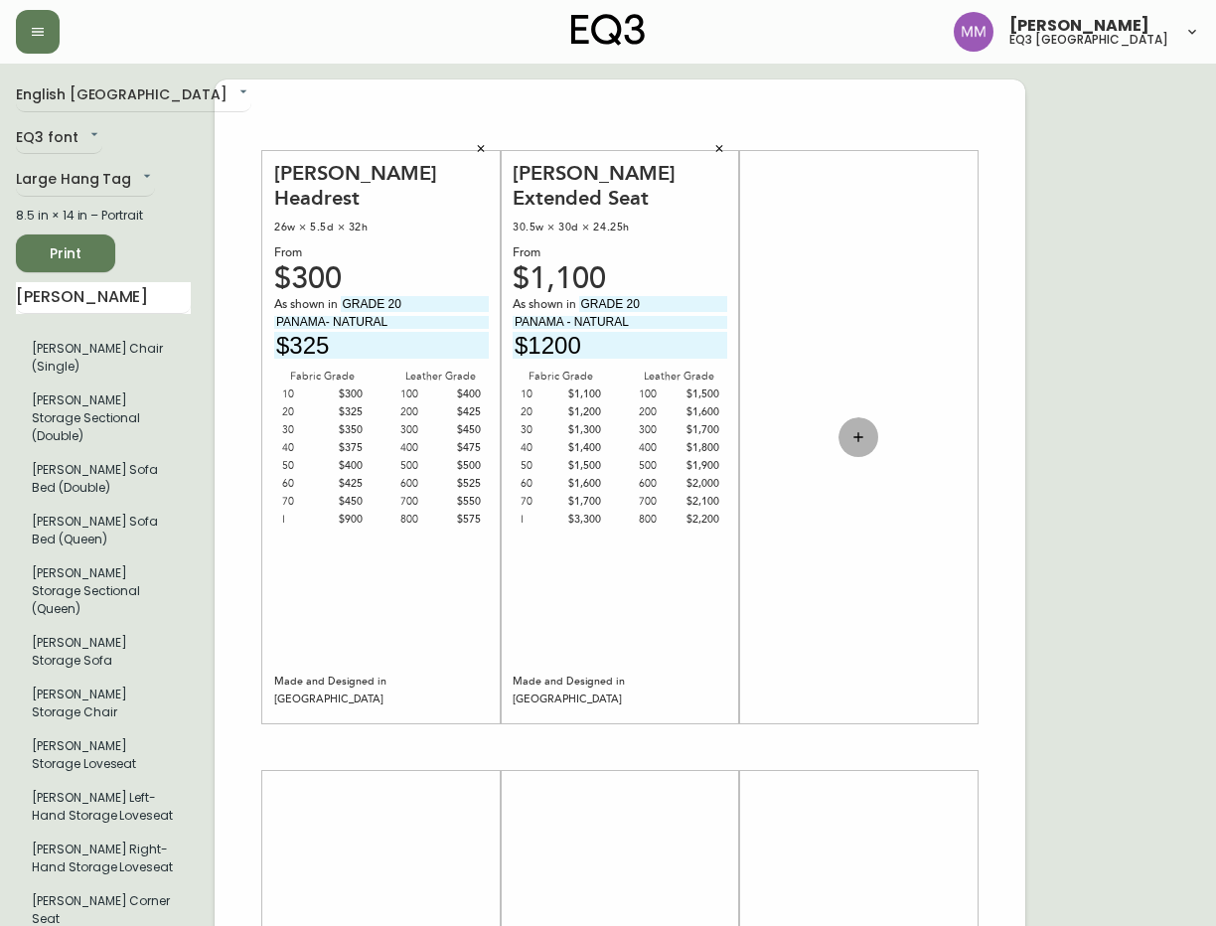
click at [866, 436] on button "button" at bounding box center [858, 437] width 40 height 40
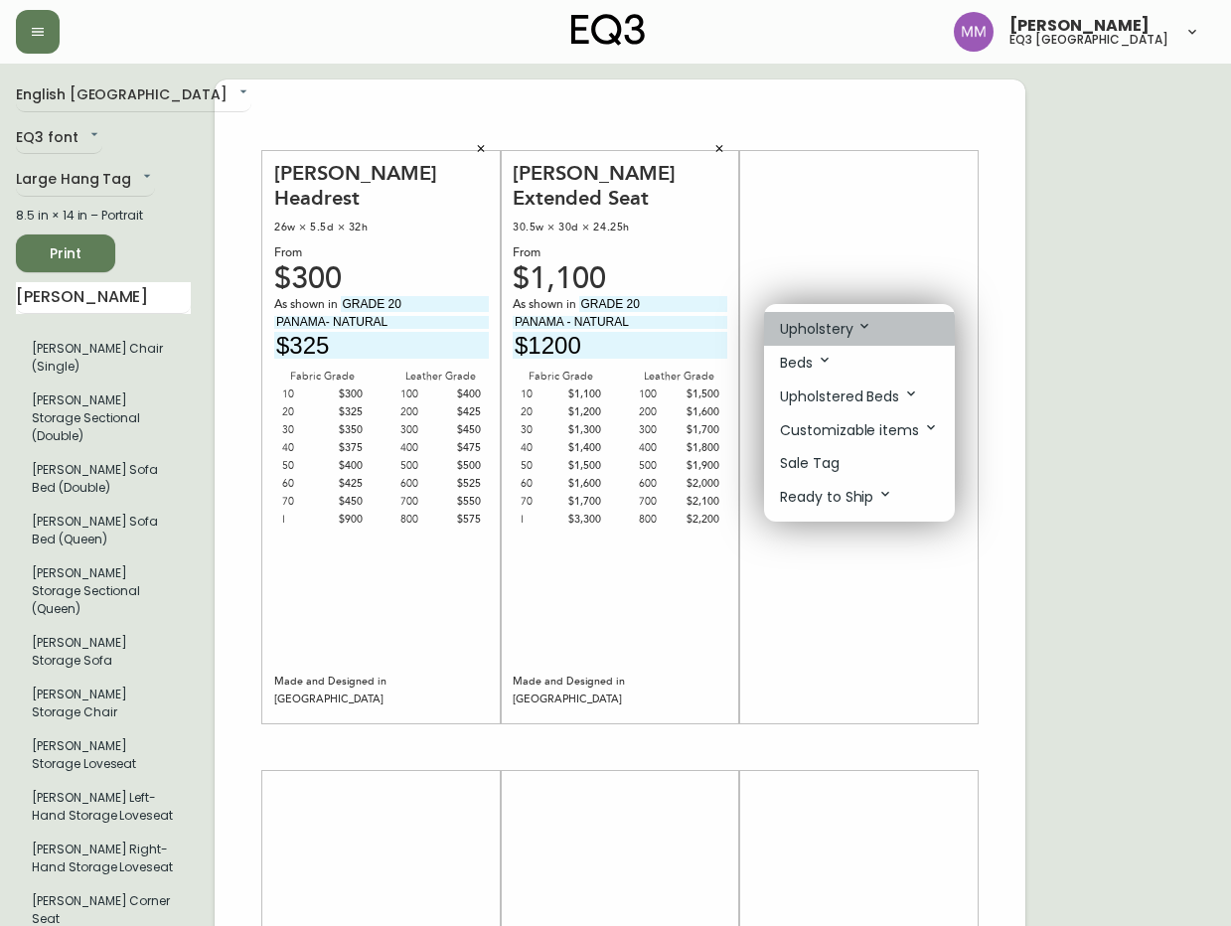
click at [850, 330] on p "Upholstery" at bounding box center [826, 329] width 92 height 22
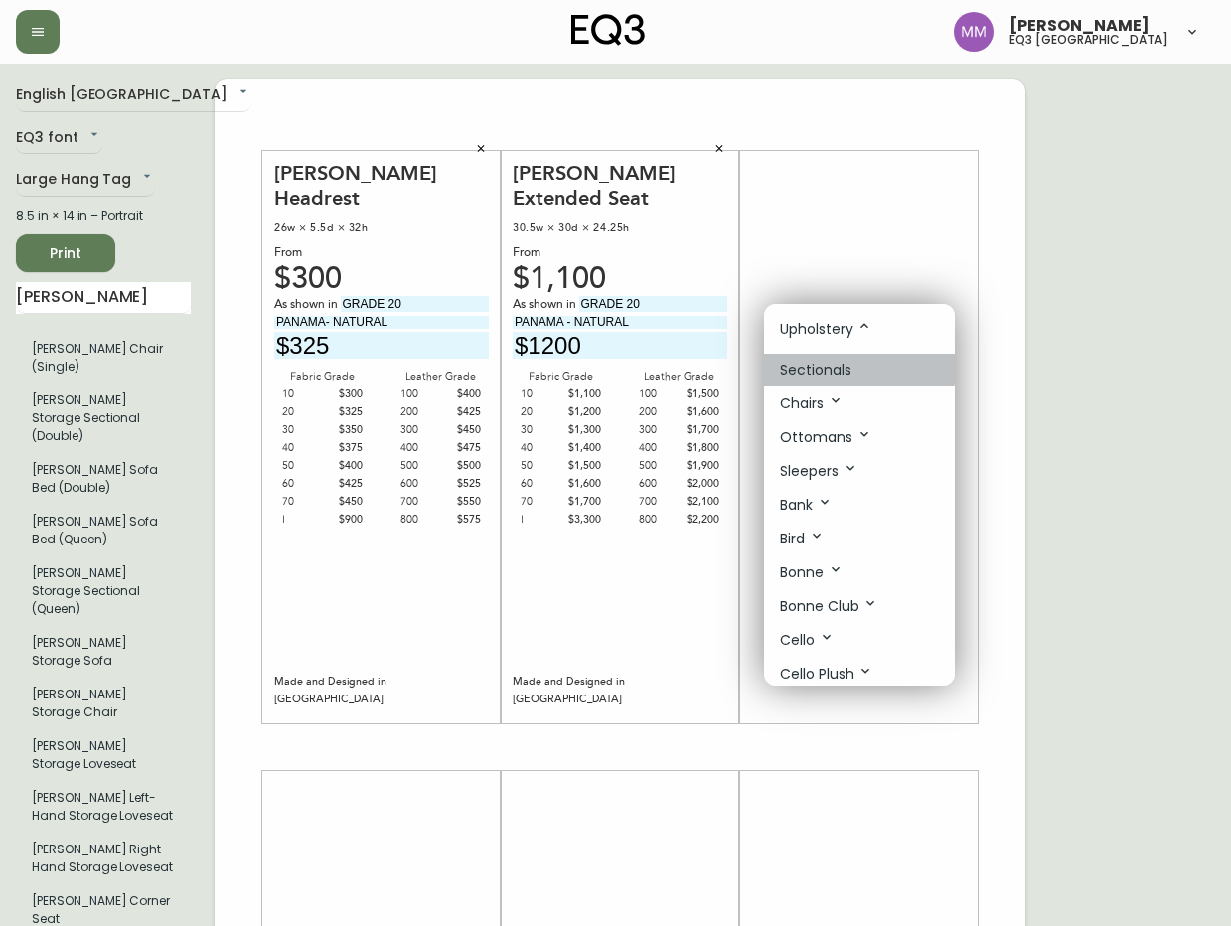
click at [837, 362] on p "Sectionals" at bounding box center [816, 370] width 72 height 21
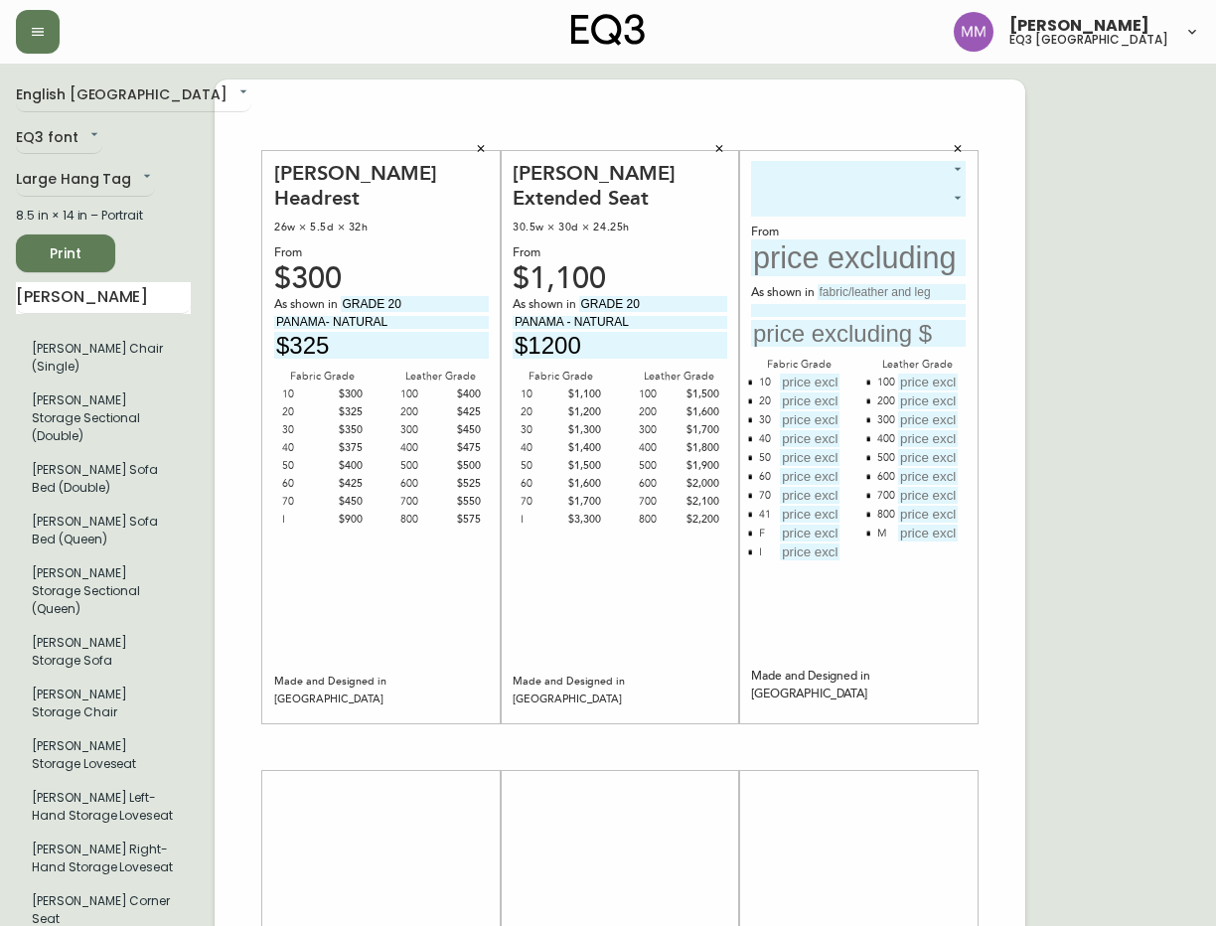
click at [818, 187] on body "Matthew Murphy eq3 ottawa English Canada en_CA EQ3 font EQ3 Large Hang Tag larg…" at bounding box center [608, 707] width 1216 height 1414
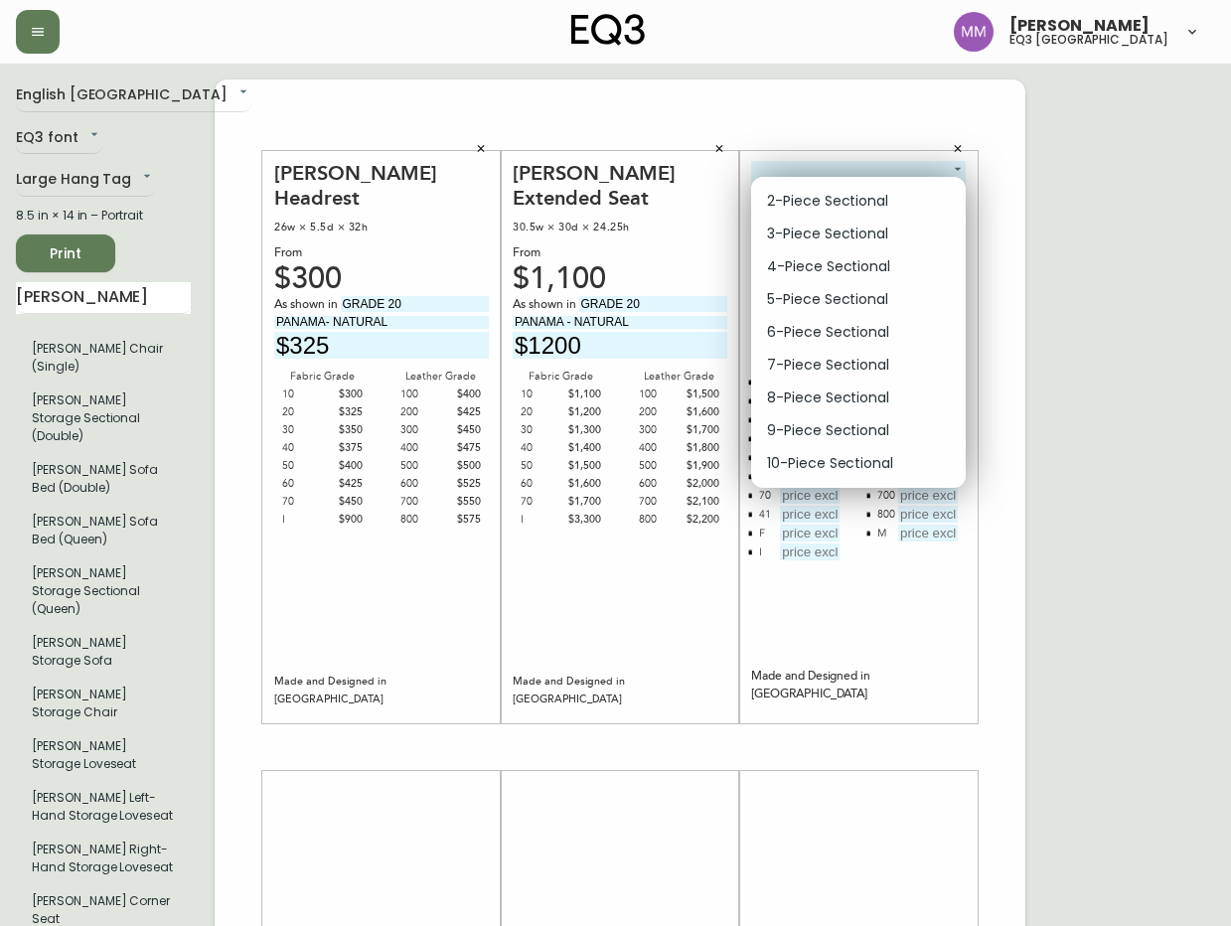
click at [818, 196] on li "2-Piece Sectional" at bounding box center [858, 201] width 215 height 33
type input "0"
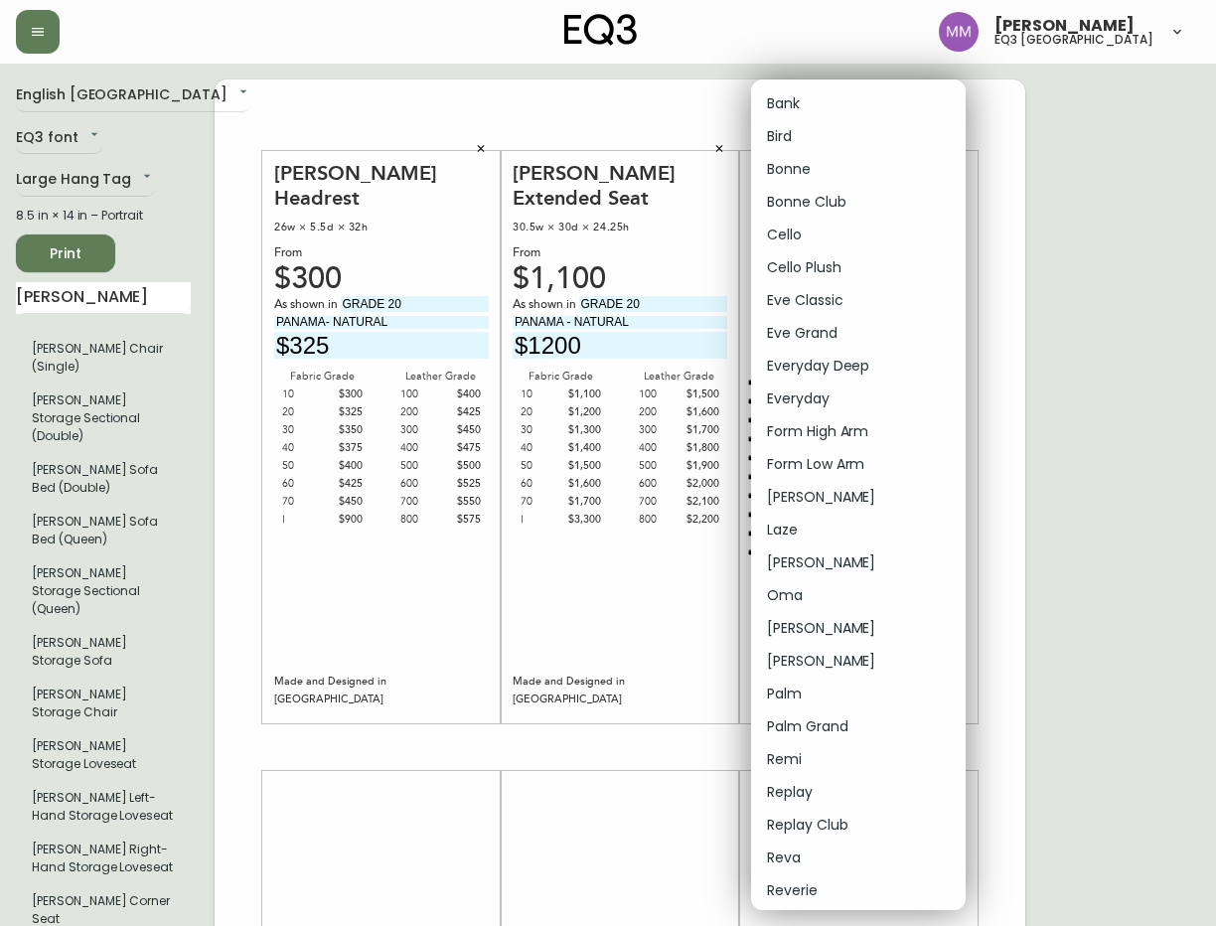
click at [821, 171] on body "Matthew Murphy eq3 ottawa English Canada en_CA EQ3 font EQ3 Large Hang Tag larg…" at bounding box center [608, 707] width 1216 height 1414
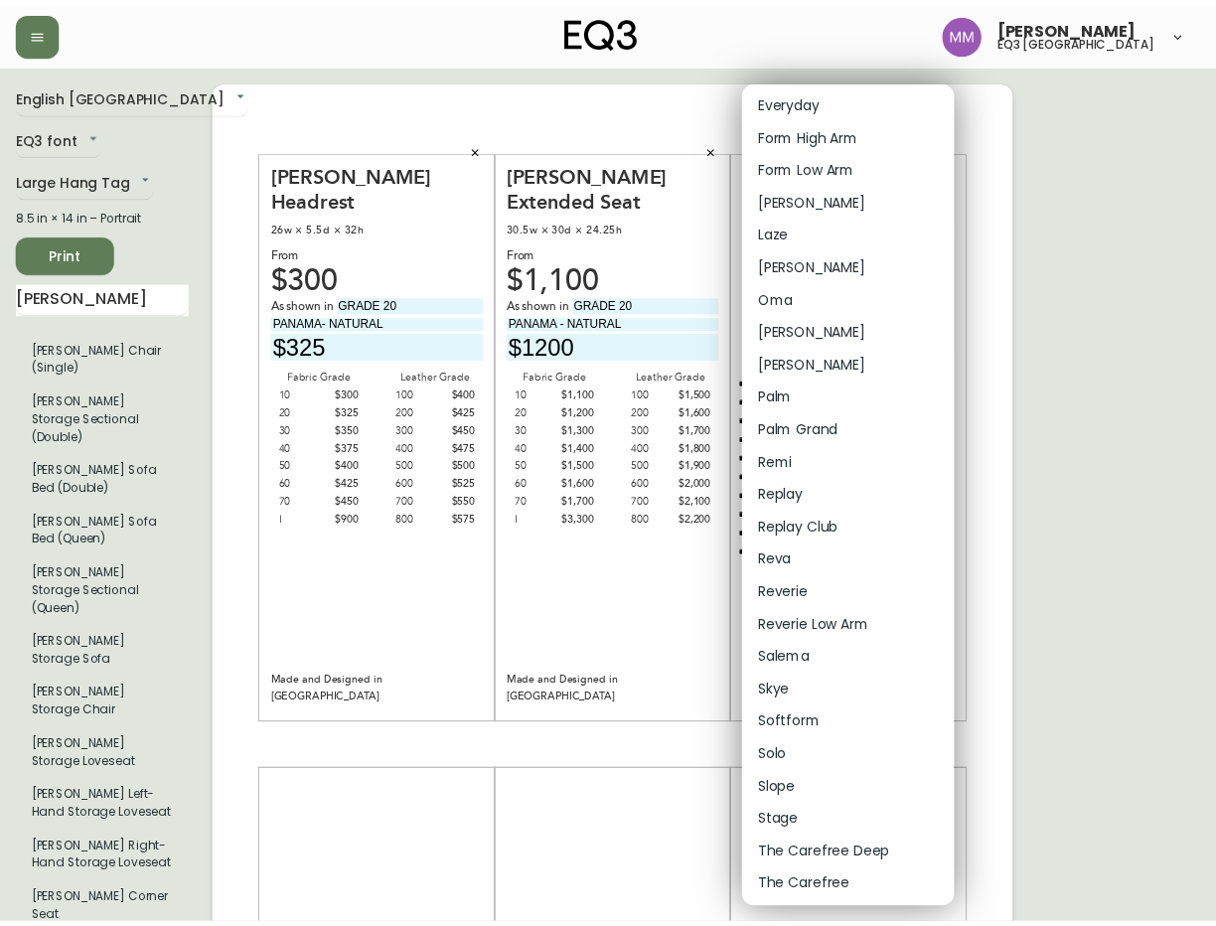
scroll to position [398, 0]
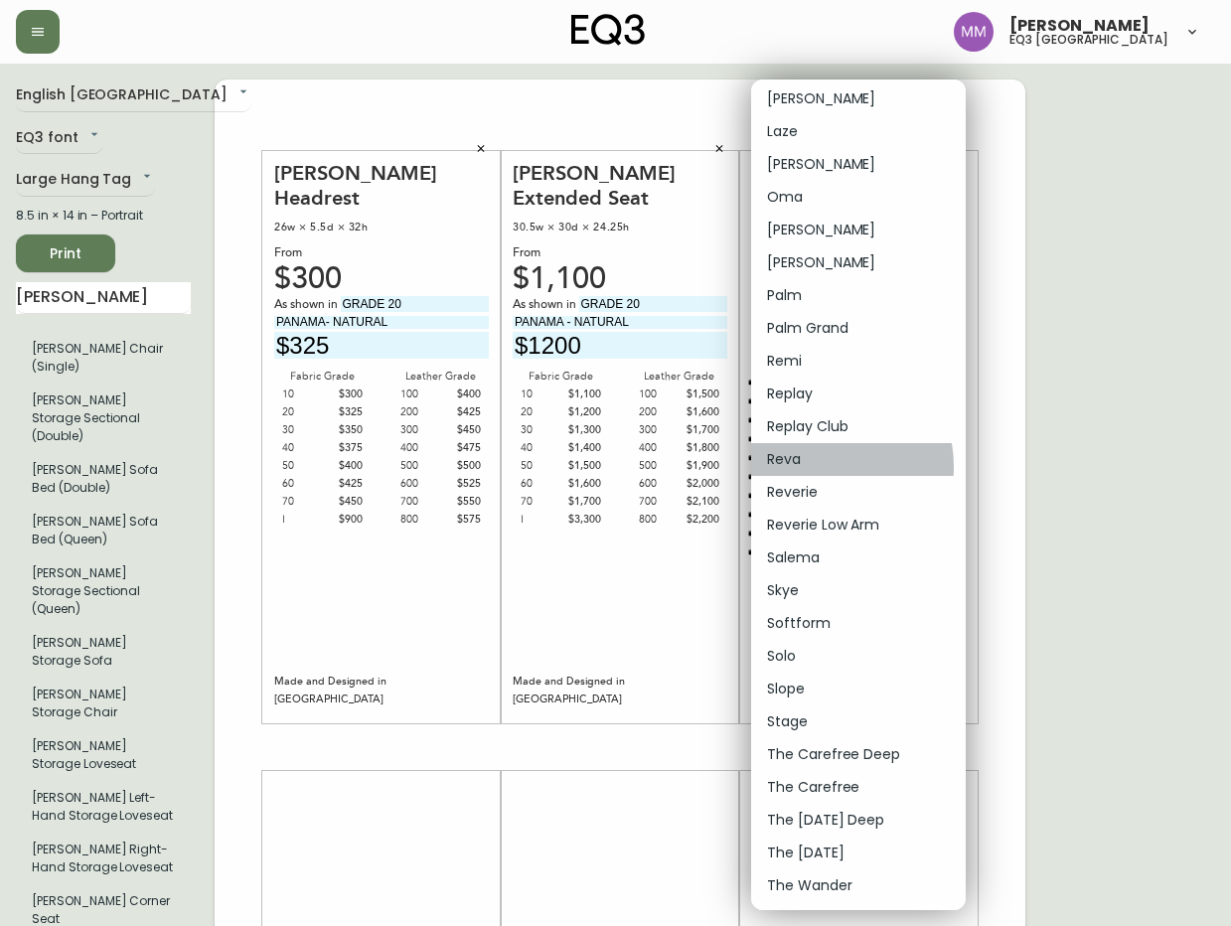
click at [811, 467] on li "Reva" at bounding box center [858, 459] width 215 height 33
type input "23"
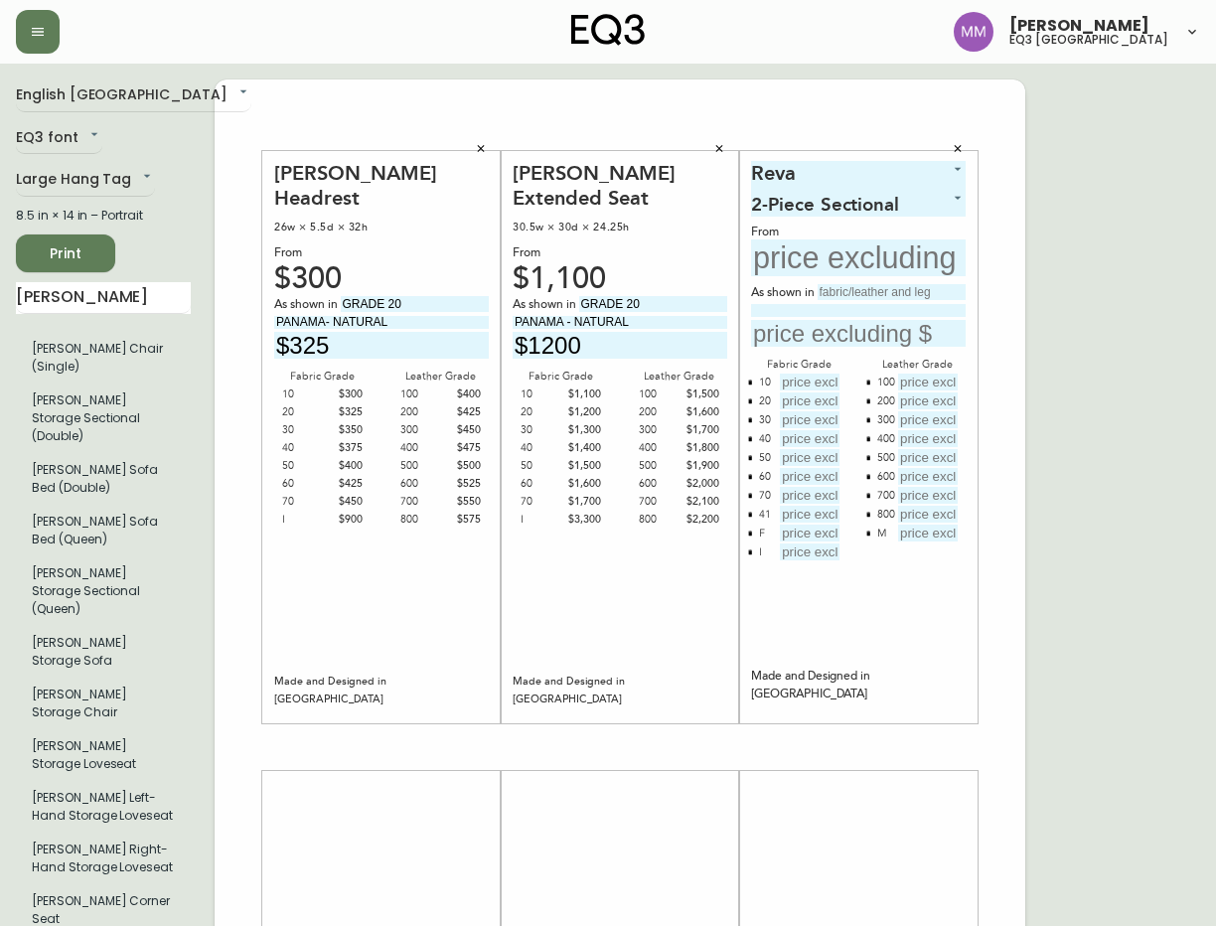
click at [814, 262] on input "text" at bounding box center [858, 257] width 215 height 37
click at [831, 261] on input "text" at bounding box center [858, 257] width 215 height 37
type input "$8"
type input "$7199"
click at [865, 291] on input "text" at bounding box center [891, 292] width 148 height 16
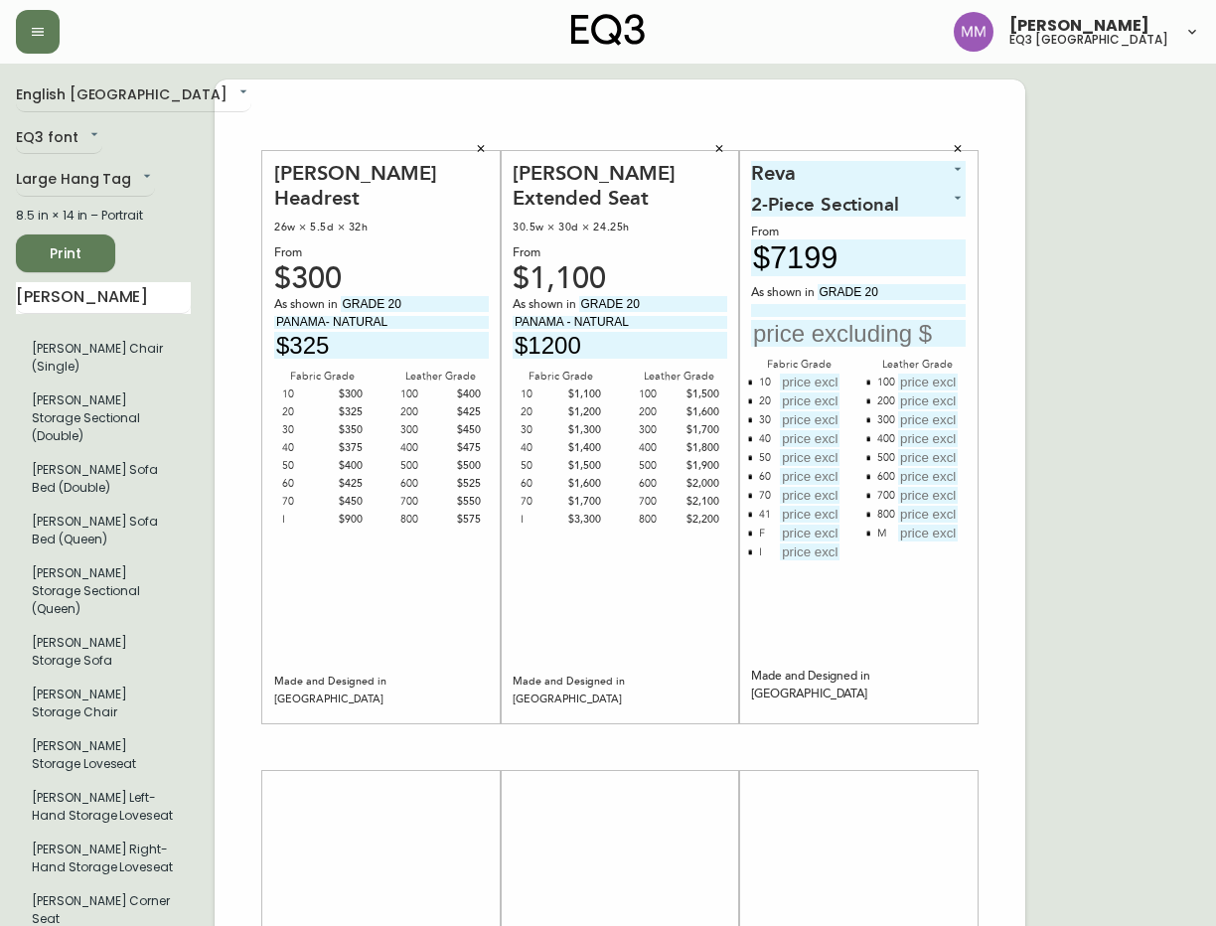
type input "GRADE 20"
click at [822, 313] on input at bounding box center [858, 310] width 215 height 13
type input "ARCTIC - WOLF"
click at [809, 331] on input "text" at bounding box center [858, 333] width 215 height 27
type input "$7699"
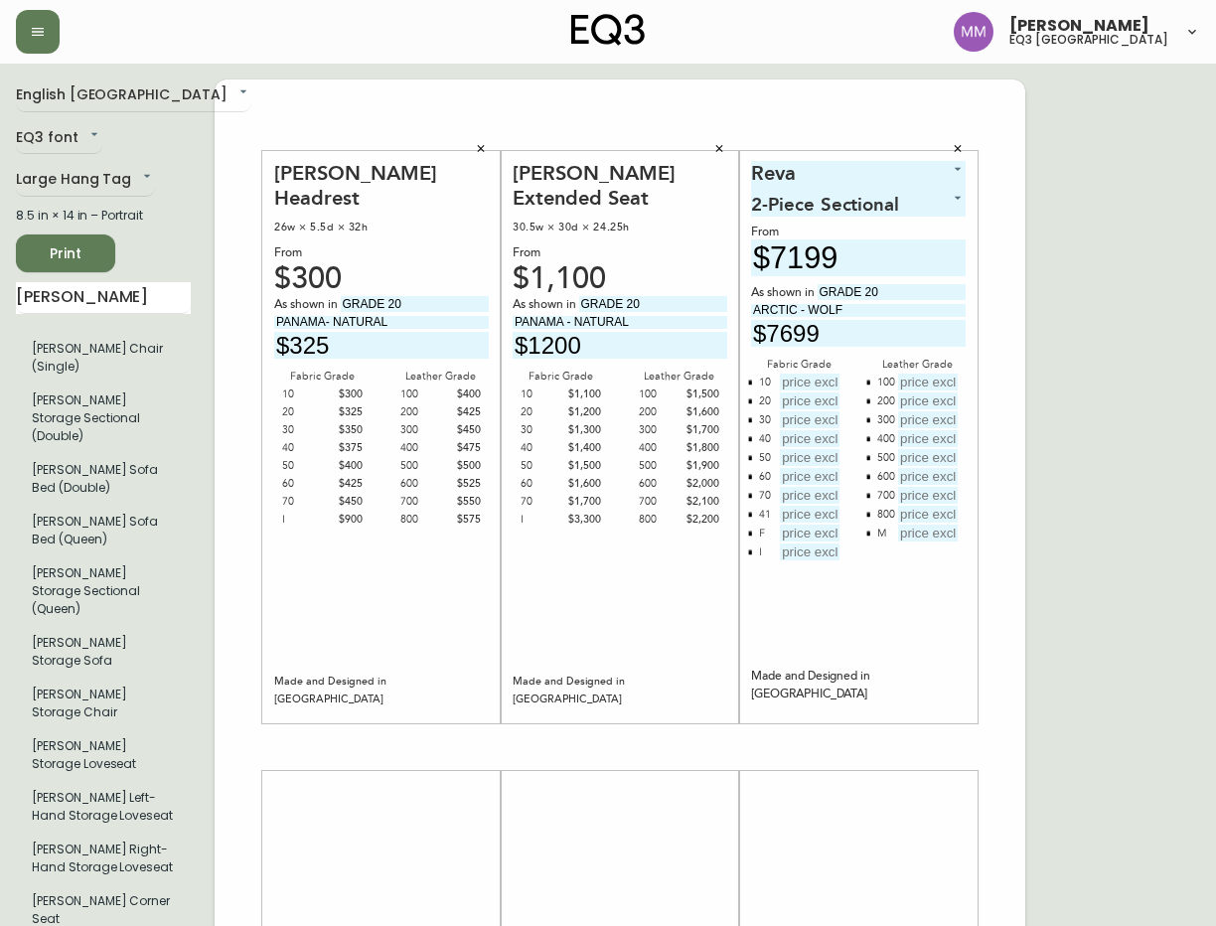
click at [787, 378] on input "text" at bounding box center [810, 381] width 60 height 17
type input "$7199"
click at [812, 399] on input "text" at bounding box center [810, 400] width 60 height 17
type input "$7699"
click at [816, 417] on input "text" at bounding box center [810, 419] width 60 height 17
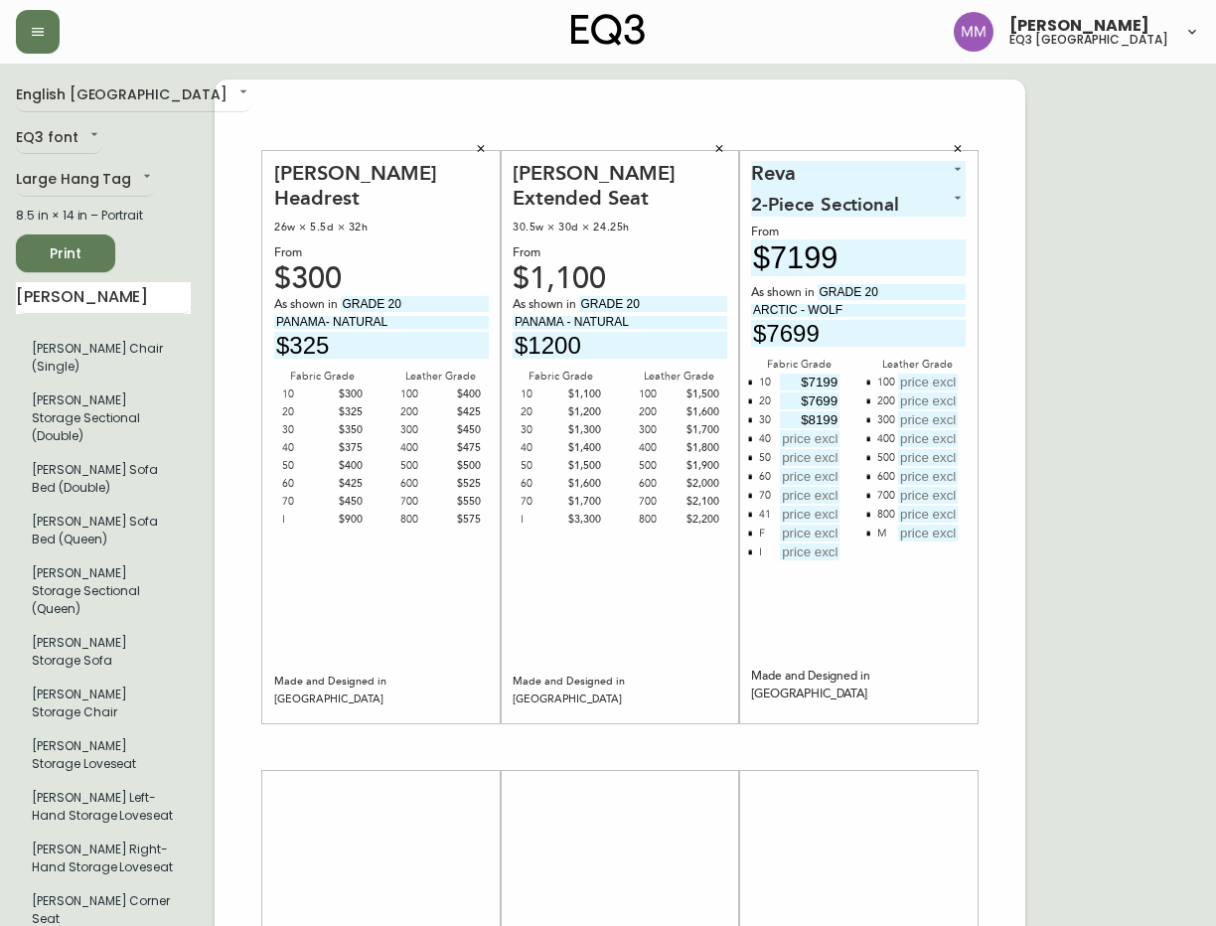
type input "$8199"
click at [805, 438] on input "text" at bounding box center [810, 438] width 60 height 17
type input "$8699"
click at [808, 464] on input "text" at bounding box center [810, 457] width 60 height 17
type input "$9199"
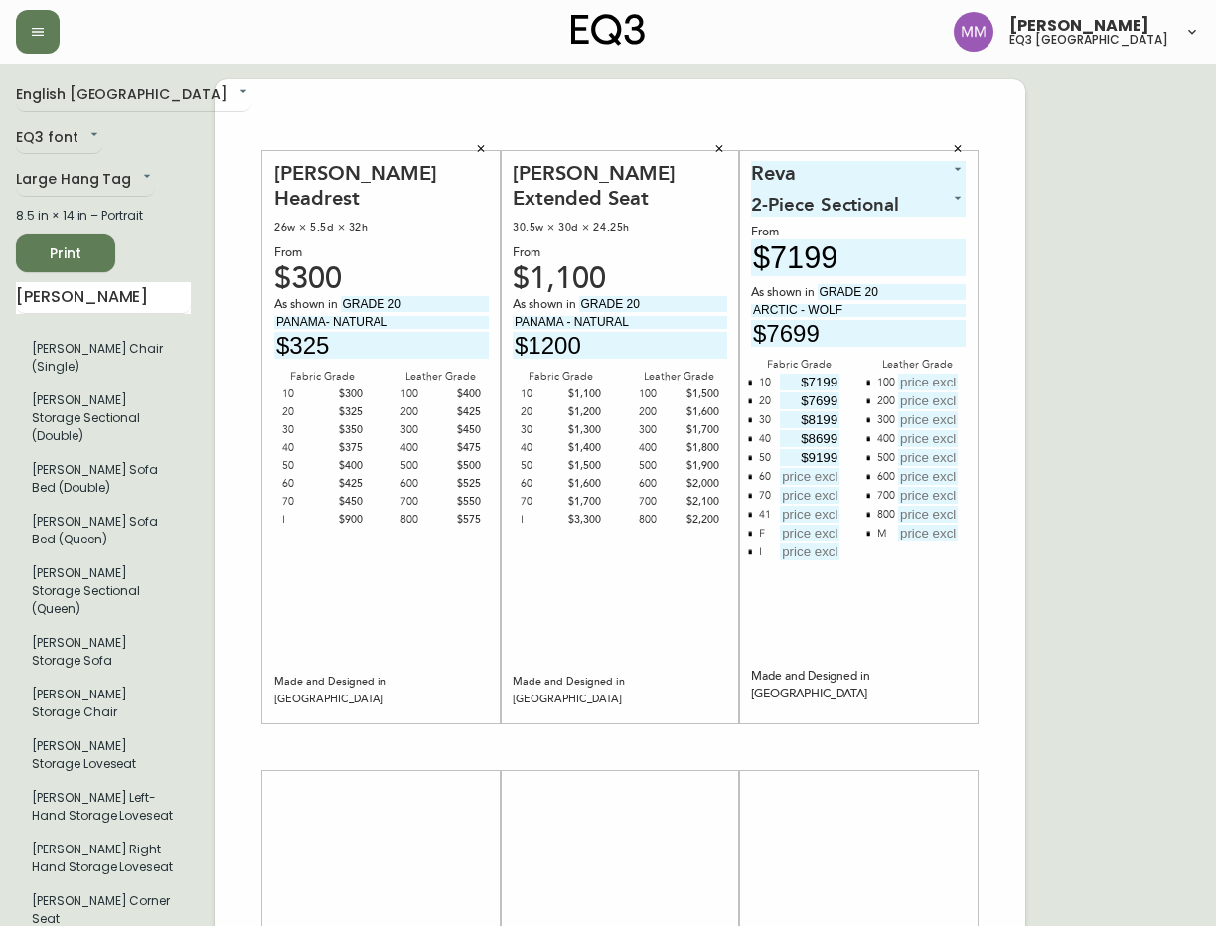
click at [810, 478] on input "text" at bounding box center [810, 476] width 60 height 17
type input "$9699"
click at [809, 499] on input "text" at bounding box center [810, 495] width 60 height 17
click at [814, 495] on input "text" at bounding box center [810, 495] width 60 height 17
type input "$10199"
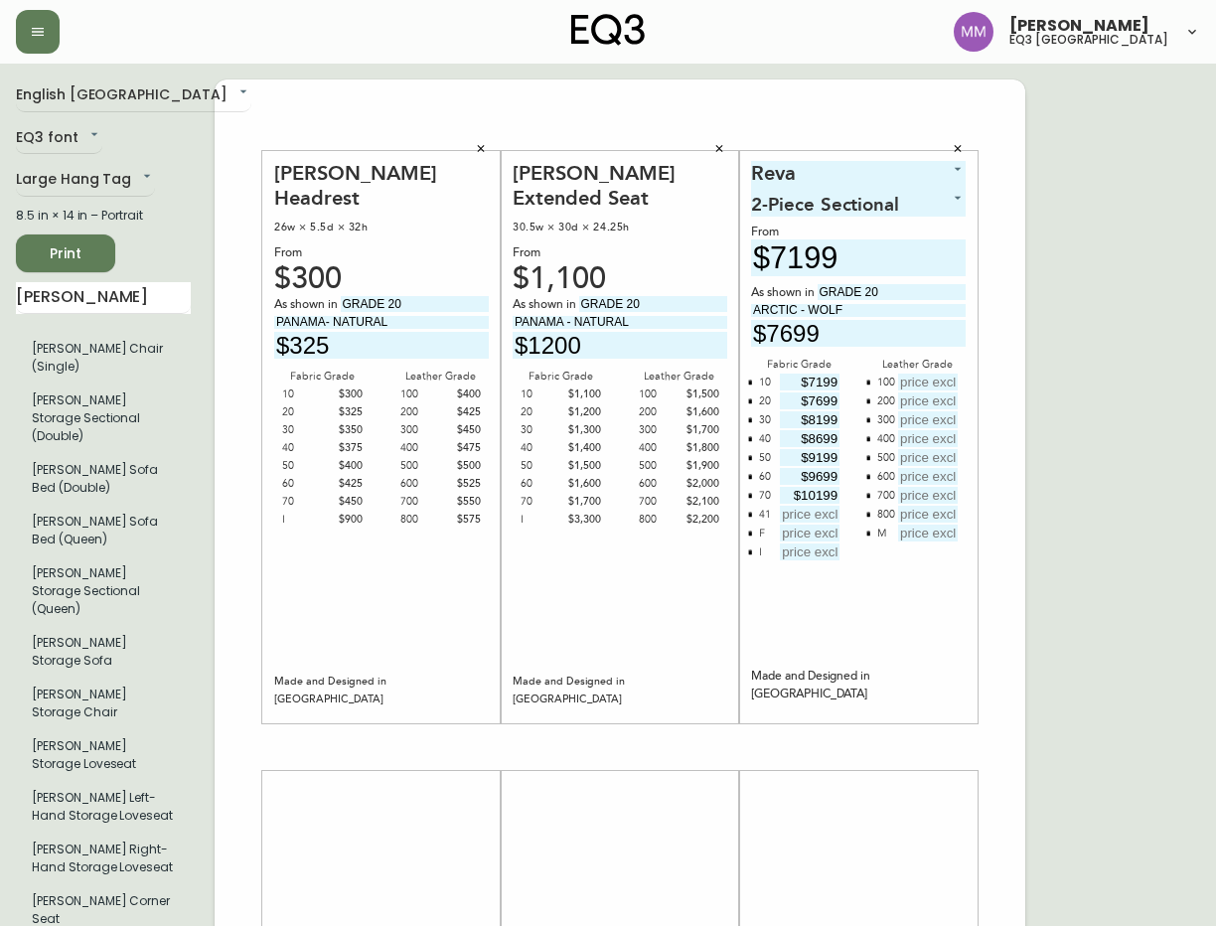
click at [796, 534] on input "text" at bounding box center [810, 532] width 60 height 17
type input "$18199"
click at [815, 552] on input "text" at bounding box center [810, 551] width 60 height 17
click at [810, 553] on input "text" at bounding box center [810, 551] width 60 height 17
type input "$18199"
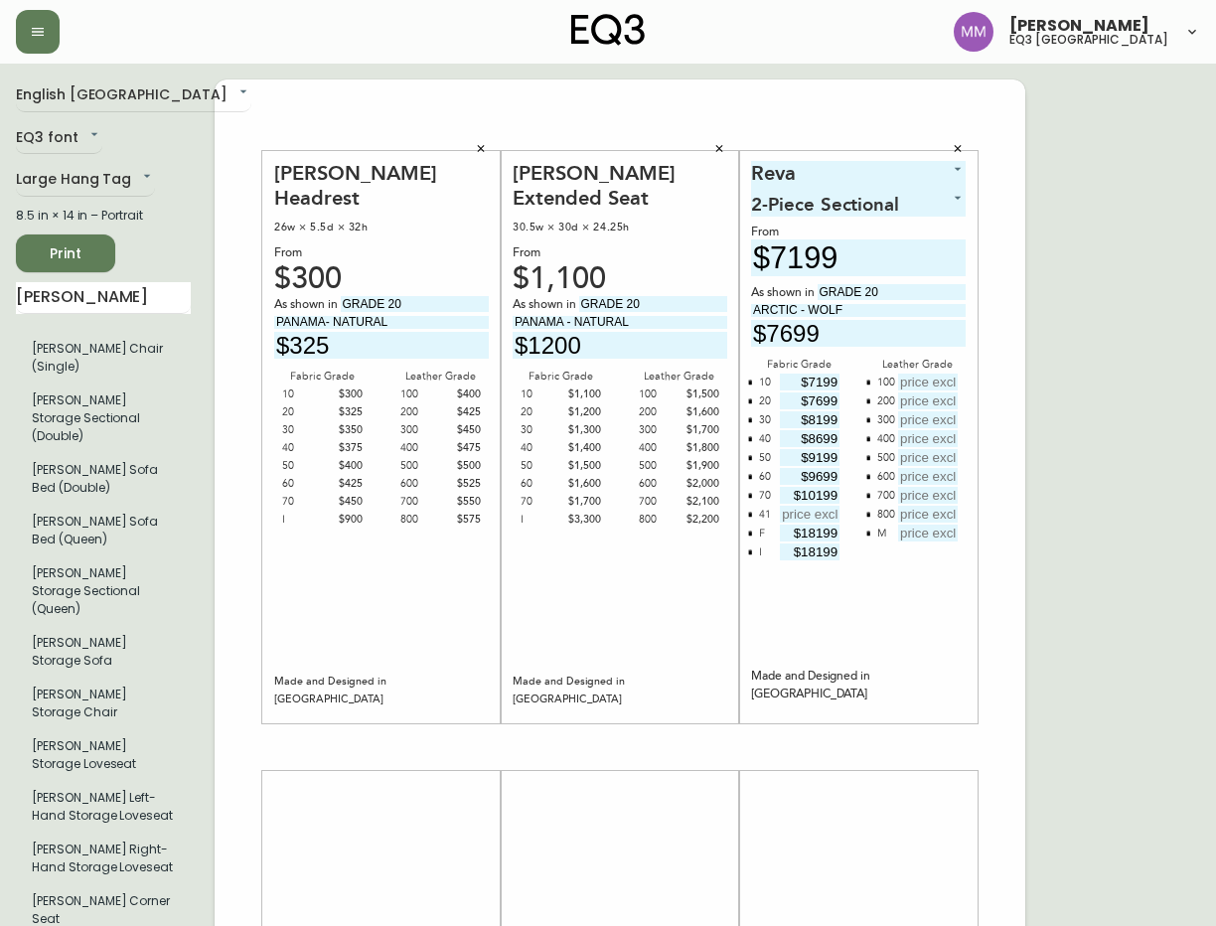
click at [934, 383] on input "text" at bounding box center [928, 381] width 60 height 17
click at [933, 394] on input "text" at bounding box center [928, 400] width 60 height 17
type input "$10299"
click at [919, 418] on input "text" at bounding box center [928, 419] width 60 height 17
click at [932, 420] on input "text" at bounding box center [928, 419] width 60 height 17
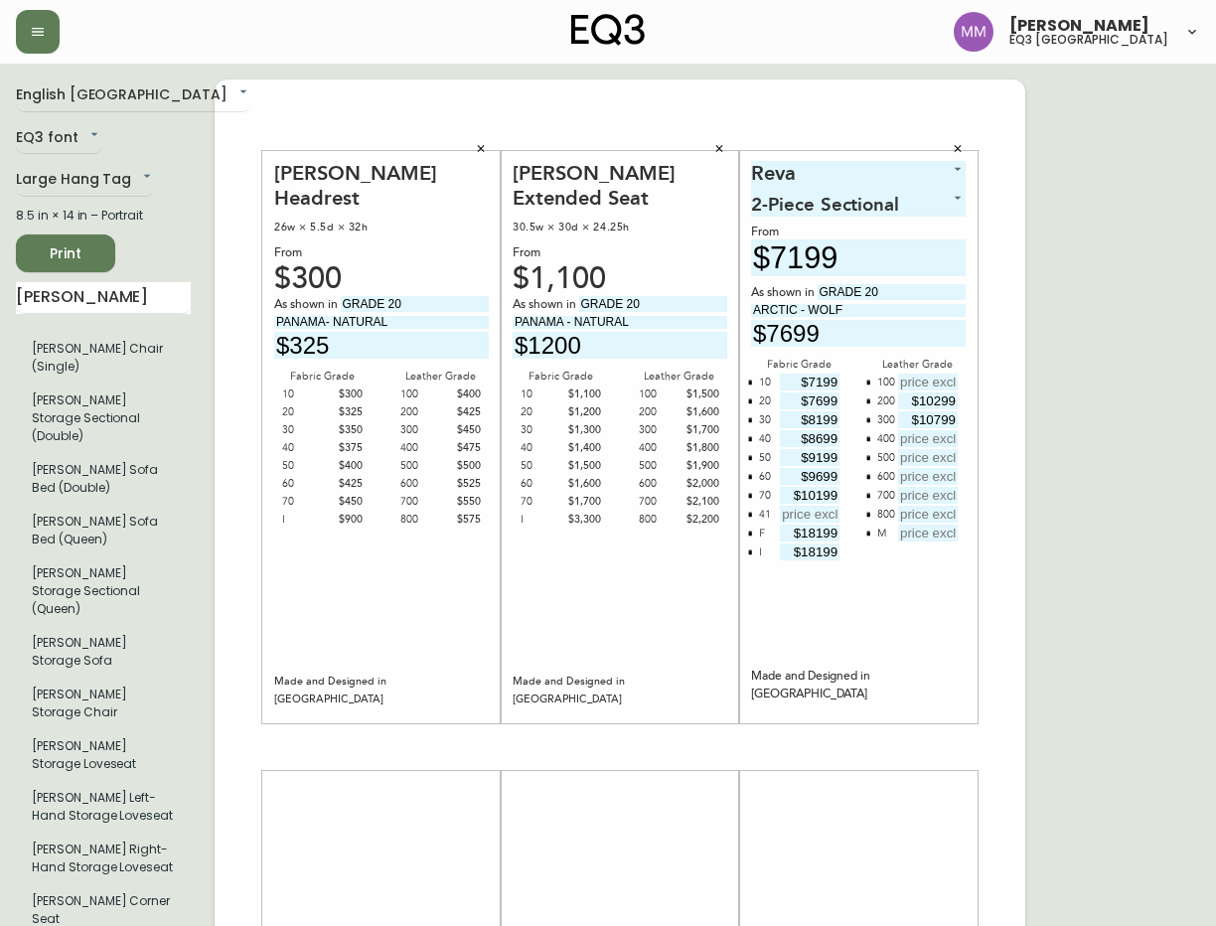
type input "$10799"
click at [933, 453] on input "text" at bounding box center [928, 457] width 60 height 17
type input "$11799"
click at [933, 378] on input "text" at bounding box center [928, 381] width 60 height 17
type input "NA"
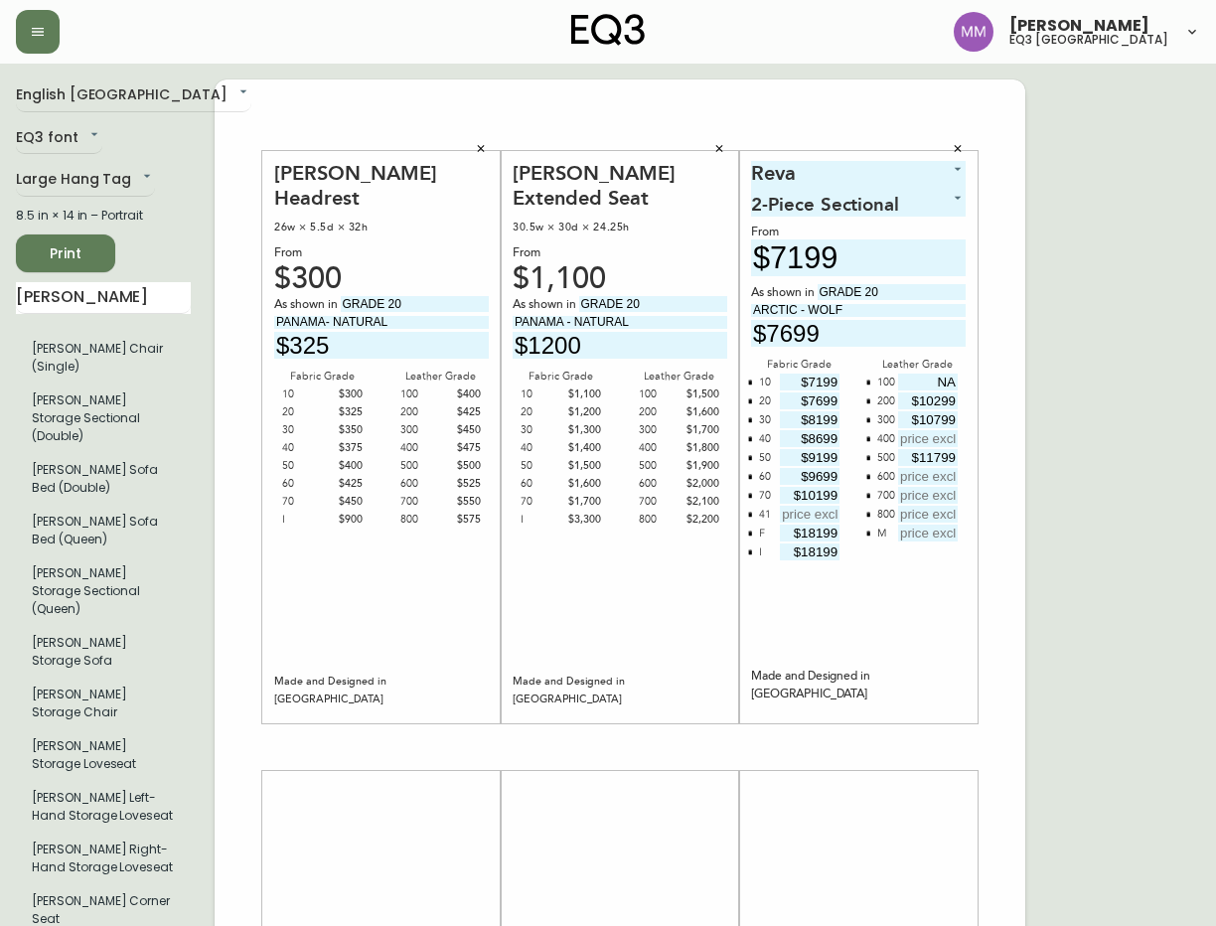
click at [937, 437] on input "text" at bounding box center [928, 438] width 60 height 17
type input "NA"
click at [931, 474] on input "text" at bounding box center [928, 476] width 60 height 17
type input "NA"
click at [927, 497] on input "text" at bounding box center [928, 495] width 60 height 17
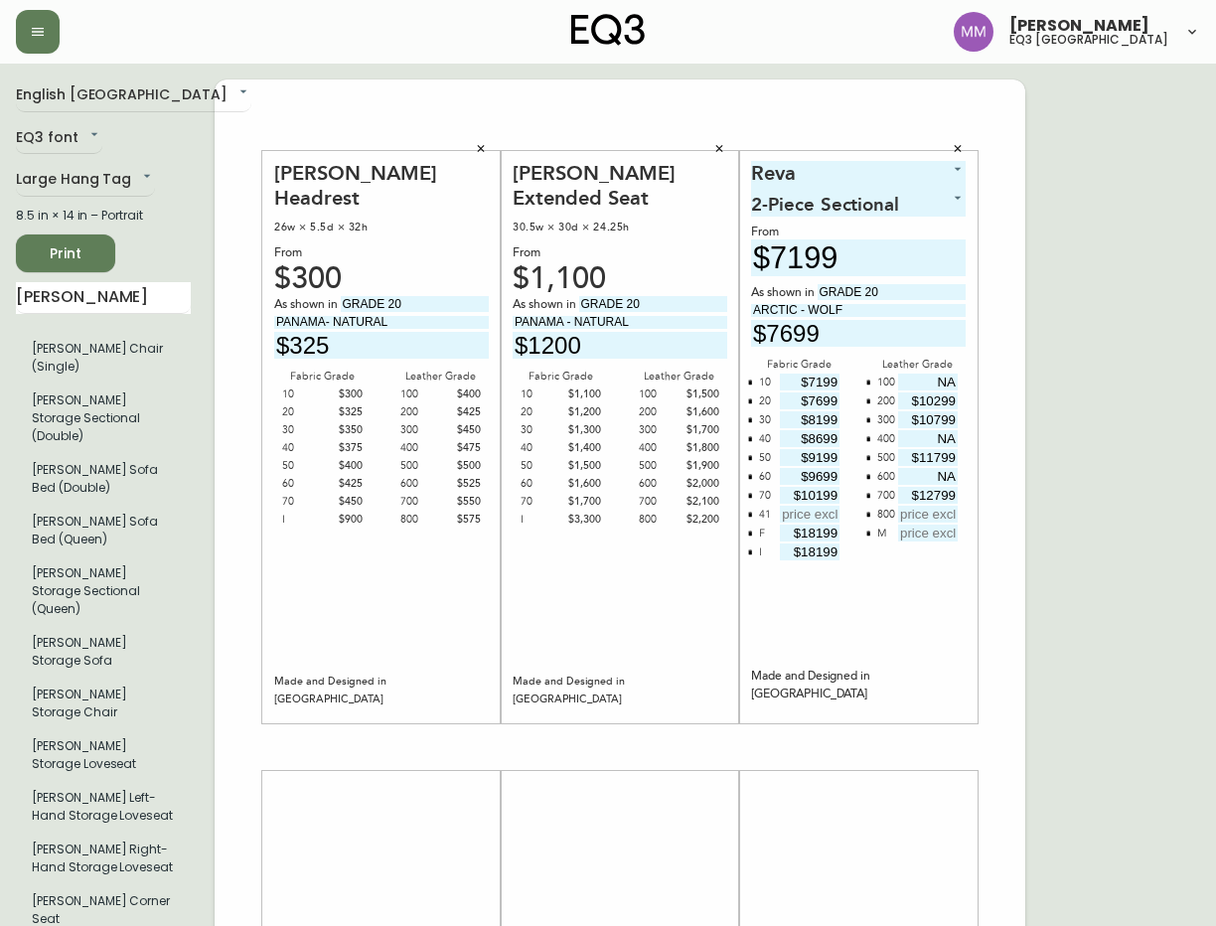
type input "$12799"
click at [907, 510] on input "text" at bounding box center [928, 514] width 60 height 17
type input "$13299"
click at [934, 534] on input "text" at bounding box center [928, 532] width 60 height 17
type input "NA"
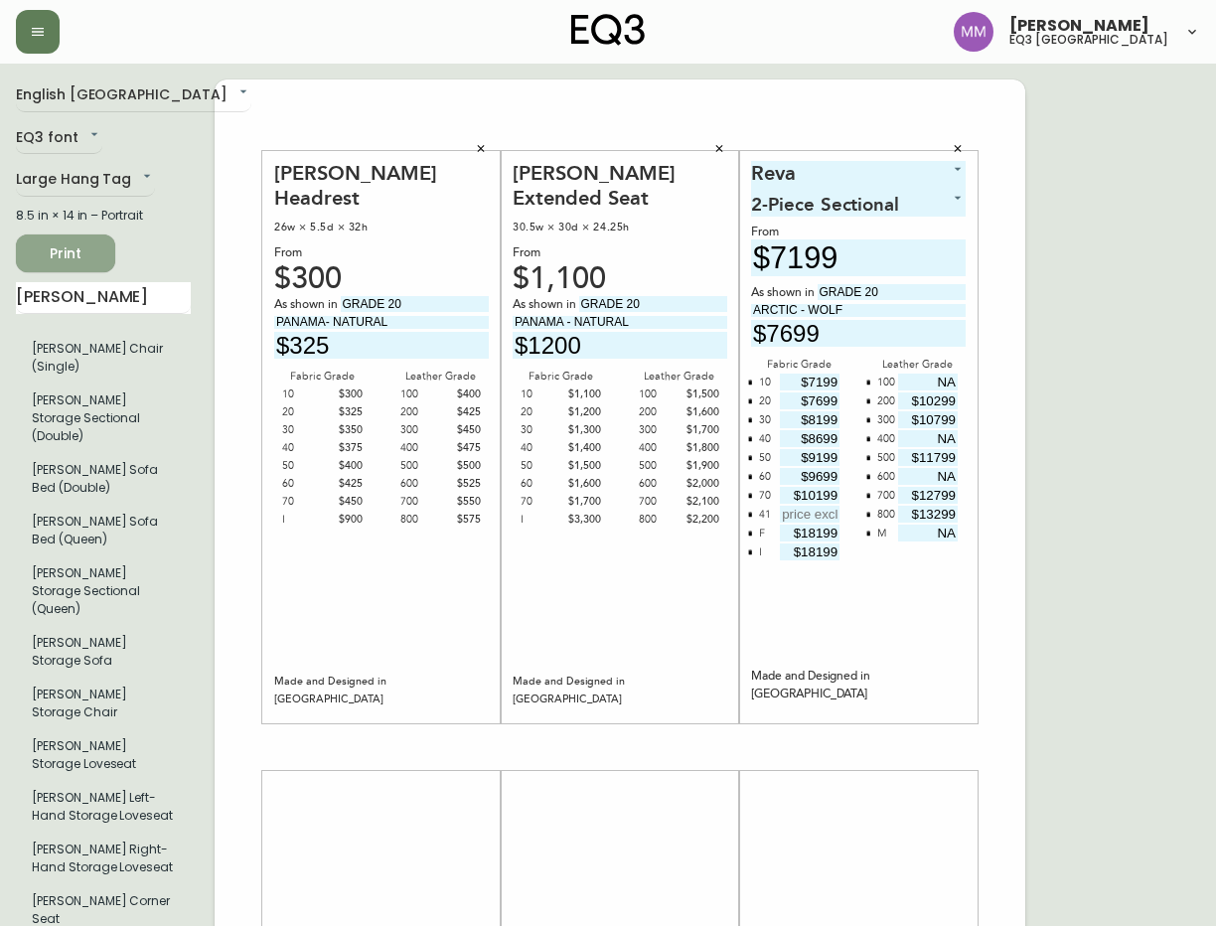
click at [72, 251] on span "Print" at bounding box center [66, 253] width 68 height 25
